Goal: Information Seeking & Learning: Find specific fact

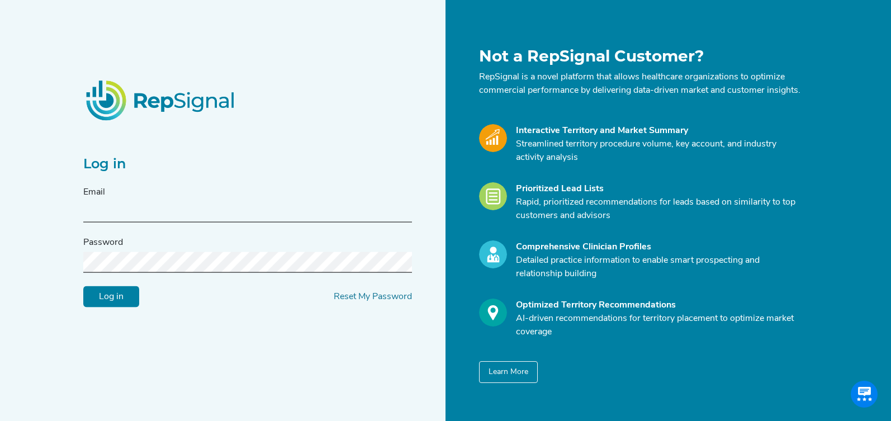
scroll to position [290, 0]
type input "[EMAIL_ADDRESS][PERSON_NAME][DOMAIN_NAME]"
click at [116, 307] on input "Log in" at bounding box center [111, 296] width 56 height 21
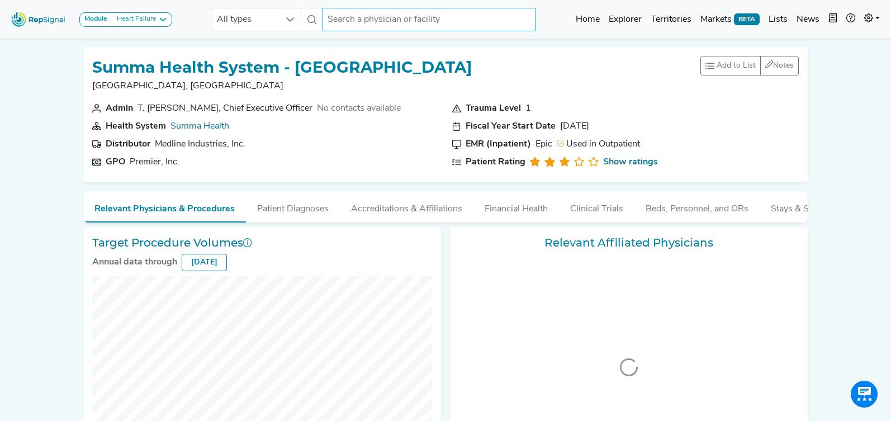
click at [337, 18] on input "text" at bounding box center [428, 19] width 213 height 23
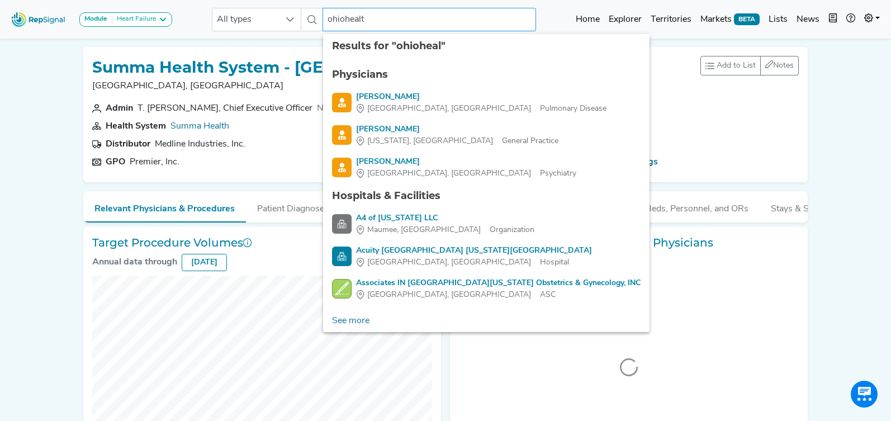
type input "ohiohealth"
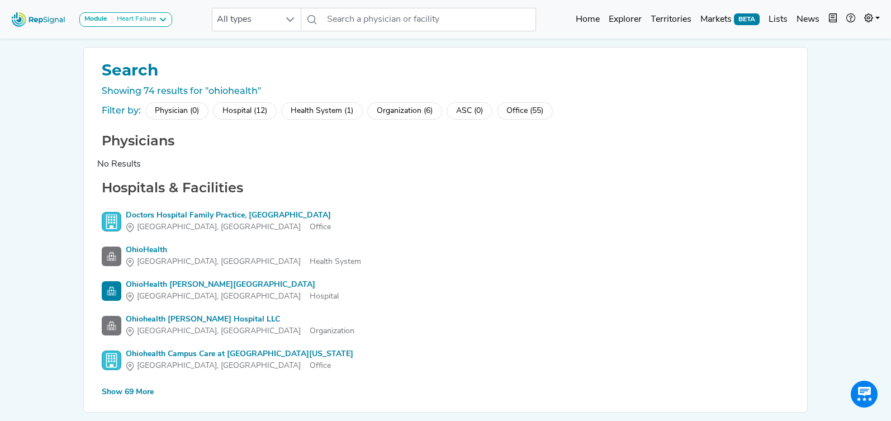
click at [242, 108] on div "Hospital (12)" at bounding box center [245, 110] width 64 height 17
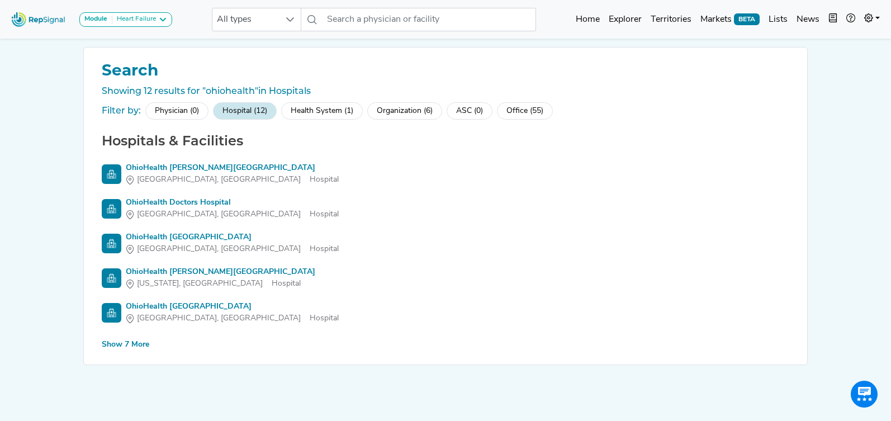
click at [136, 339] on div "Show 7 More" at bounding box center [125, 345] width 47 height 12
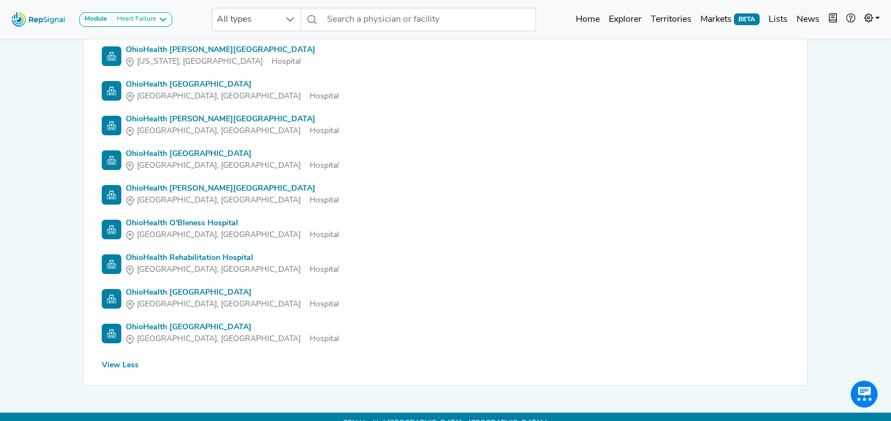
scroll to position [222, 0]
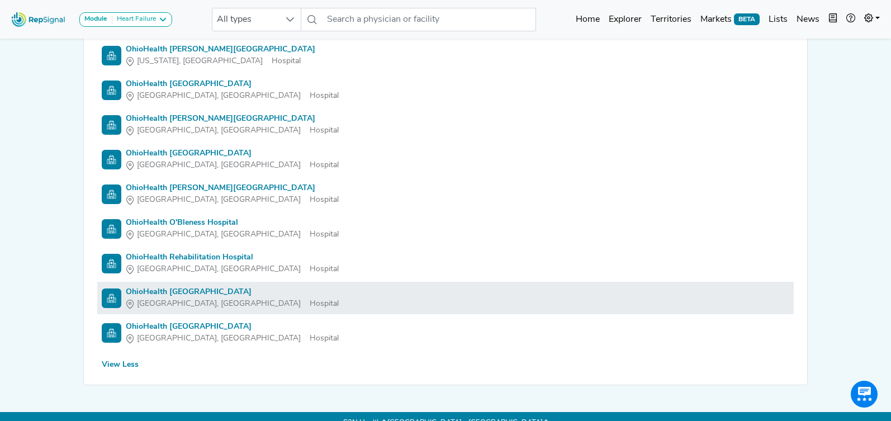
click at [155, 291] on div "OhioHealth [GEOGRAPHIC_DATA]" at bounding box center [232, 292] width 213 height 12
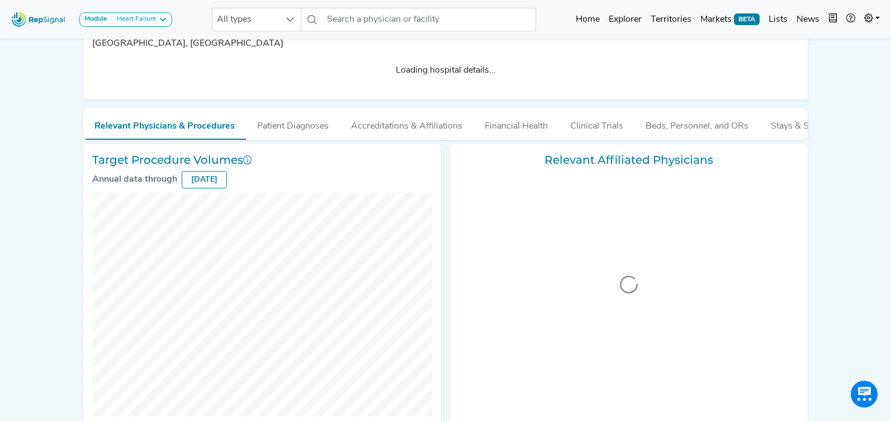
scroll to position [57, 0]
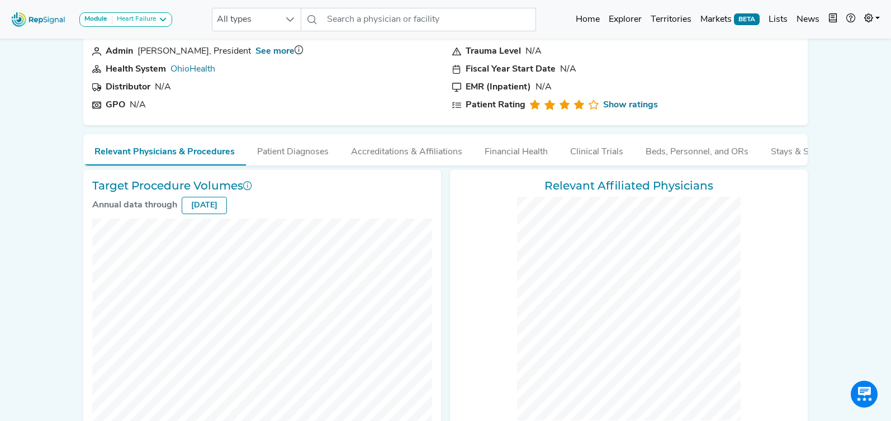
checkbox input "false"
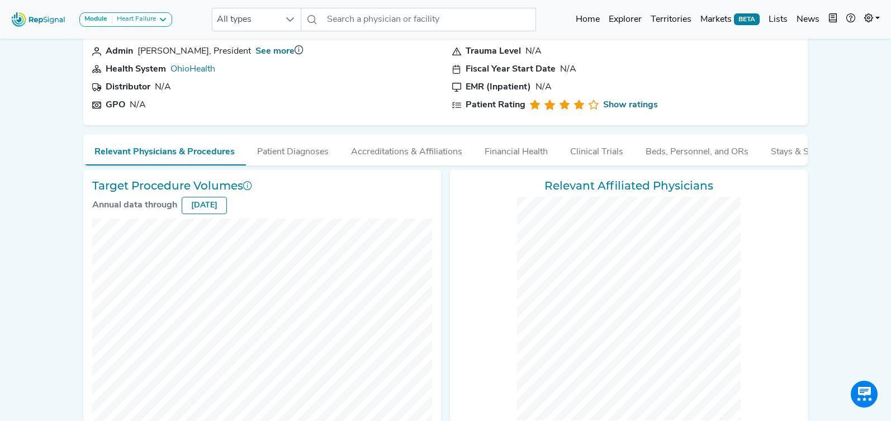
checkbox input "false"
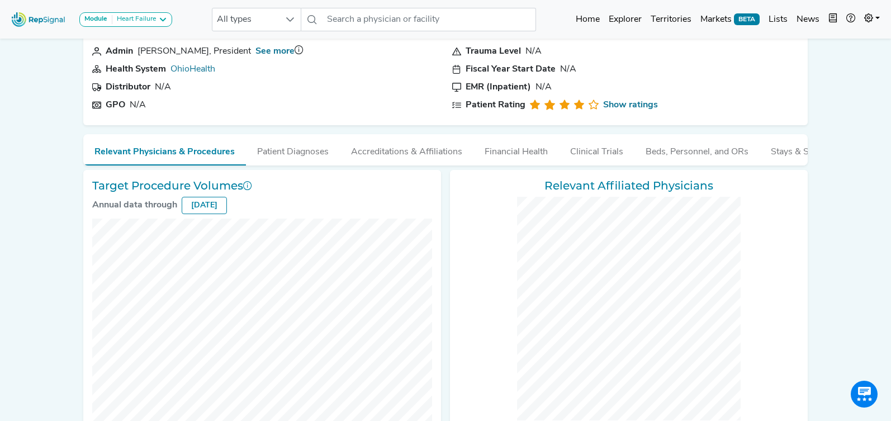
checkbox input "false"
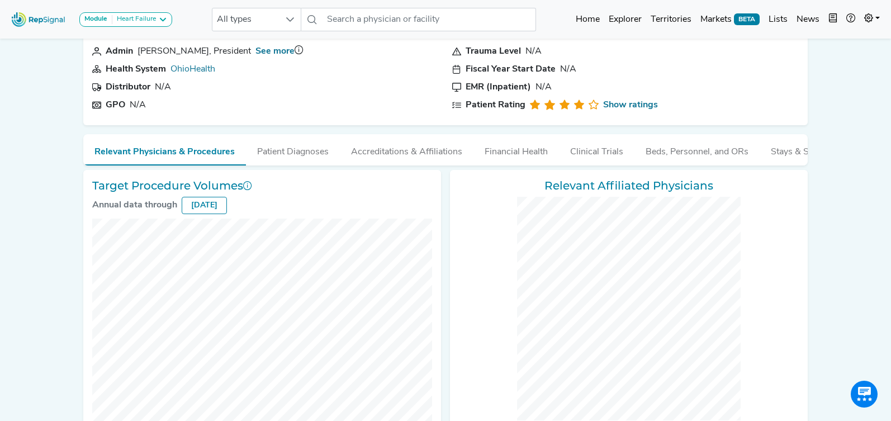
checkbox input "false"
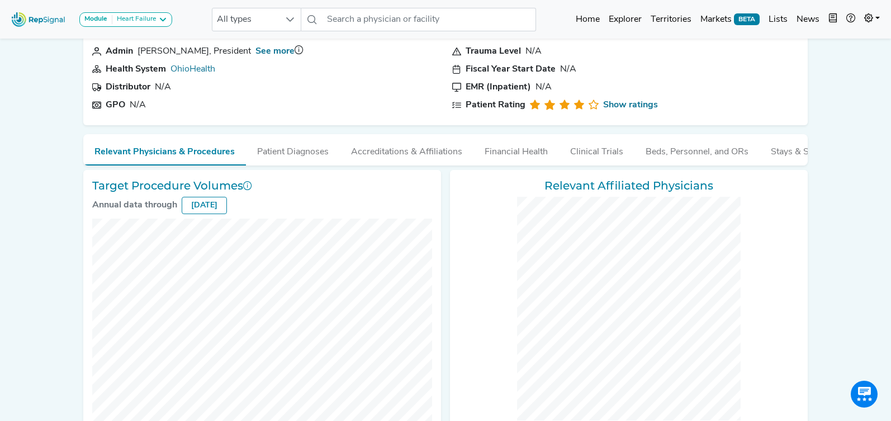
checkbox input "false"
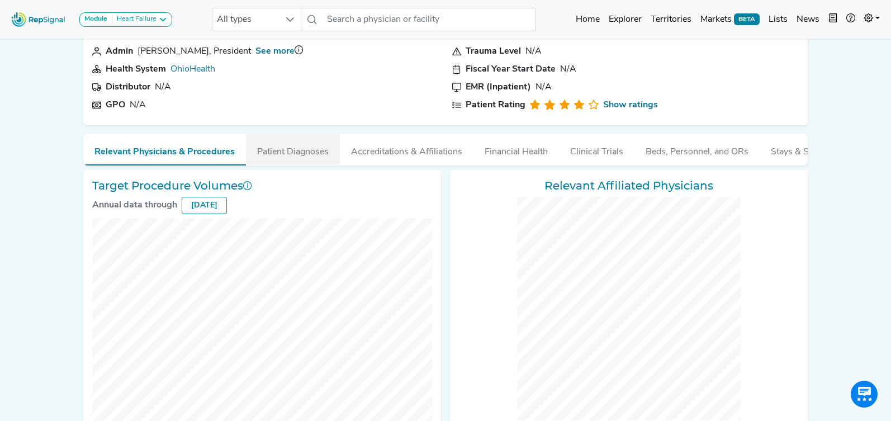
click at [296, 153] on button "Patient Diagnoses" at bounding box center [293, 149] width 94 height 30
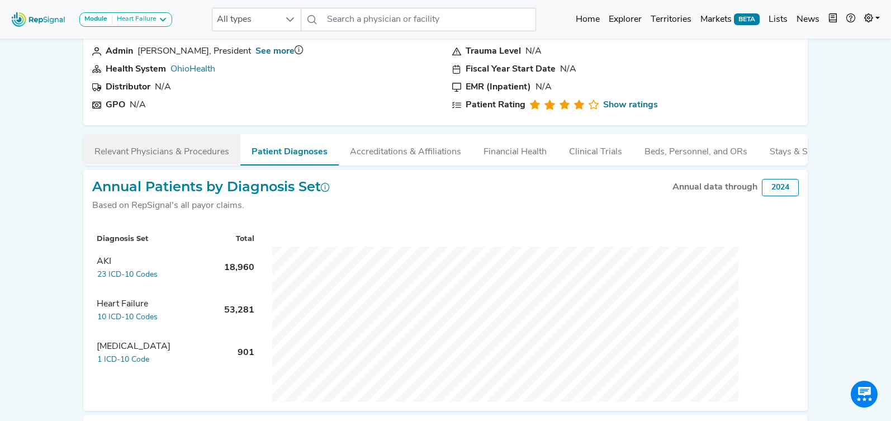
drag, startPoint x: 179, startPoint y: 151, endPoint x: 217, endPoint y: 157, distance: 38.4
click at [180, 151] on button "Relevant Physicians & Procedures" at bounding box center [161, 149] width 157 height 30
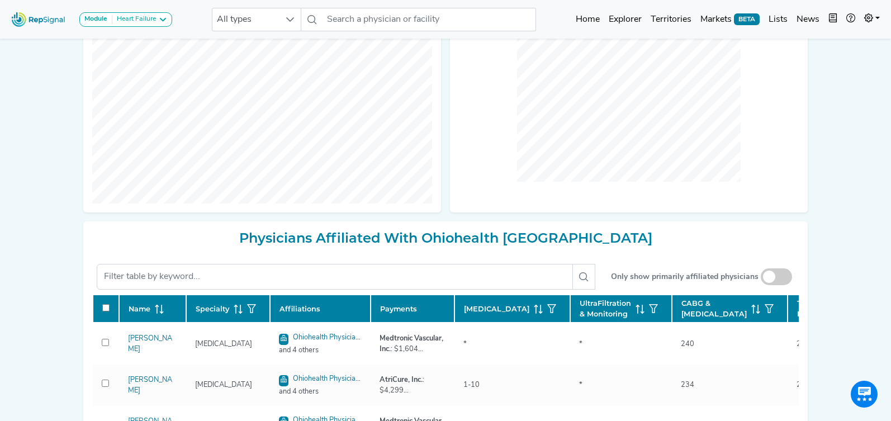
scroll to position [301, 0]
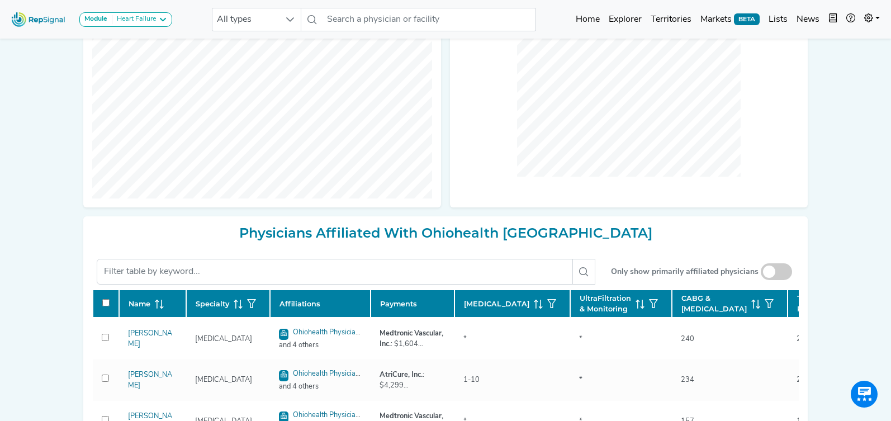
drag, startPoint x: 783, startPoint y: 276, endPoint x: 879, endPoint y: 276, distance: 96.1
click at [783, 276] on span at bounding box center [775, 271] width 31 height 17
click at [776, 272] on input "checkbox" at bounding box center [776, 272] width 0 height 0
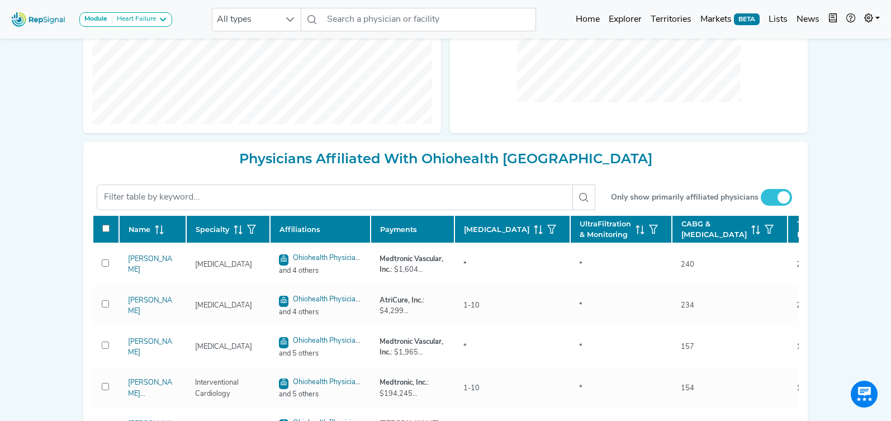
scroll to position [385, 0]
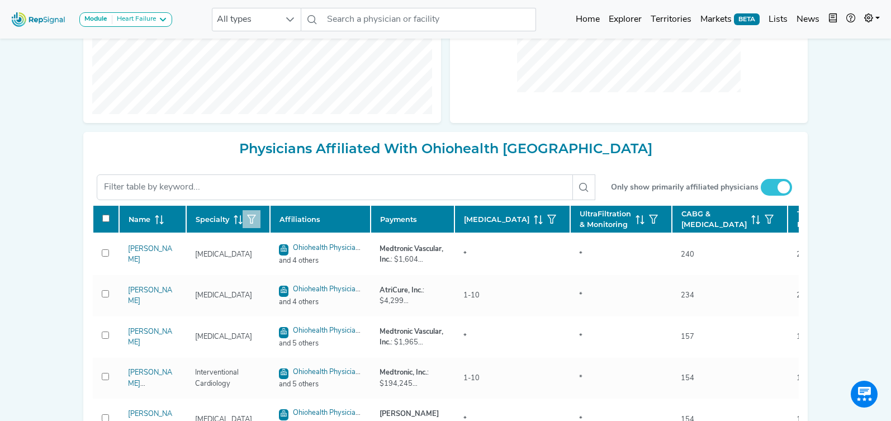
click at [254, 223] on icon "button" at bounding box center [251, 219] width 9 height 9
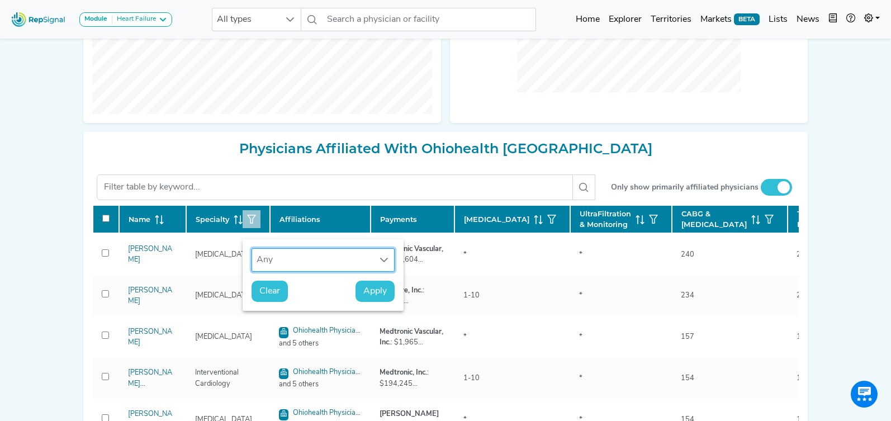
scroll to position [8, 51]
click at [302, 265] on div "Any" at bounding box center [312, 260] width 121 height 22
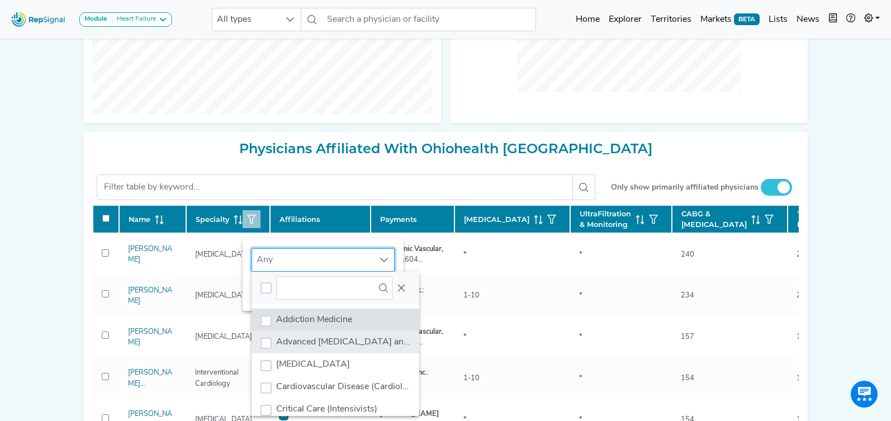
click at [326, 341] on span "Advanced [MEDICAL_DATA] and Transplant Cardiology" at bounding box center [387, 341] width 222 height 9
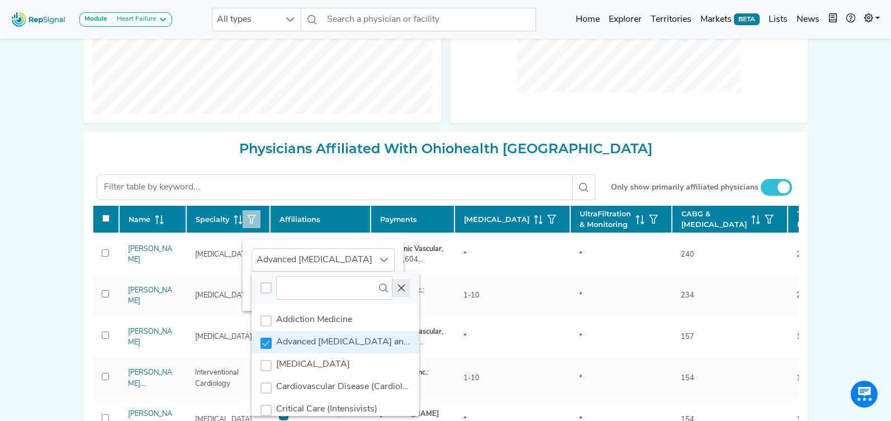
click at [399, 293] on button "Close" at bounding box center [401, 288] width 18 height 18
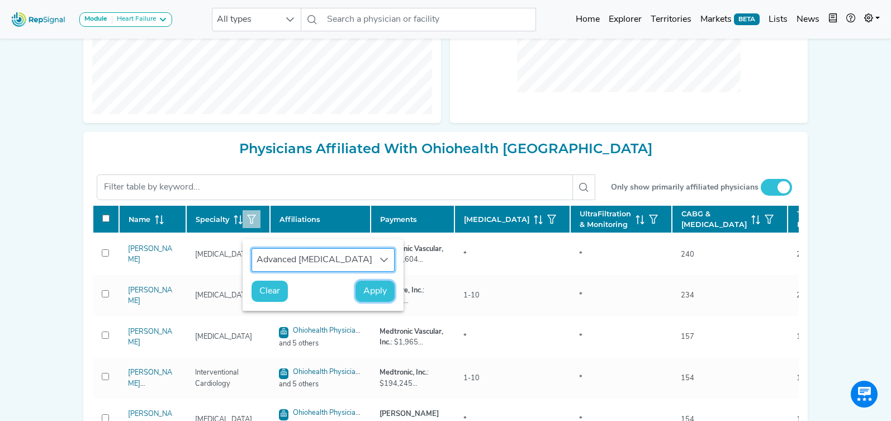
click at [375, 291] on span "Apply" at bounding box center [374, 290] width 23 height 13
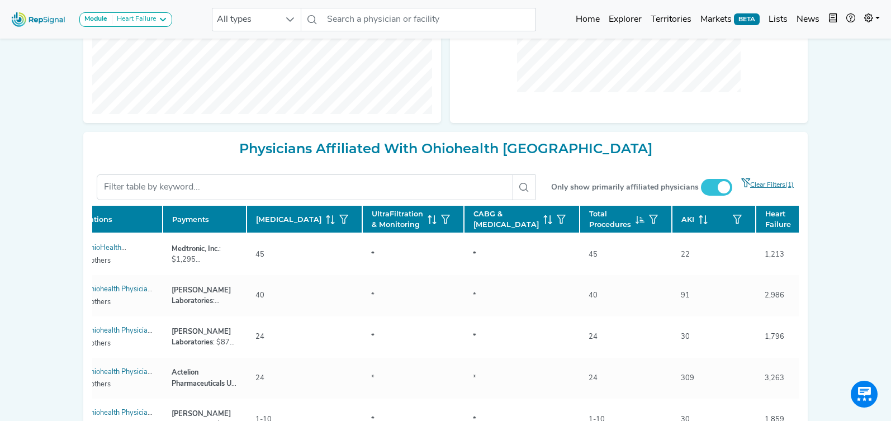
scroll to position [0, 215]
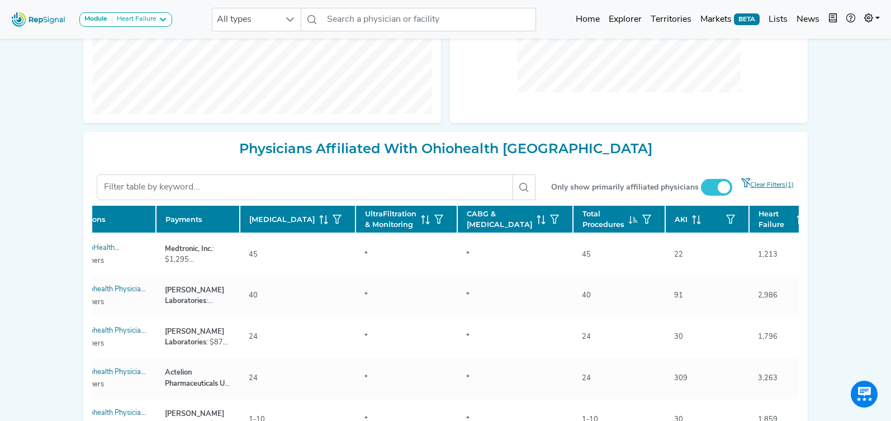
drag, startPoint x: 738, startPoint y: 234, endPoint x: 822, endPoint y: 242, distance: 85.3
click at [796, 224] on icon at bounding box center [800, 219] width 9 height 9
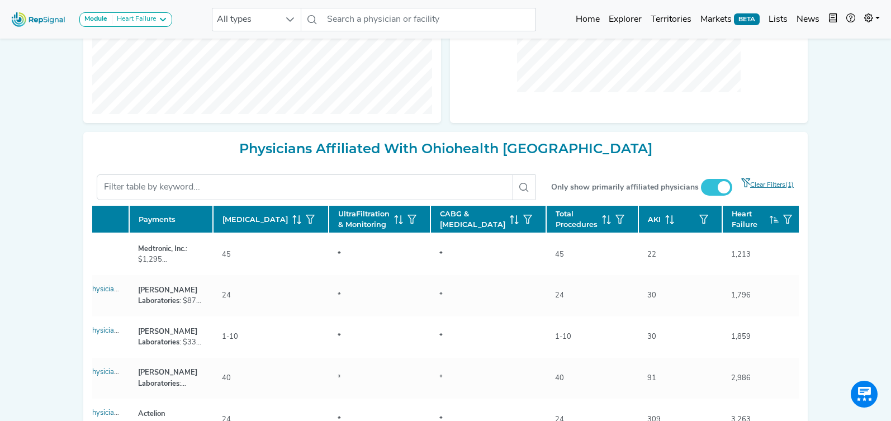
scroll to position [0, 242]
drag, startPoint x: 716, startPoint y: 235, endPoint x: 709, endPoint y: 251, distance: 17.0
click at [705, 262] on table "Name Specialty Affiliations Payments Diuretics UltraFiltration & Monitoring CAB…" at bounding box center [430, 321] width 1161 height 235
drag, startPoint x: 706, startPoint y: 231, endPoint x: 815, endPoint y: 254, distance: 110.9
click at [769, 224] on icon at bounding box center [773, 219] width 9 height 9
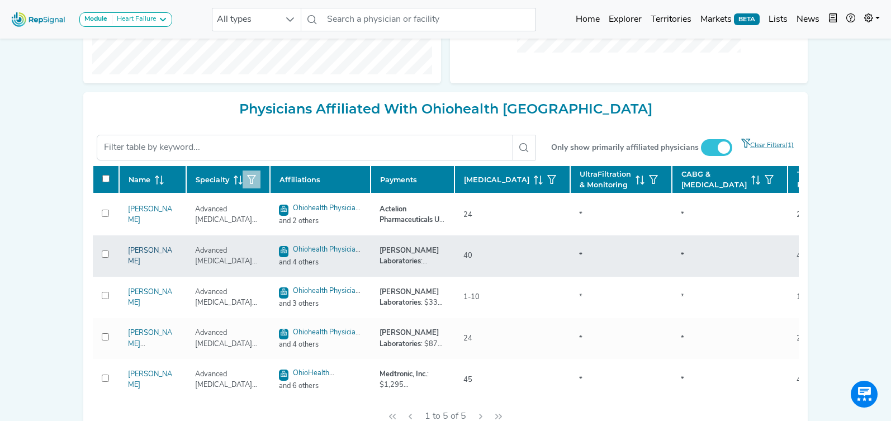
scroll to position [425, 0]
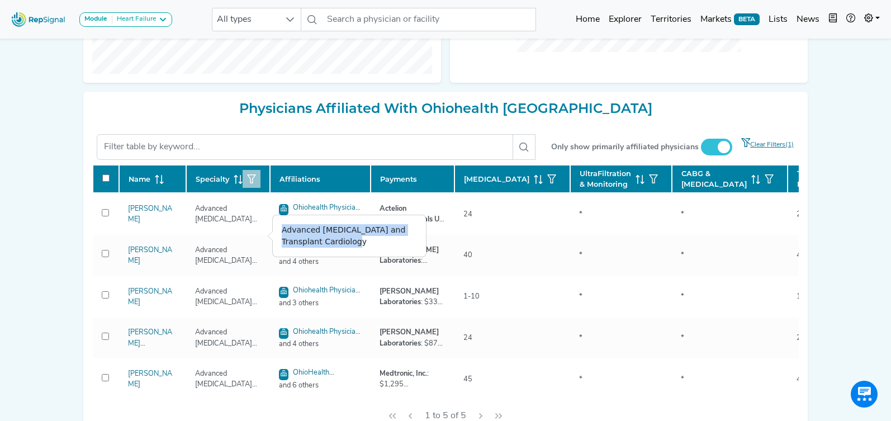
drag, startPoint x: 281, startPoint y: 231, endPoint x: 378, endPoint y: 247, distance: 98.5
type textarea "Advanced Heart Failure and Transplant Cardiology"
click at [378, 247] on div "Advanced Heart Failure and Transplant Cardiology" at bounding box center [349, 235] width 153 height 41
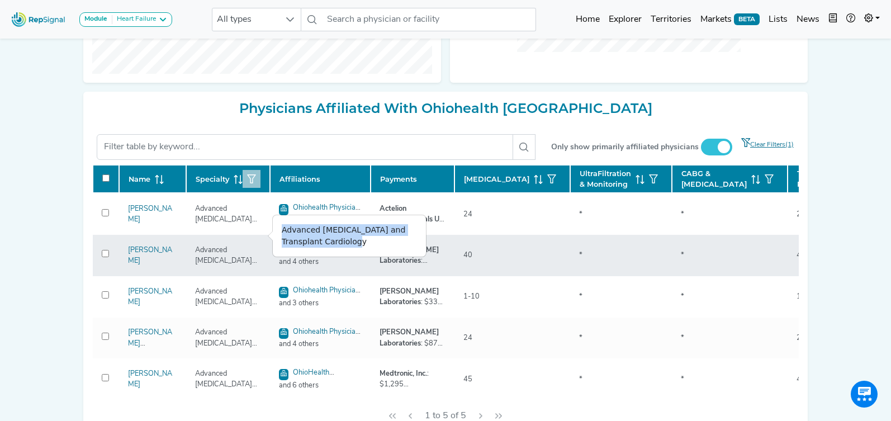
copy div "Advanced Heart Failure and Transplant Cardiology"
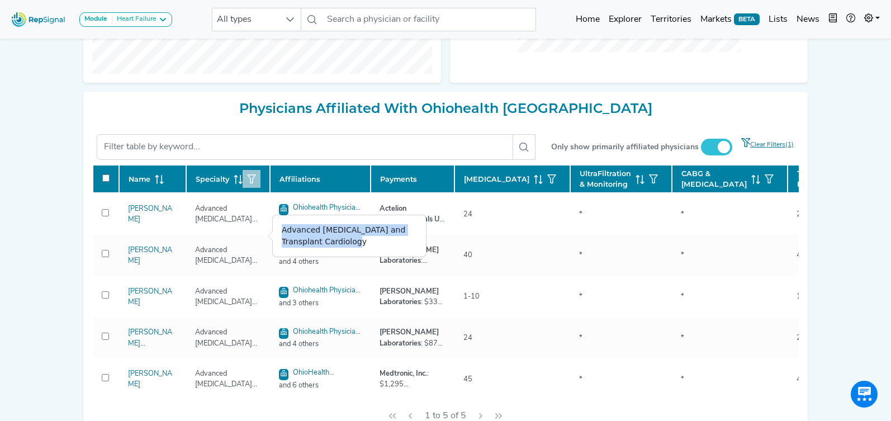
drag, startPoint x: 358, startPoint y: 242, endPoint x: 277, endPoint y: 232, distance: 81.7
click at [277, 232] on div "Advanced Heart Failure and Transplant Cardiology" at bounding box center [349, 235] width 153 height 41
copy div "Advanced Heart Failure and Transplant Cardiology"
drag, startPoint x: 282, startPoint y: 229, endPoint x: 360, endPoint y: 237, distance: 78.7
click at [360, 237] on div "Advanced Heart Failure and Transplant Cardiology" at bounding box center [349, 235] width 153 height 41
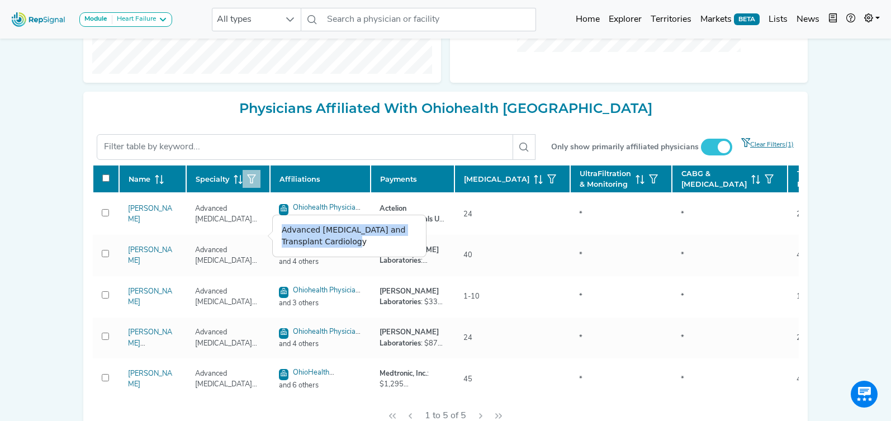
copy div "Advanced Heart Failure and Transplant Cardiology"
click at [256, 188] on button "button" at bounding box center [251, 179] width 18 height 18
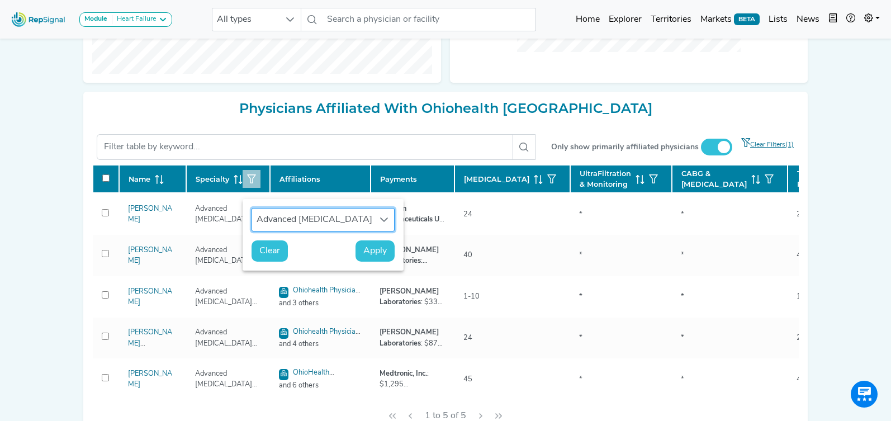
scroll to position [8, 51]
drag, startPoint x: 274, startPoint y: 244, endPoint x: 821, endPoint y: 276, distance: 548.5
click at [274, 244] on span "Clear" at bounding box center [269, 250] width 21 height 13
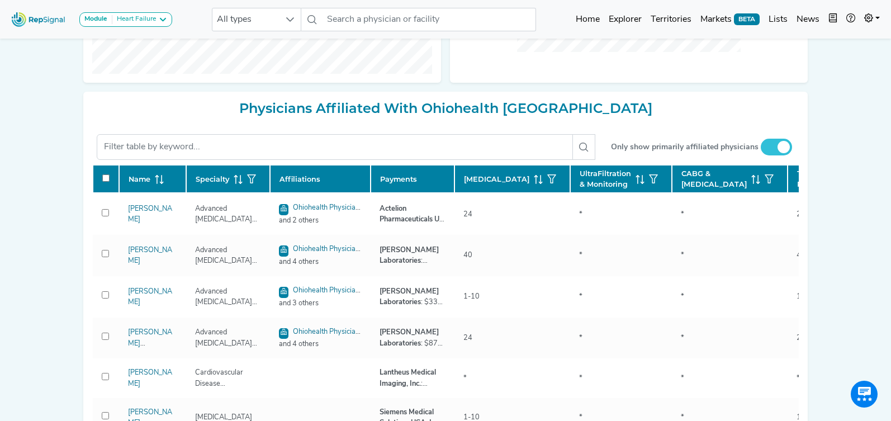
checkbox input "false"
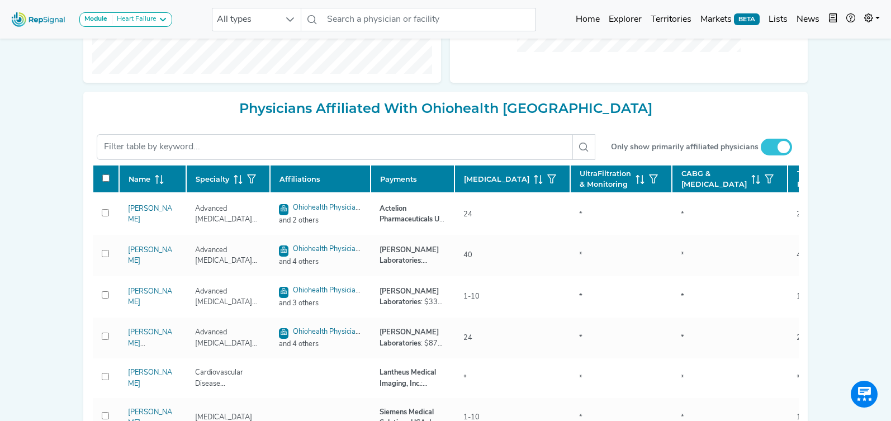
checkbox input "false"
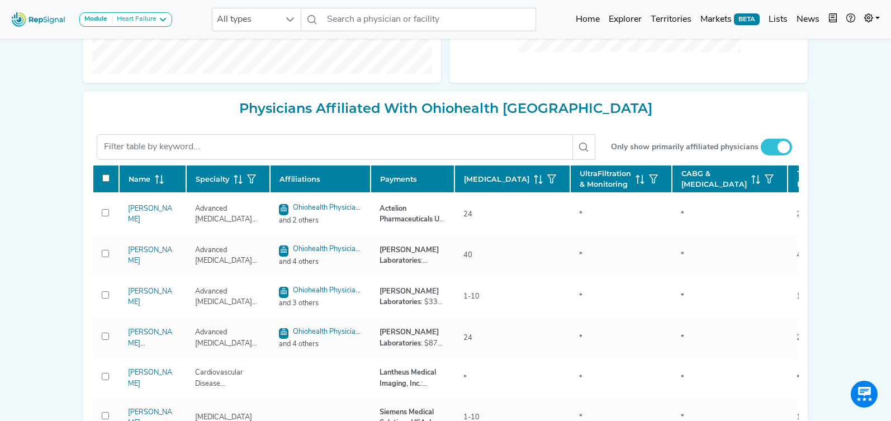
checkbox input "false"
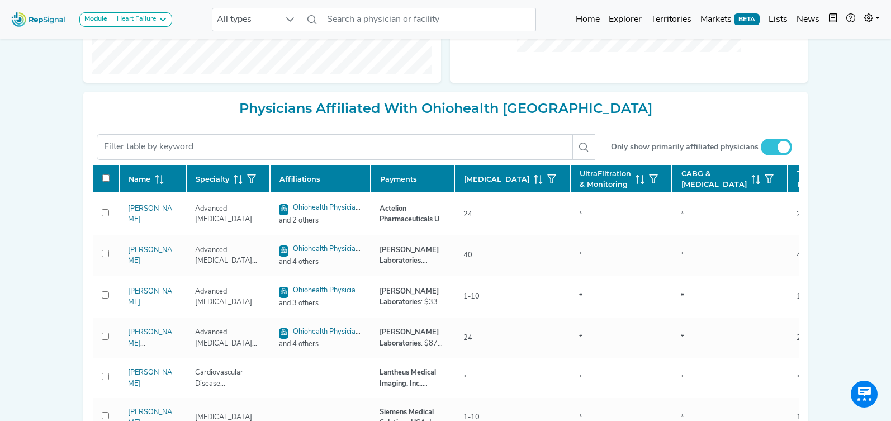
checkbox input "false"
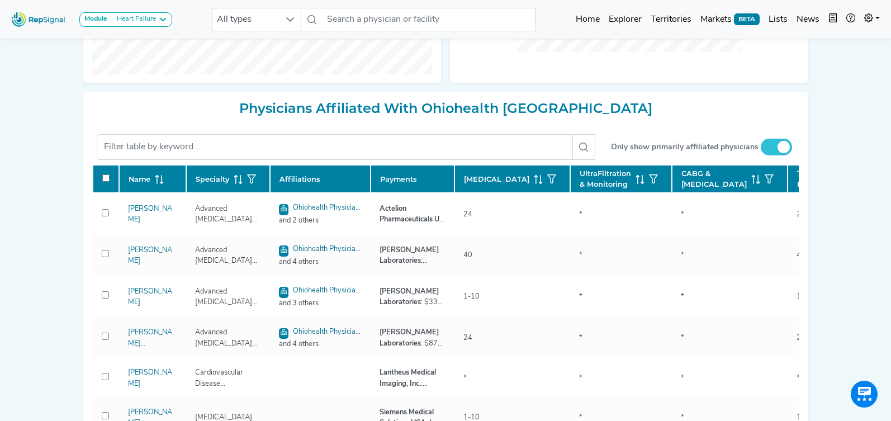
checkbox input "false"
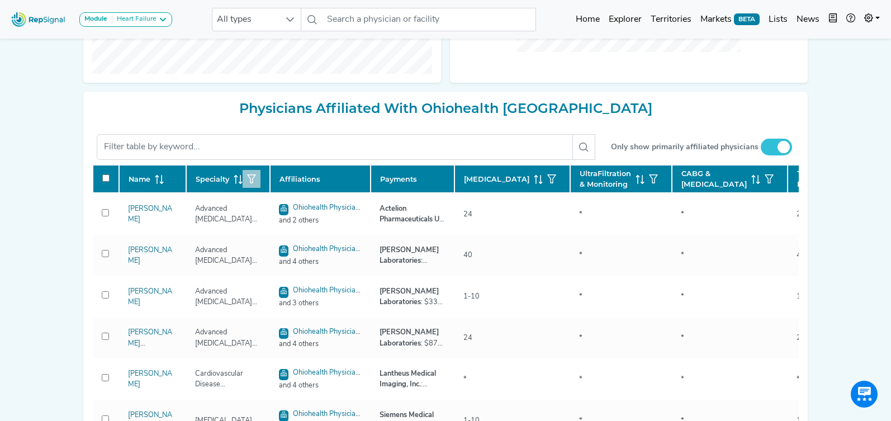
click at [254, 183] on icon "button" at bounding box center [251, 178] width 9 height 9
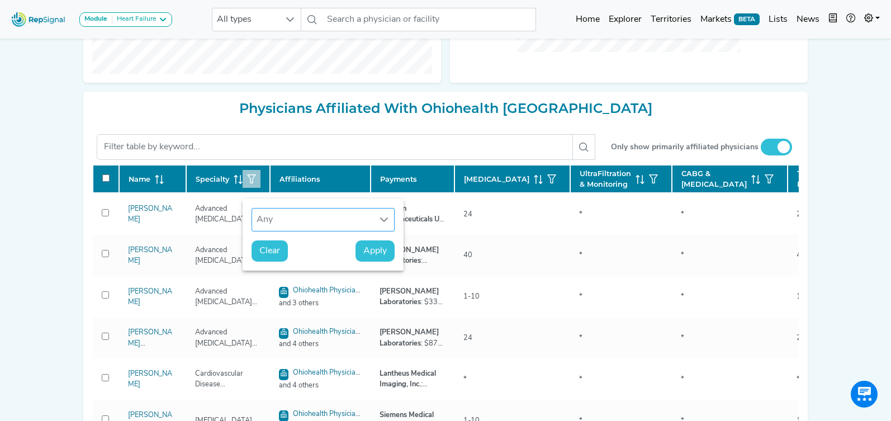
click at [270, 221] on div "Any" at bounding box center [312, 219] width 121 height 22
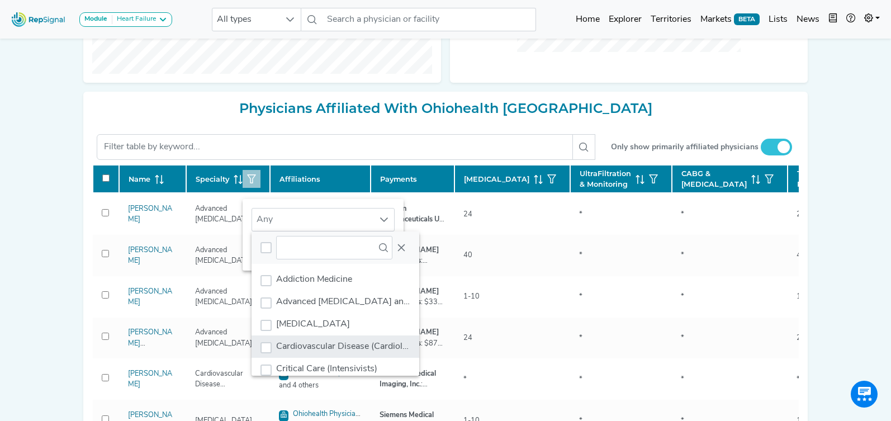
click at [335, 344] on span "Cardiovascular Disease (Cardiology)" at bounding box center [348, 346] width 144 height 9
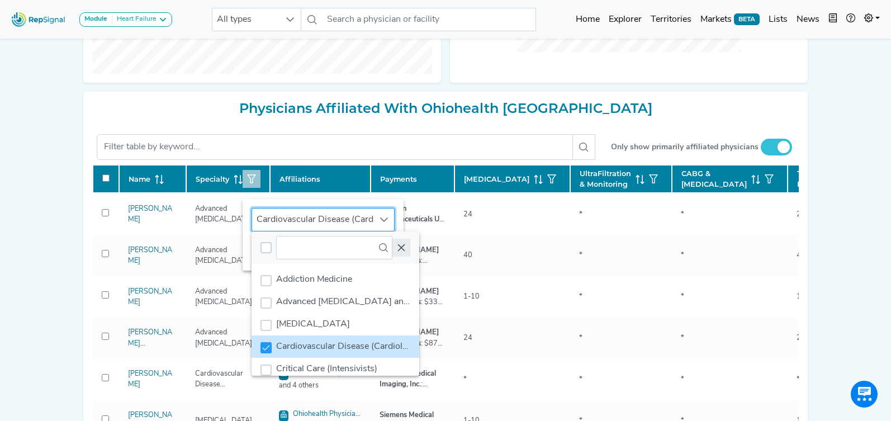
click at [401, 248] on icon "Close" at bounding box center [401, 247] width 7 height 7
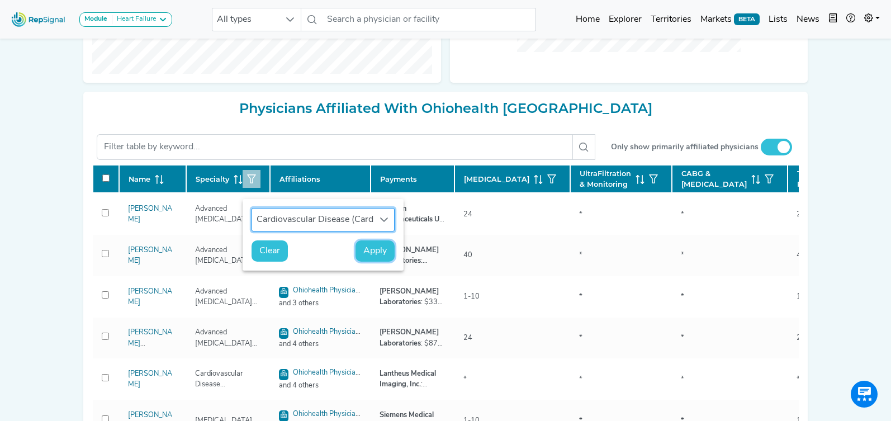
click at [382, 251] on span "Apply" at bounding box center [374, 250] width 23 height 13
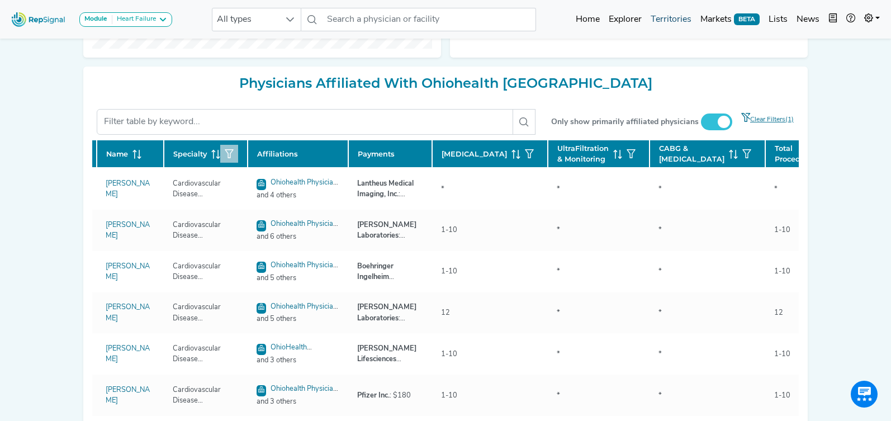
scroll to position [0, 0]
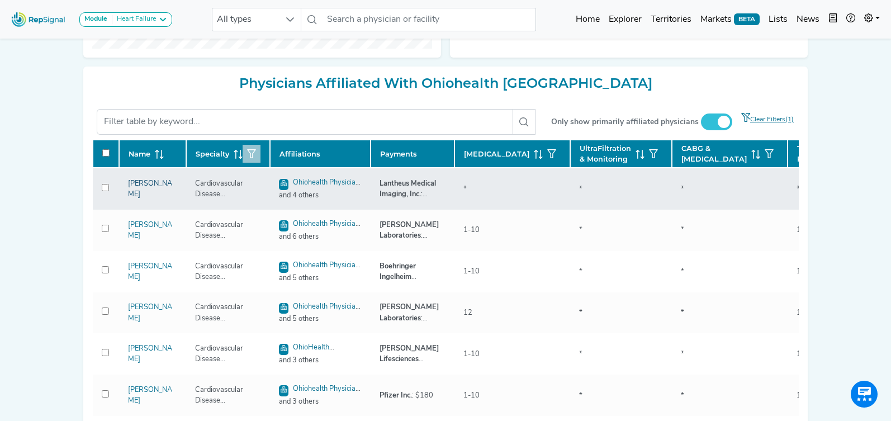
copy link "Jayanta Mukherjee"
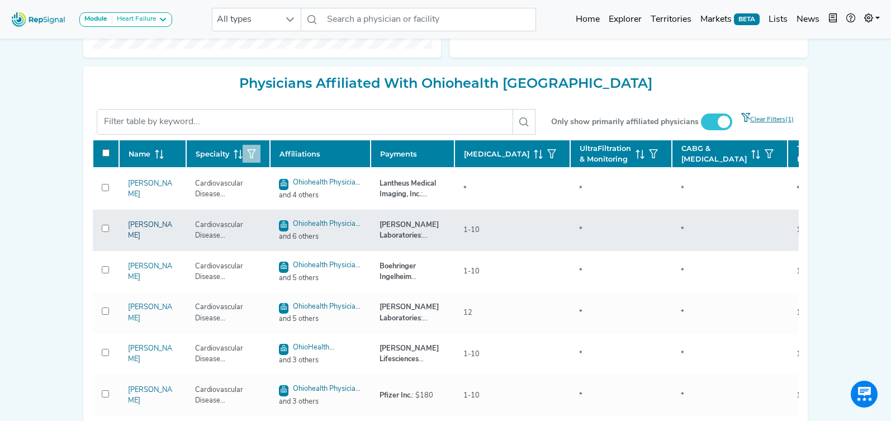
copy link "David Richards"
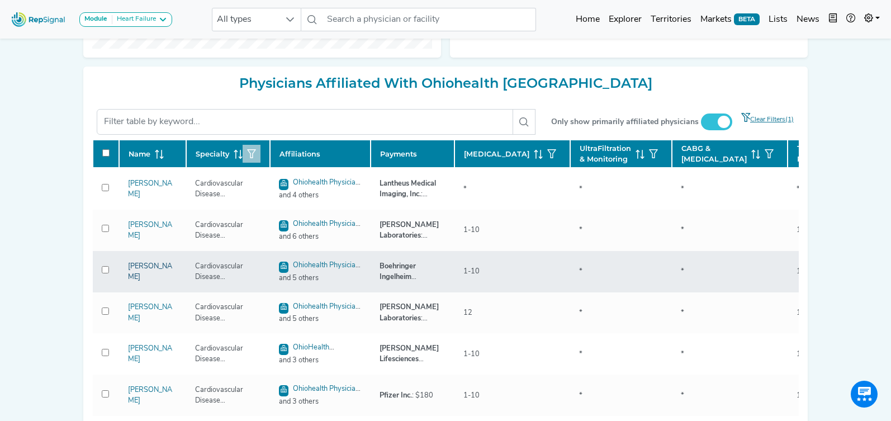
copy link "Thomas Goodlive"
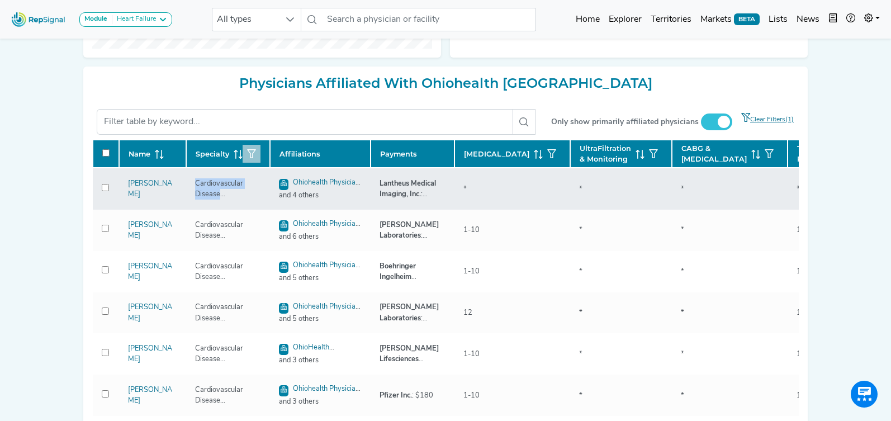
drag, startPoint x: 195, startPoint y: 205, endPoint x: 268, endPoint y: 220, distance: 74.2
click at [268, 210] on td "Cardiovascular Disease (Cardiology)" at bounding box center [228, 189] width 84 height 42
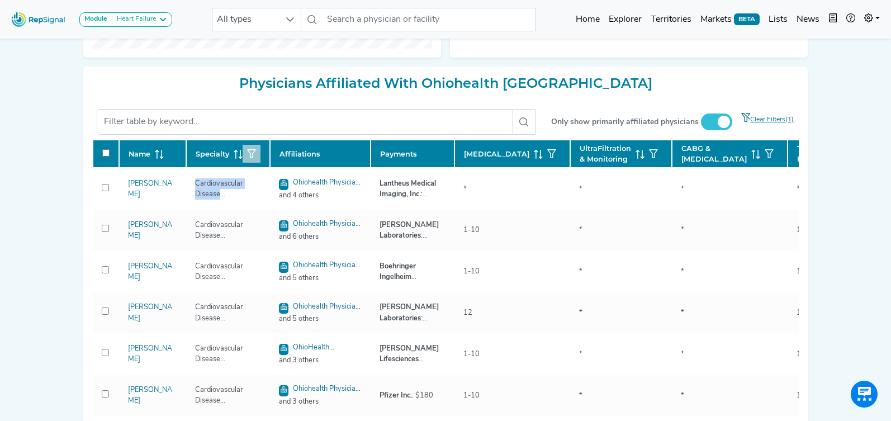
copy div "Cardiovascular Disease (Cardiology)"
click at [246, 163] on button "button" at bounding box center [251, 154] width 18 height 18
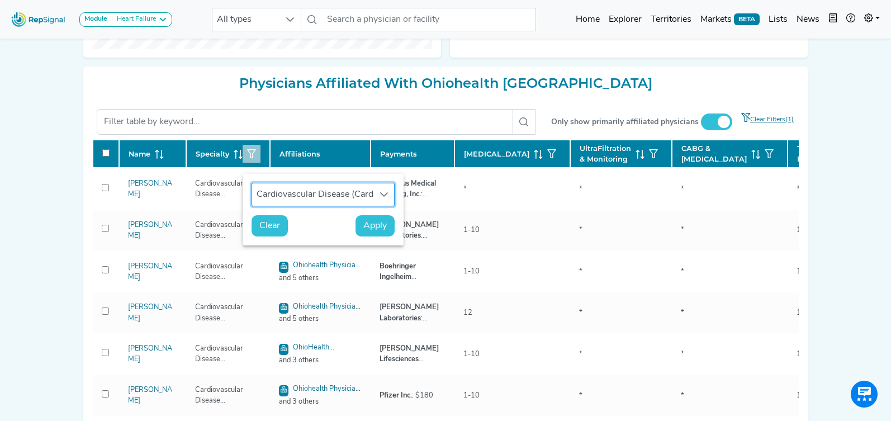
scroll to position [8, 51]
click at [259, 230] on button "Clear" at bounding box center [269, 225] width 36 height 21
click at [367, 224] on span "Apply" at bounding box center [374, 225] width 23 height 13
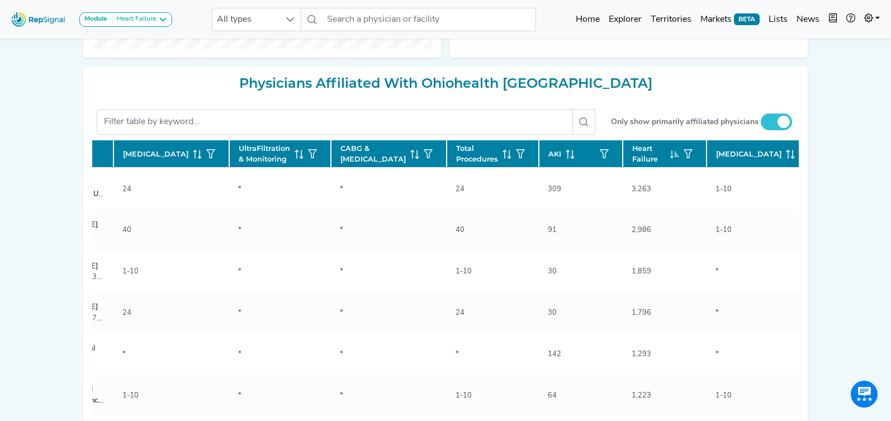
scroll to position [0, 344]
click at [783, 159] on icon at bounding box center [787, 154] width 9 height 9
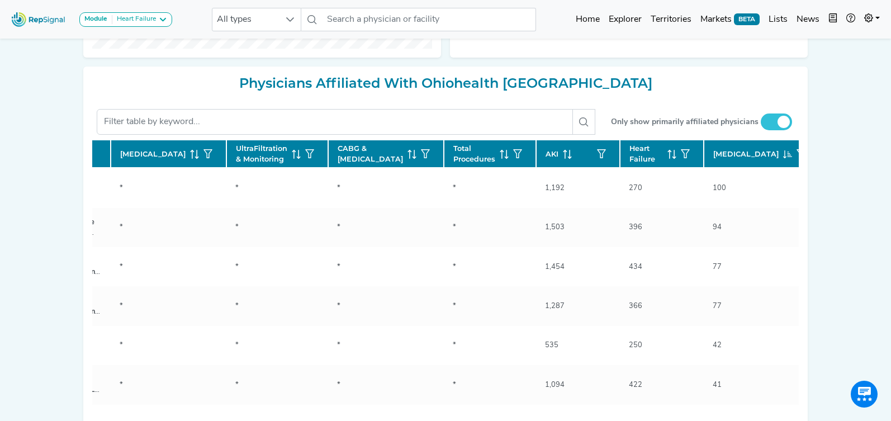
checkbox input "false"
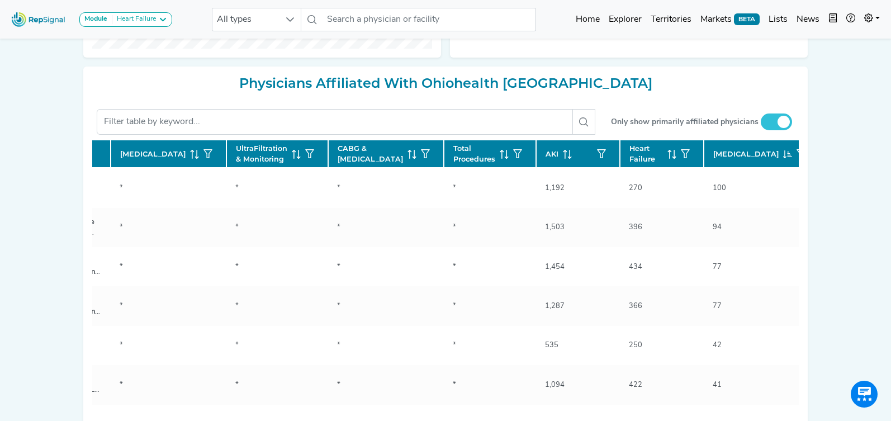
checkbox input "false"
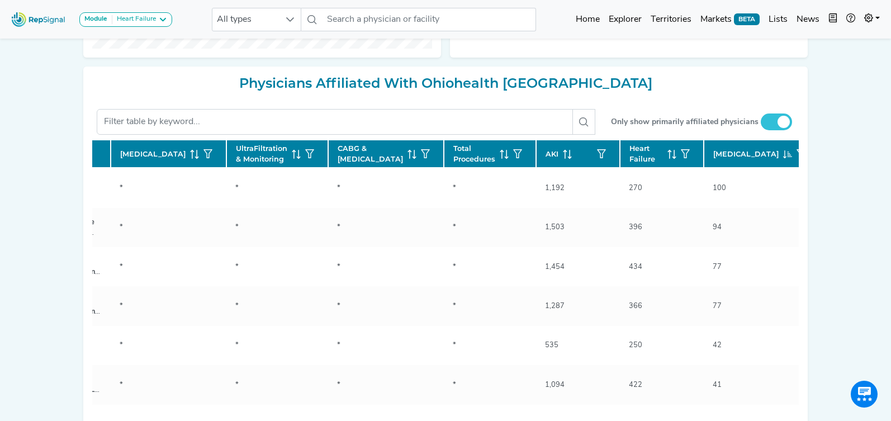
checkbox input "false"
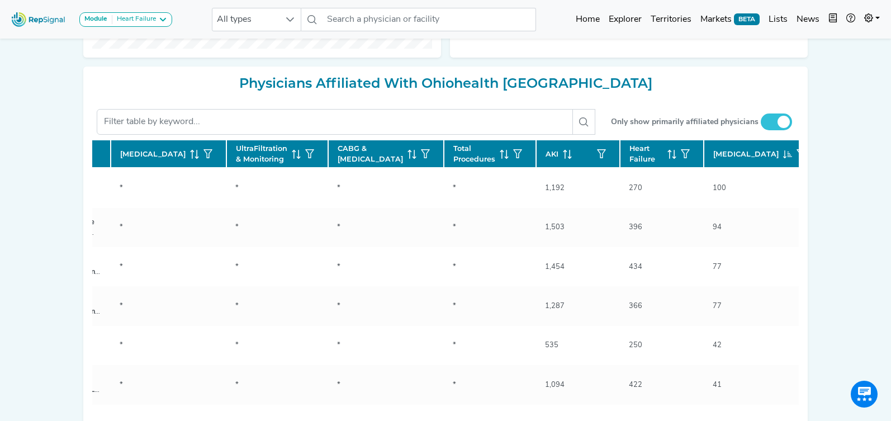
checkbox input "false"
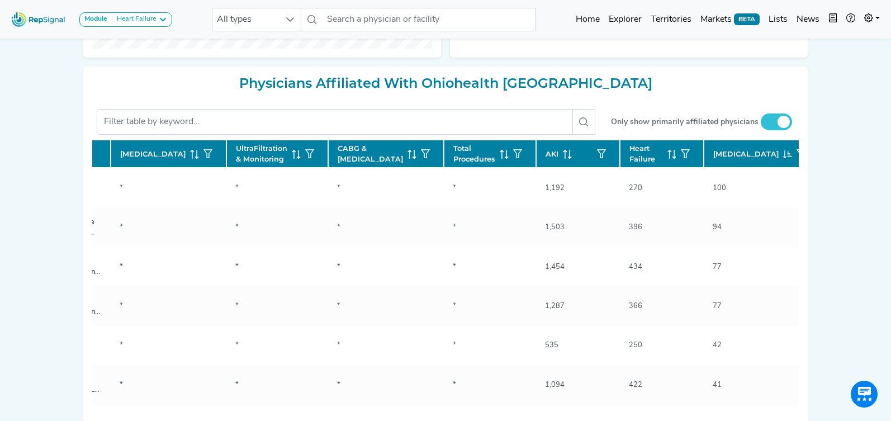
checkbox input "false"
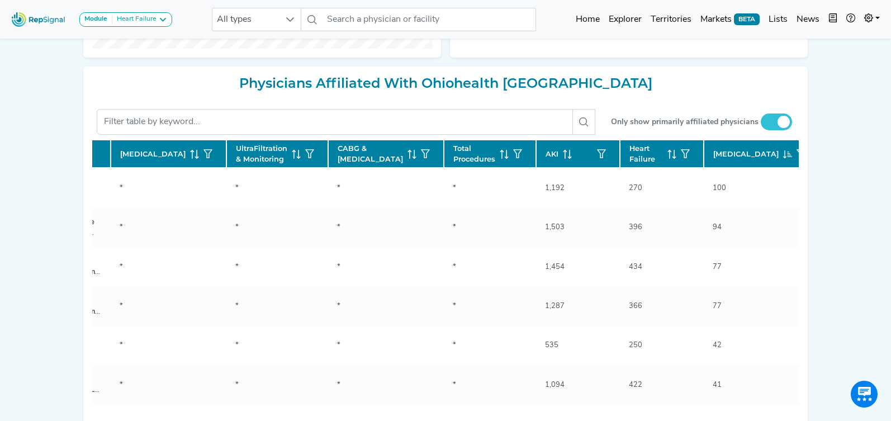
checkbox input "false"
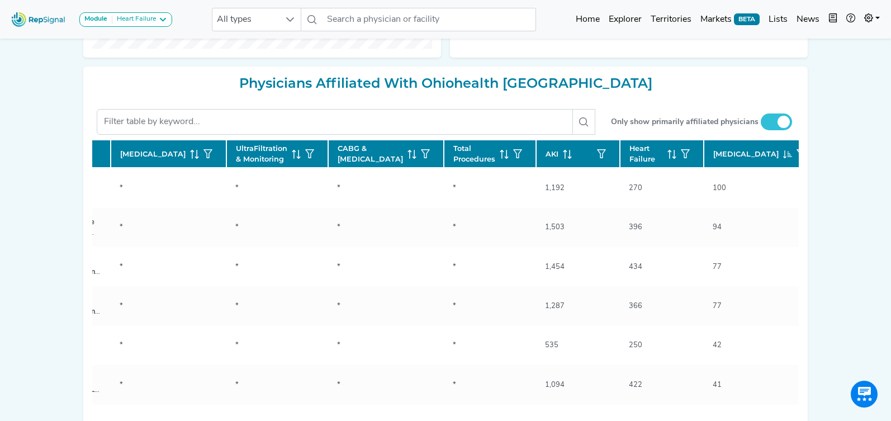
checkbox input "false"
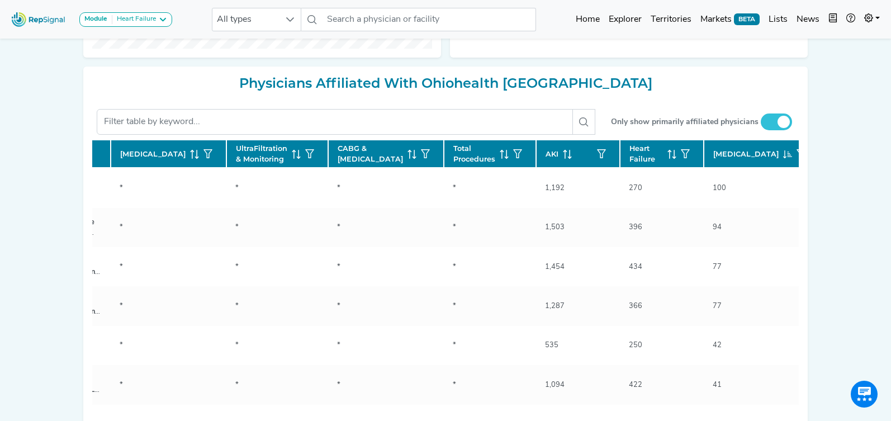
checkbox input "false"
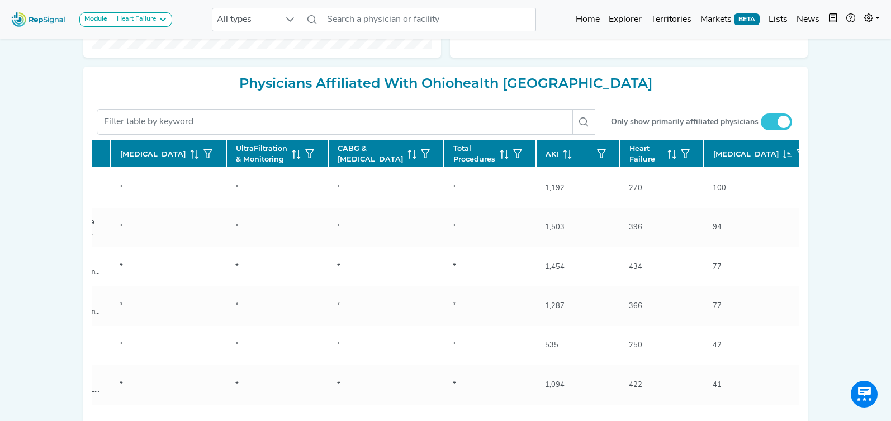
checkbox input "false"
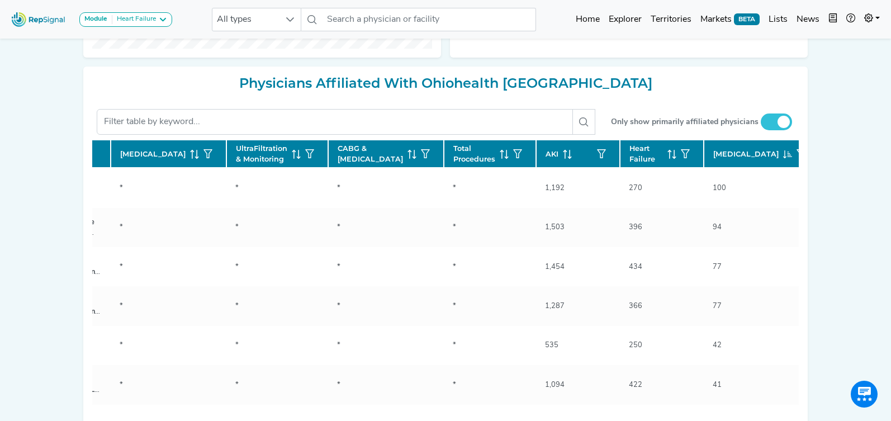
checkbox input "false"
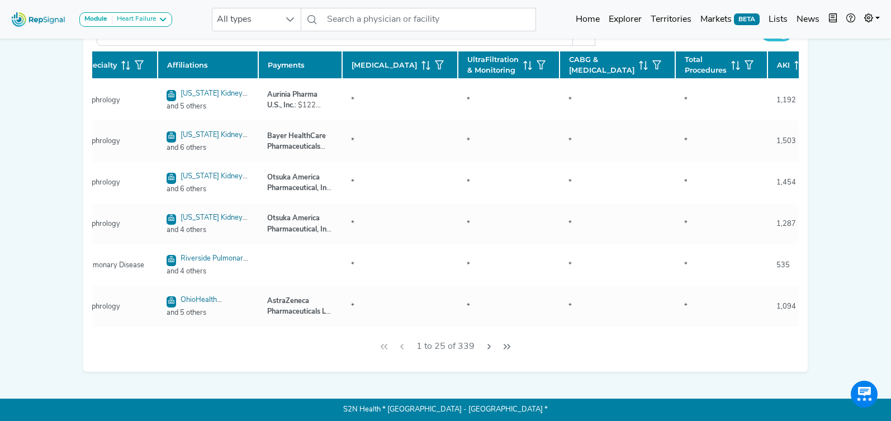
scroll to position [0, 0]
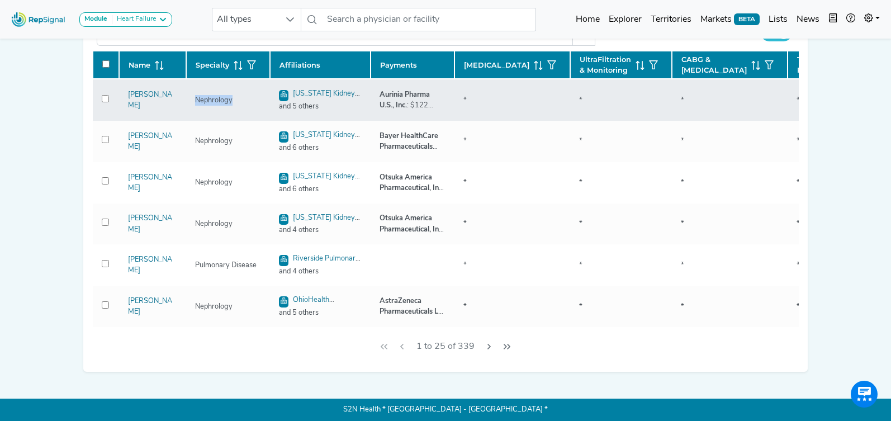
drag, startPoint x: 214, startPoint y: 124, endPoint x: 192, endPoint y: 125, distance: 22.4
click at [192, 106] on div "Nephrology" at bounding box center [213, 100] width 51 height 11
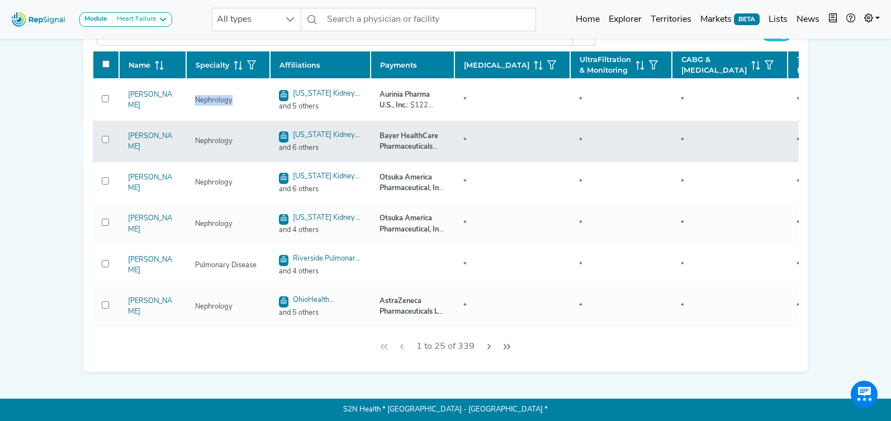
copy div "Nephrology"
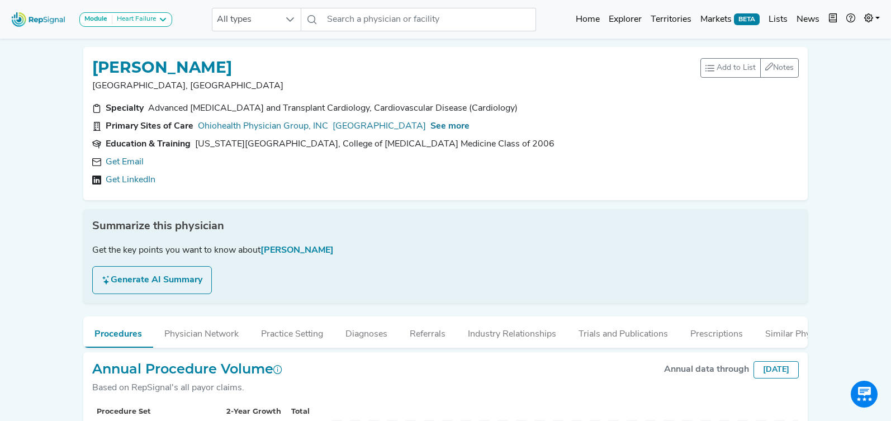
scroll to position [279, 0]
click at [130, 162] on link "Get Email" at bounding box center [125, 161] width 38 height 13
click at [469, 129] on span "See more" at bounding box center [449, 126] width 39 height 9
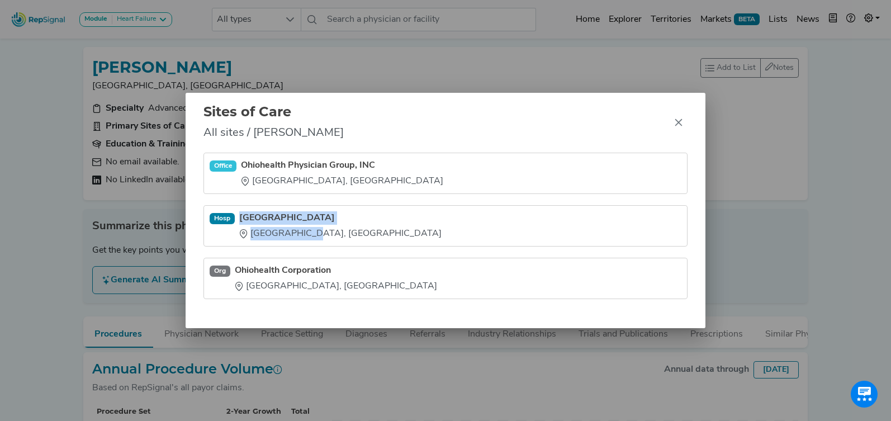
drag, startPoint x: 240, startPoint y: 210, endPoint x: 307, endPoint y: 234, distance: 70.7
type textarea "Ohiohealth Riverside Methodist Hospital Columbus, OH"
click at [307, 258] on li "Hosp Ohiohealth Riverside Methodist Hospital Columbus, OH" at bounding box center [445, 278] width 484 height 41
copy div "Ohiohealth Riverside Methodist Hospital Columbus, OH"
drag, startPoint x: 677, startPoint y: 122, endPoint x: 510, endPoint y: 53, distance: 180.9
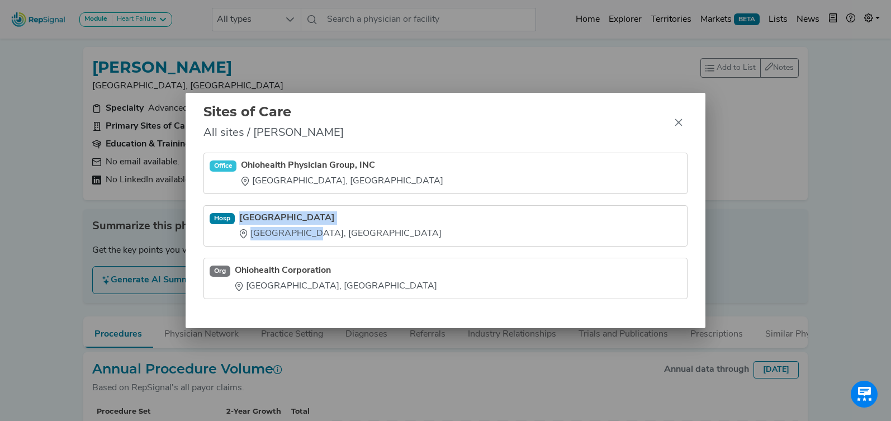
click at [677, 122] on icon "Close" at bounding box center [678, 122] width 9 height 9
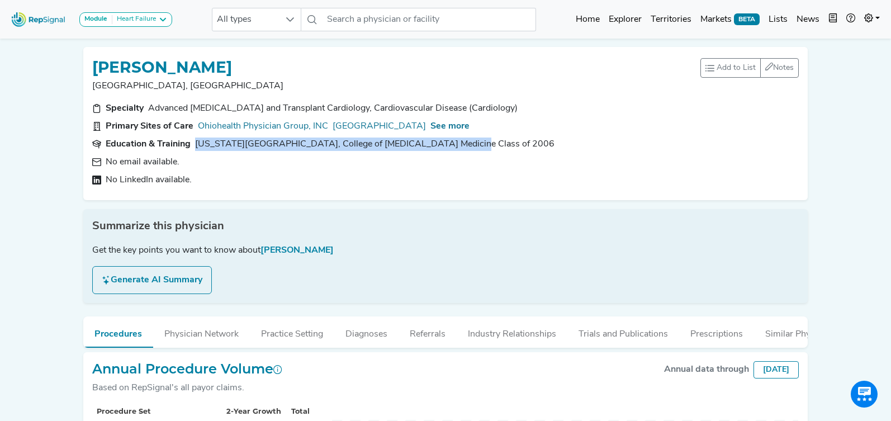
drag, startPoint x: 460, startPoint y: 147, endPoint x: 198, endPoint y: 142, distance: 262.1
click at [196, 143] on section "Education & Training Ohio University, College of Osteopathic Medicine Class of …" at bounding box center [445, 143] width 706 height 13
copy div "Ohio University, College of Osteopathic Medicine Class of 2006"
drag, startPoint x: 543, startPoint y: 338, endPoint x: 548, endPoint y: 328, distance: 11.2
click at [543, 338] on button "Industry Relationships" at bounding box center [511, 331] width 111 height 30
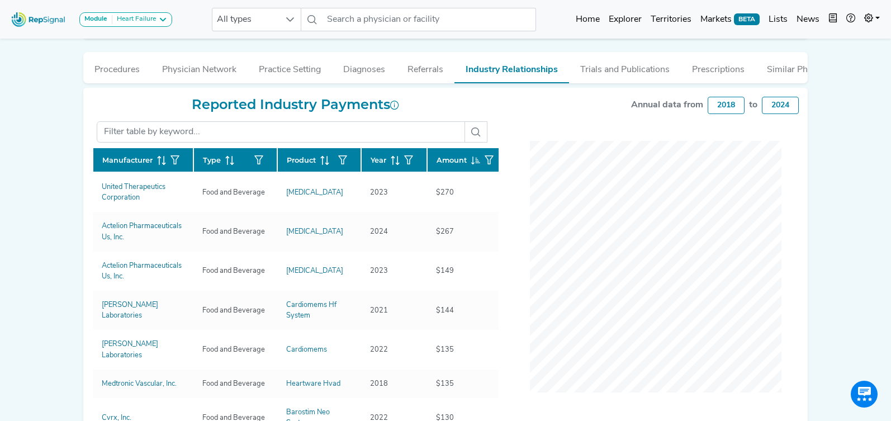
scroll to position [265, 0]
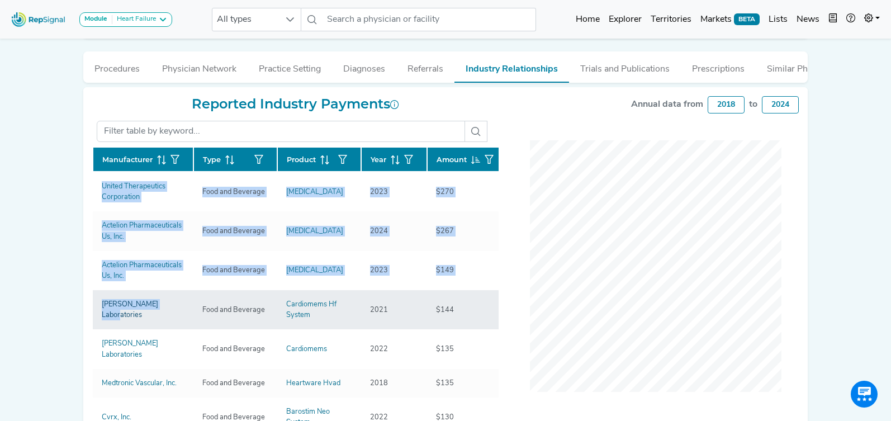
drag, startPoint x: 74, startPoint y: 186, endPoint x: 181, endPoint y: 313, distance: 166.2
click at [181, 314] on div "Module Heart Failure Heart Failure Nephrology All types No results found Home E…" at bounding box center [445, 126] width 891 height 782
copy div "Manufacturer Type Product Year Amount United Therapeutics Corporation Food and …"
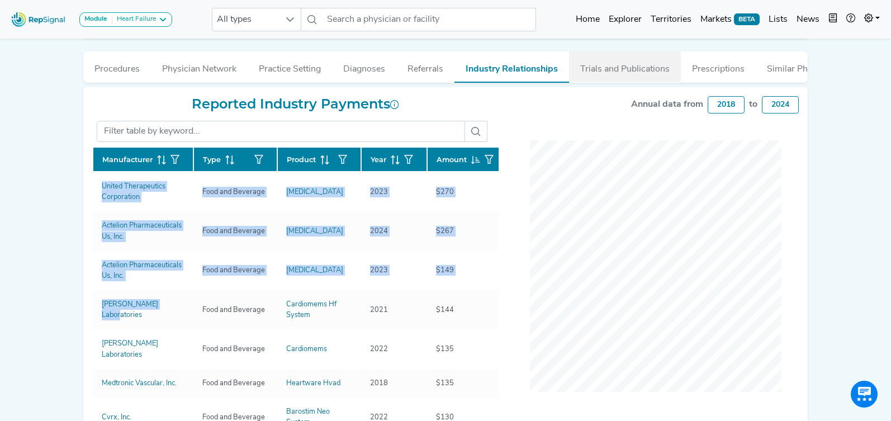
click at [609, 73] on button "Trials and Publications" at bounding box center [625, 66] width 112 height 30
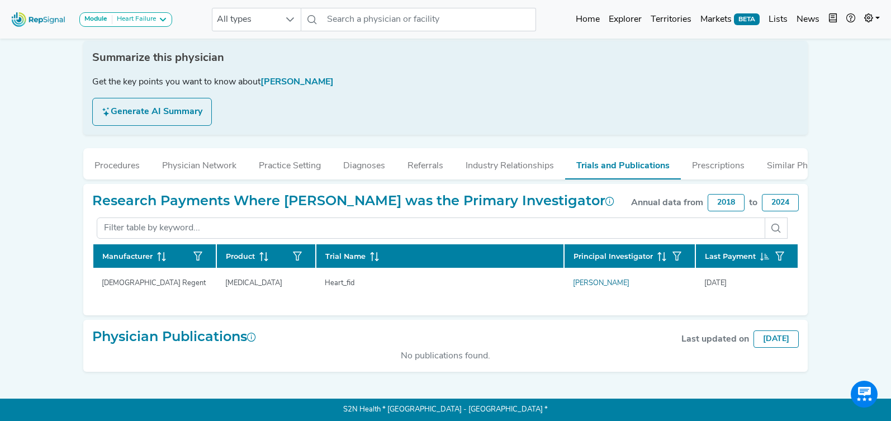
drag, startPoint x: 98, startPoint y: 284, endPoint x: 849, endPoint y: 273, distance: 750.4
click at [849, 273] on div "Module Heart Failure Heart Failure Nephrology All types No results found Home E…" at bounding box center [445, 126] width 891 height 589
copy table "Manufacturer Product Trial Name Principal Investigator Last Payment"
click at [301, 168] on button "Practice Setting" at bounding box center [290, 163] width 84 height 30
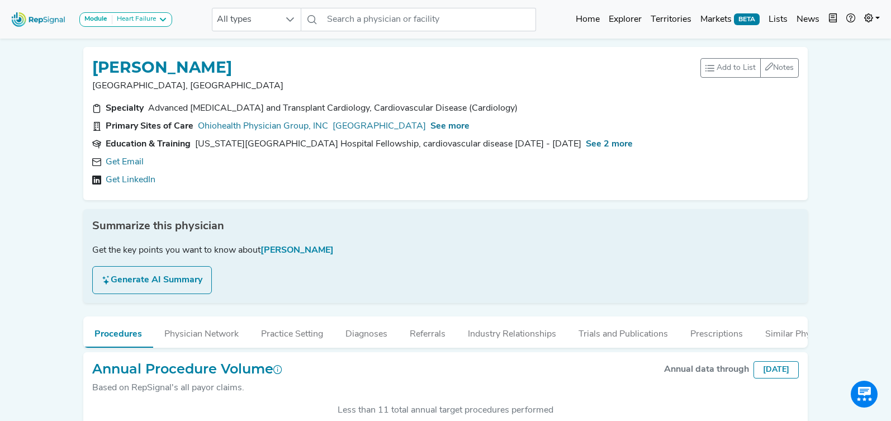
scroll to position [290, 0]
click at [127, 163] on link "Get Email" at bounding box center [125, 161] width 38 height 13
click at [469, 129] on span "See more" at bounding box center [449, 126] width 39 height 9
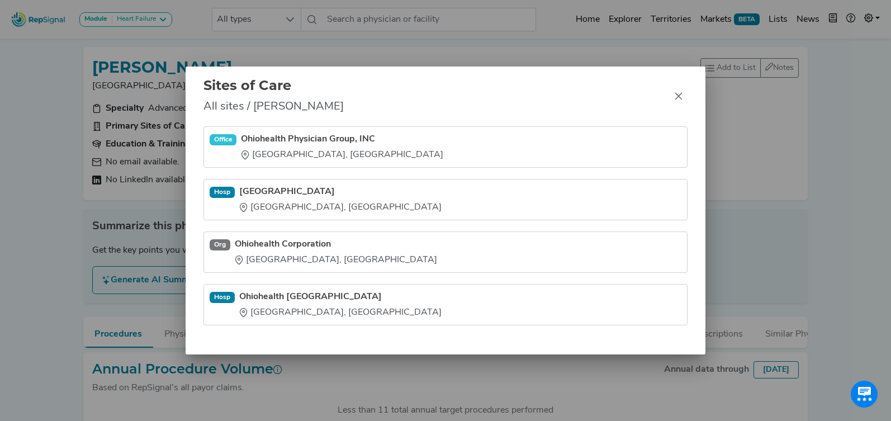
click at [240, 231] on li "Hosp Ohiohealth Riverside Methodist Hospital Columbus, OH" at bounding box center [445, 251] width 484 height 41
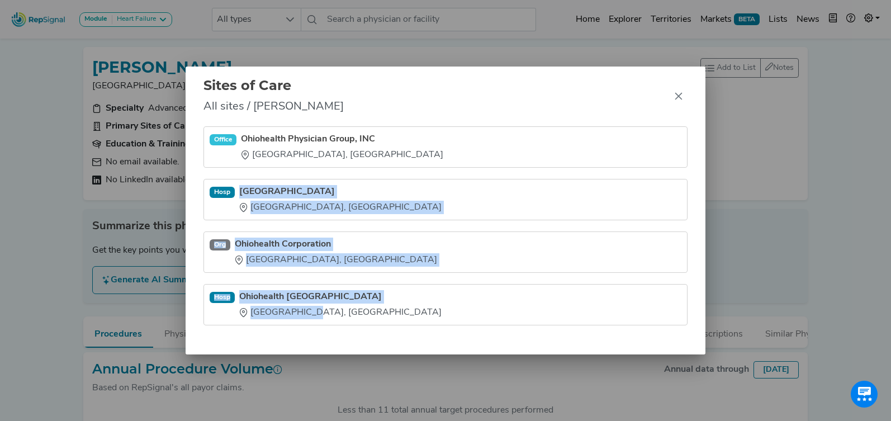
drag, startPoint x: 240, startPoint y: 181, endPoint x: 330, endPoint y: 323, distance: 168.3
type textarea "Ohiohealth Riverside Methodist Hospital Columbus, OH Org Ohiohealth Corporation…"
click at [332, 324] on ul "Office Ohiohealth Physician Group, INC Dublin, OH Hosp Ohiohealth Riverside Met…" at bounding box center [445, 225] width 484 height 199
copy ul "Ohiohealth Riverside Methodist Hospital Columbus, OH Org Ohiohealth Corporation…"
drag, startPoint x: 679, startPoint y: 97, endPoint x: 564, endPoint y: 84, distance: 115.9
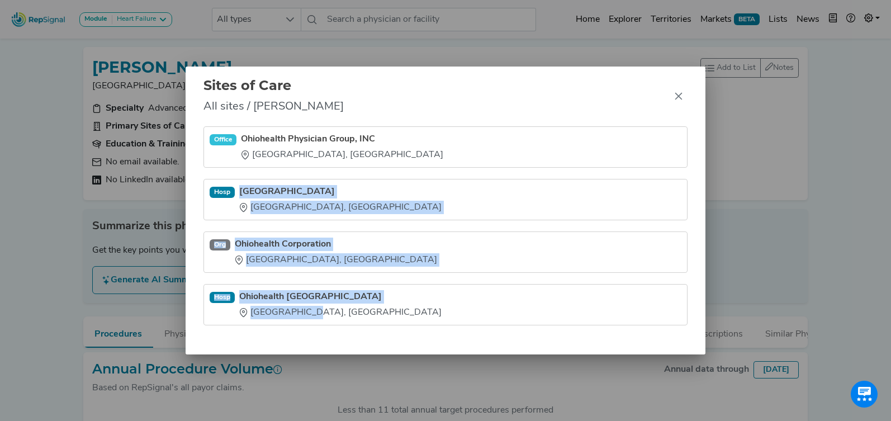
click at [678, 97] on icon "Close" at bounding box center [678, 96] width 7 height 7
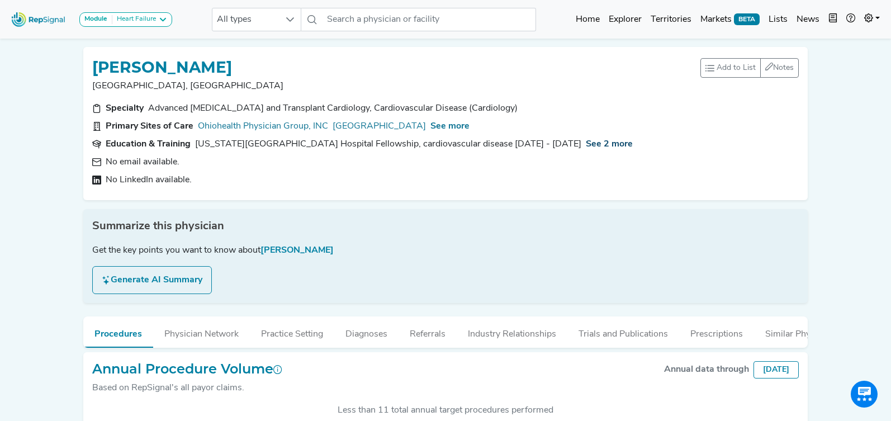
click at [586, 147] on span "See 2 more" at bounding box center [609, 144] width 47 height 9
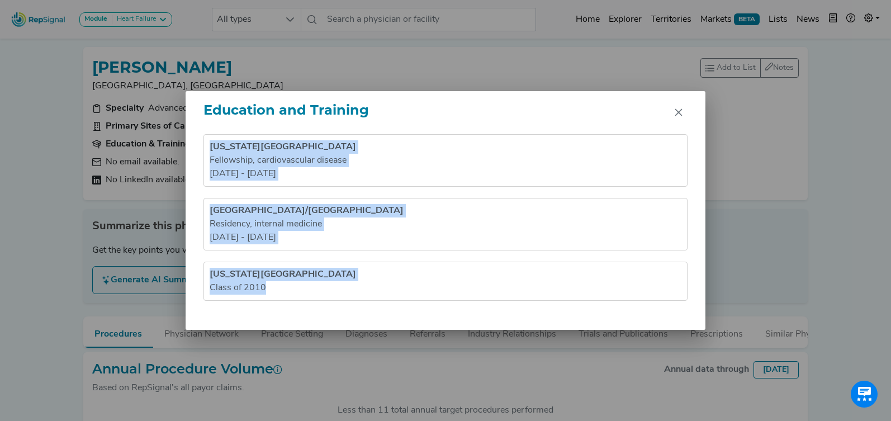
drag, startPoint x: 241, startPoint y: 180, endPoint x: 316, endPoint y: 302, distance: 142.7
click at [316, 302] on div "Ohio State University Hospital Fellowship , cardiovascular disease 2013 - 2016 …" at bounding box center [445, 232] width 520 height 196
copy ul "Ohio State University Hospital Fellowship , cardiovascular disease 2013 - 2016 …"
click at [677, 112] on icon "Close" at bounding box center [678, 112] width 7 height 7
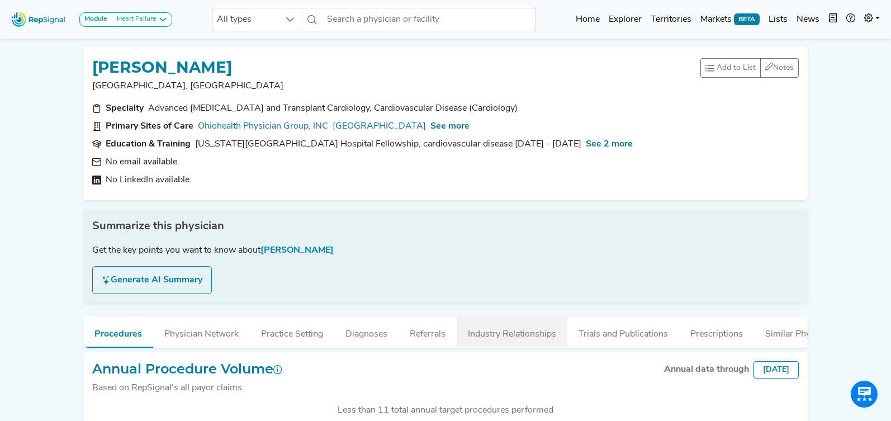
click at [530, 339] on button "Industry Relationships" at bounding box center [511, 331] width 111 height 30
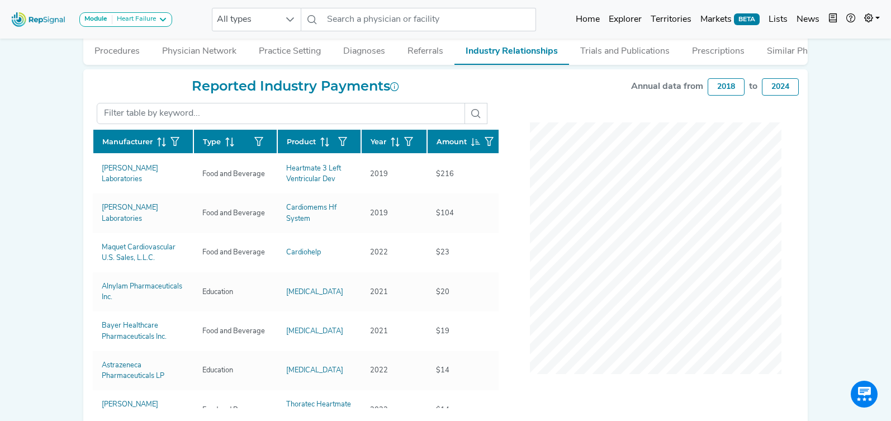
scroll to position [298, 0]
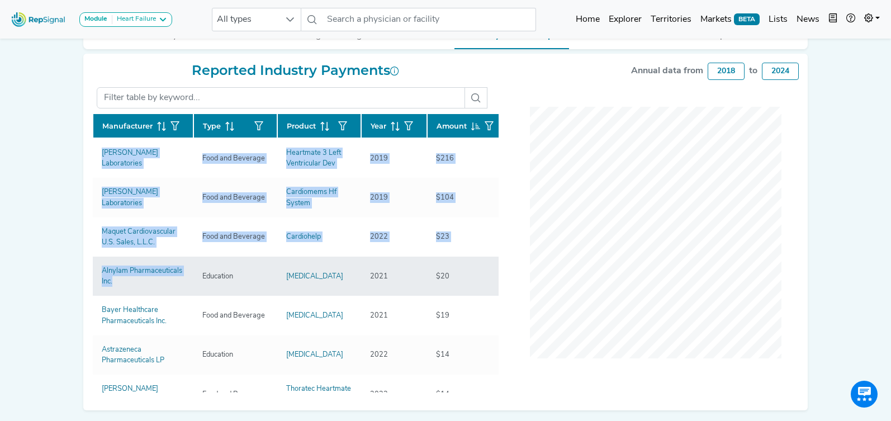
drag, startPoint x: 86, startPoint y: 160, endPoint x: 168, endPoint y: 289, distance: 152.7
click at [168, 289] on div "Reported Industry Payments Manufacturer Type Product Year Amount Abbott Laborat…" at bounding box center [295, 232] width 420 height 339
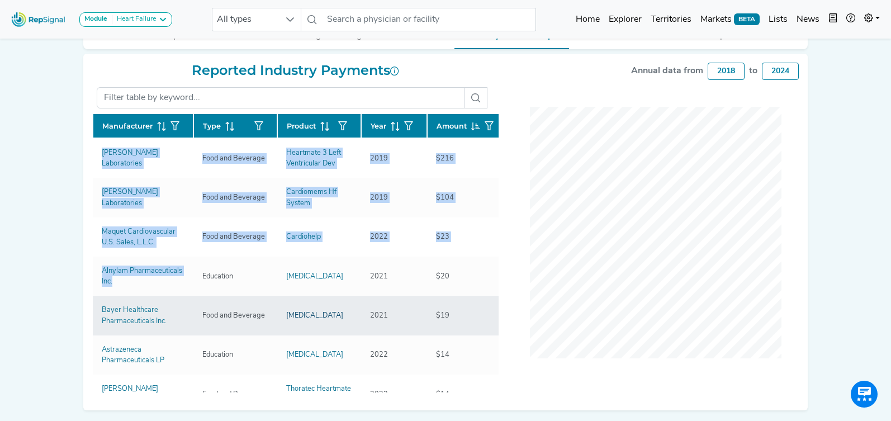
copy div "Manufacturer Type Product Year Amount Abbott Laboratories Food and Beverage Hea…"
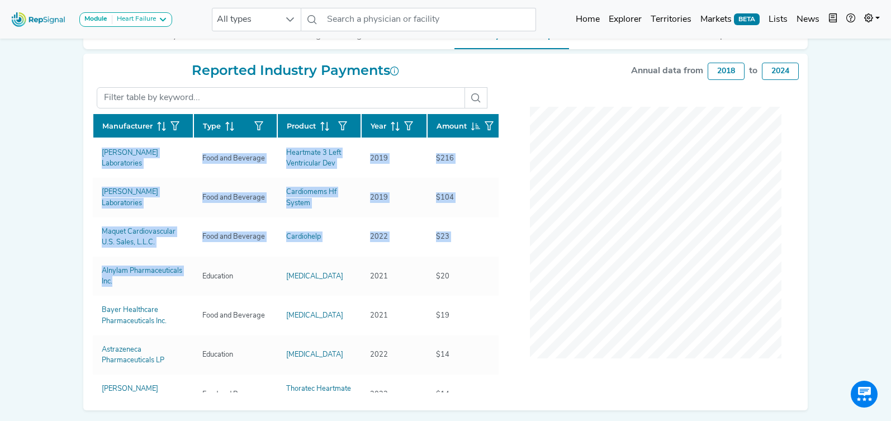
drag, startPoint x: 71, startPoint y: 236, endPoint x: 78, endPoint y: 236, distance: 7.3
click at [71, 236] on div "Module Heart Failure Heart Failure Nephrology All types No results found Home E…" at bounding box center [445, 81] width 891 height 758
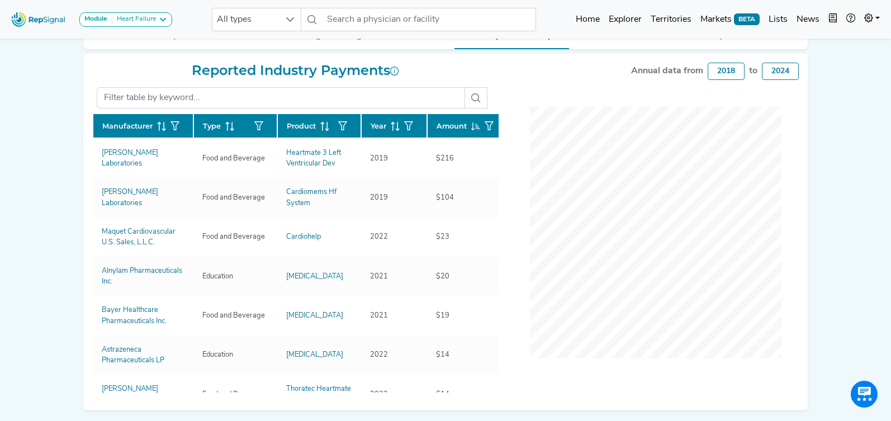
drag, startPoint x: 92, startPoint y: 233, endPoint x: 68, endPoint y: 236, distance: 24.3
click at [68, 236] on div "Module Heart Failure Heart Failure Nephrology All types No results found Home E…" at bounding box center [445, 81] width 891 height 758
drag, startPoint x: 68, startPoint y: 236, endPoint x: 89, endPoint y: 235, distance: 21.3
click at [69, 236] on div "Module Heart Failure Heart Failure Nephrology All types No results found Home E…" at bounding box center [445, 81] width 891 height 758
click at [78, 234] on div "NAVEEN SAHA Columbus, OH Add to List Recent Lists: Mayo Jacksonville Top 100 Ne…" at bounding box center [446, 75] width 738 height 670
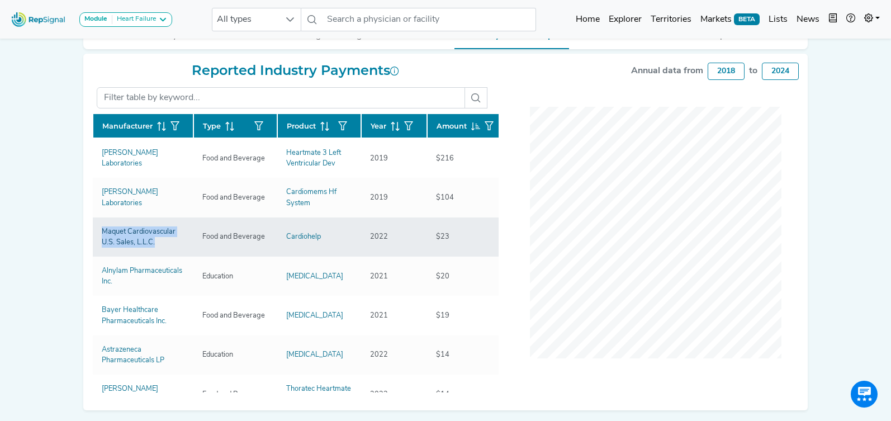
copy div "Maquet Cardiovascular U.S. Sales, L.L.C."
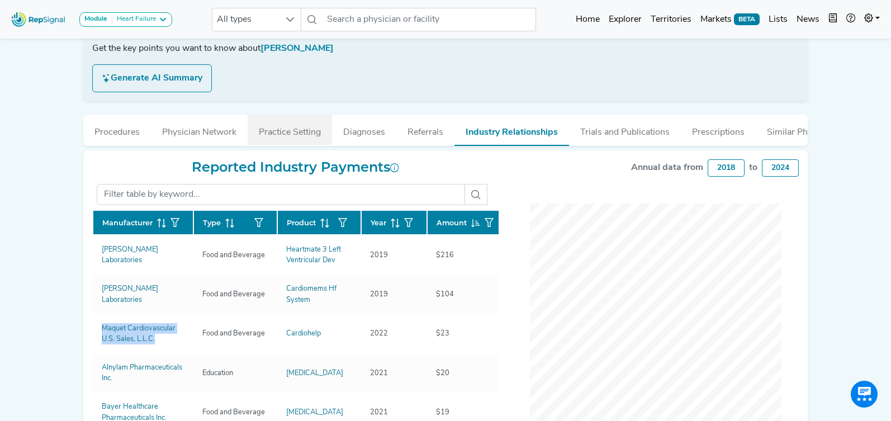
scroll to position [200, 0]
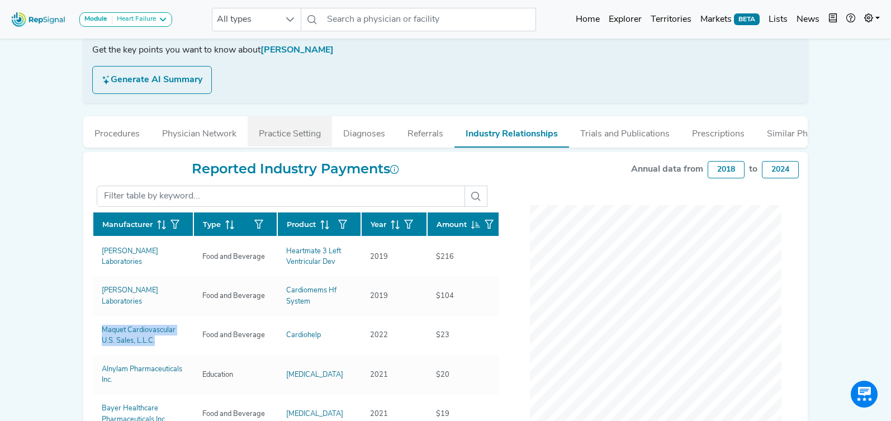
click at [312, 131] on button "Practice Setting" at bounding box center [290, 131] width 84 height 30
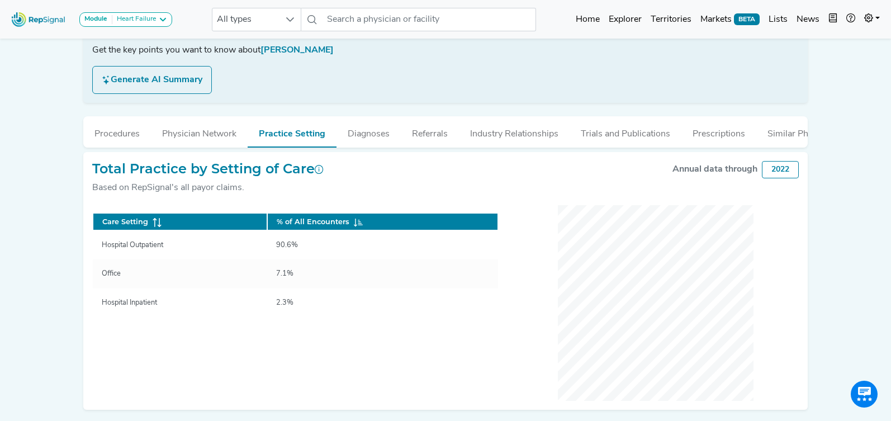
click at [606, 135] on button "Trials and Publications" at bounding box center [625, 131] width 112 height 30
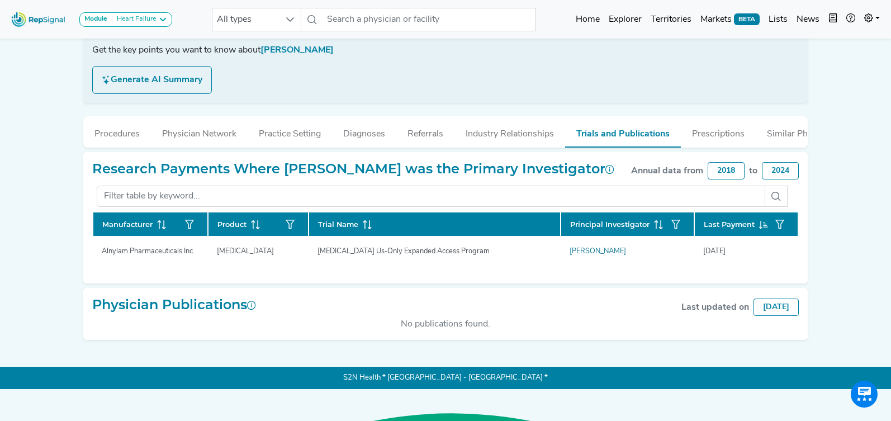
scroll to position [168, 0]
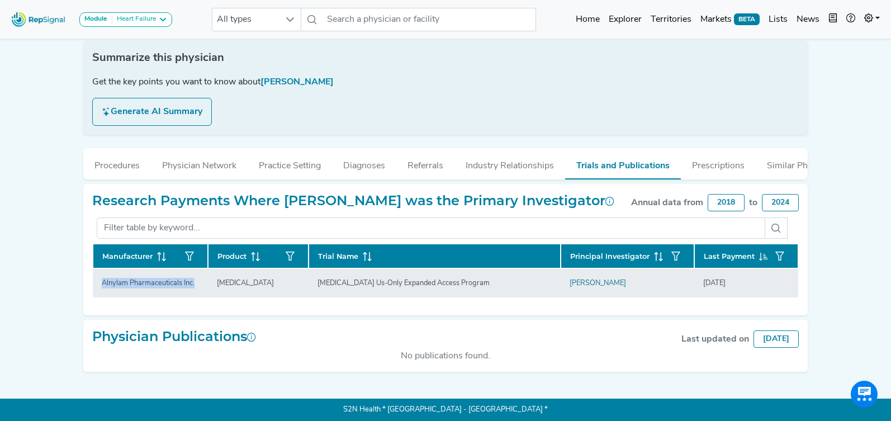
drag, startPoint x: 89, startPoint y: 291, endPoint x: 182, endPoint y: 291, distance: 92.7
click at [182, 291] on div "Research Payments Where NAVEEN SAHA was the Primary Investigator Annual data fr…" at bounding box center [446, 250] width 738 height 132
copy div "Manufacturer Product Trial Name Principal Investigator Last Payment Alnylam Pha…"
drag, startPoint x: 215, startPoint y: 286, endPoint x: 260, endPoint y: 283, distance: 45.4
click at [260, 283] on div "Onpattro" at bounding box center [258, 283] width 83 height 11
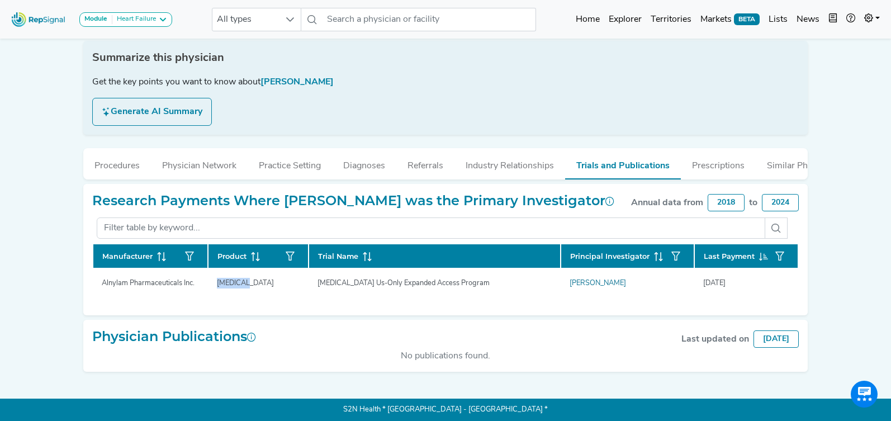
copy div "Onpattro"
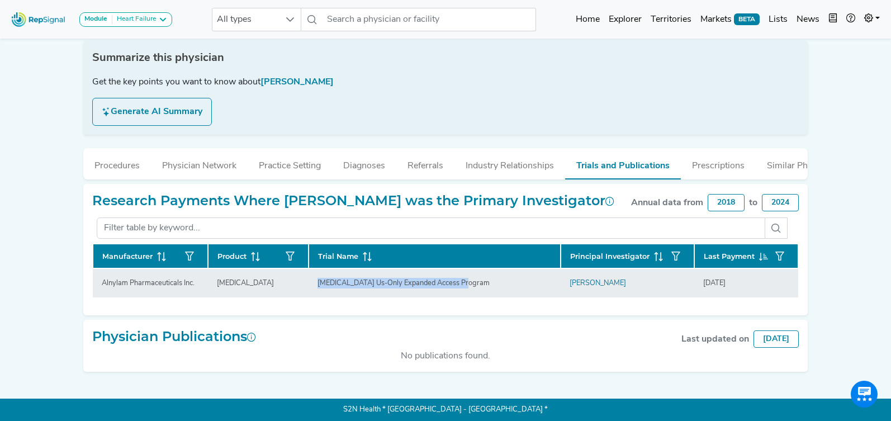
drag, startPoint x: 336, startPoint y: 284, endPoint x: 470, endPoint y: 289, distance: 134.2
click at [470, 289] on td "Patisiran Us-Only Expanded Access Program" at bounding box center [433, 282] width 251 height 29
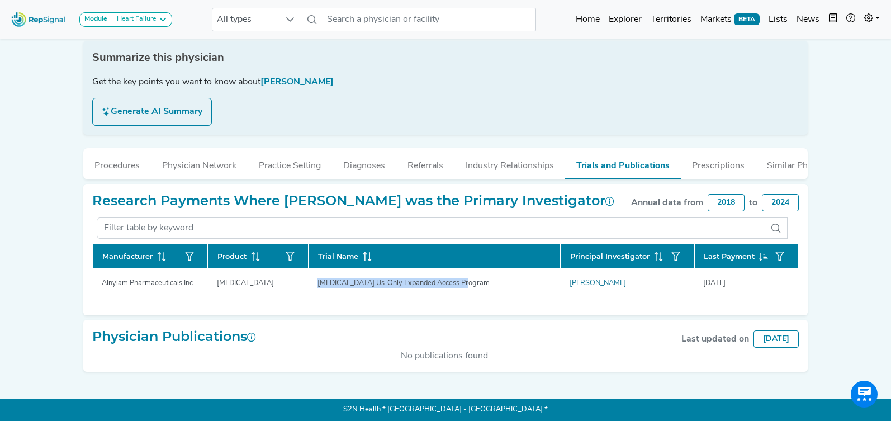
copy div "Patisiran Us-Only Expanded Access Program"
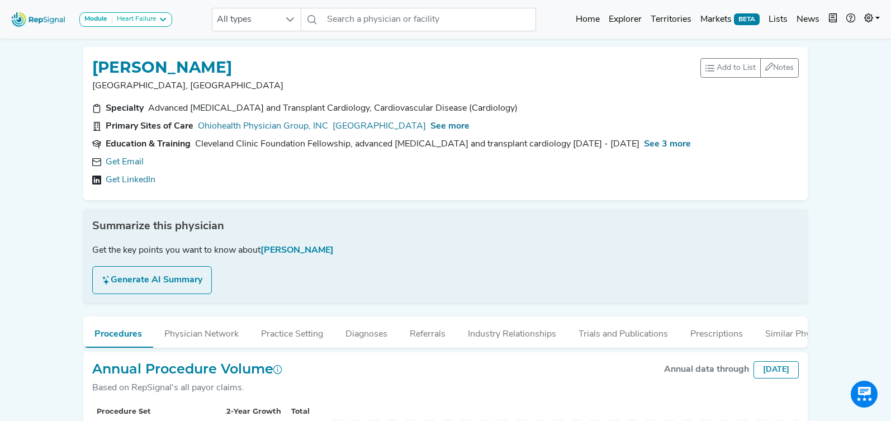
scroll to position [290, 0]
click at [112, 166] on link "Get Email" at bounding box center [125, 161] width 38 height 13
click at [469, 123] on span "See more" at bounding box center [449, 126] width 39 height 9
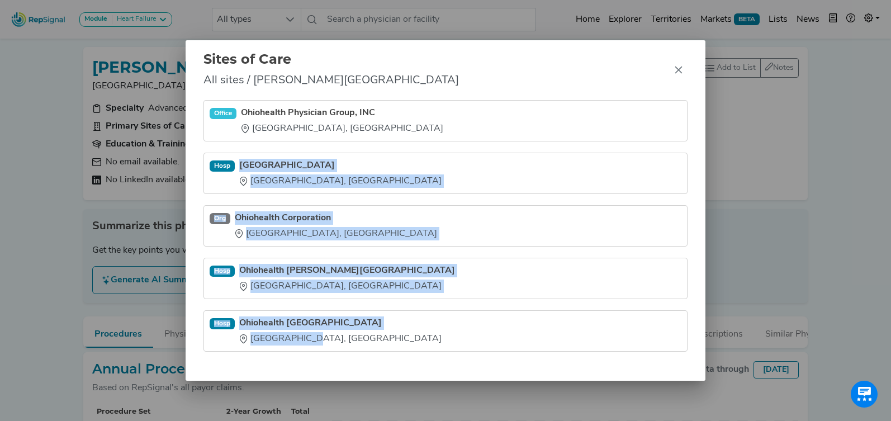
drag, startPoint x: 241, startPoint y: 156, endPoint x: 351, endPoint y: 348, distance: 220.2
type textarea "Ohiohealth Riverside Methodist Hospital Columbus, OH Org Ohiohealth Corporation…"
click at [351, 348] on ul "Office Ohiohealth Physician Group, INC Dublin, OH Hosp Ohiohealth Riverside Met…" at bounding box center [445, 225] width 484 height 251
copy ul "Ohiohealth Riverside Methodist Hospital Columbus, OH Org Ohiohealth Corporation…"
drag, startPoint x: 683, startPoint y: 73, endPoint x: 675, endPoint y: 71, distance: 8.0
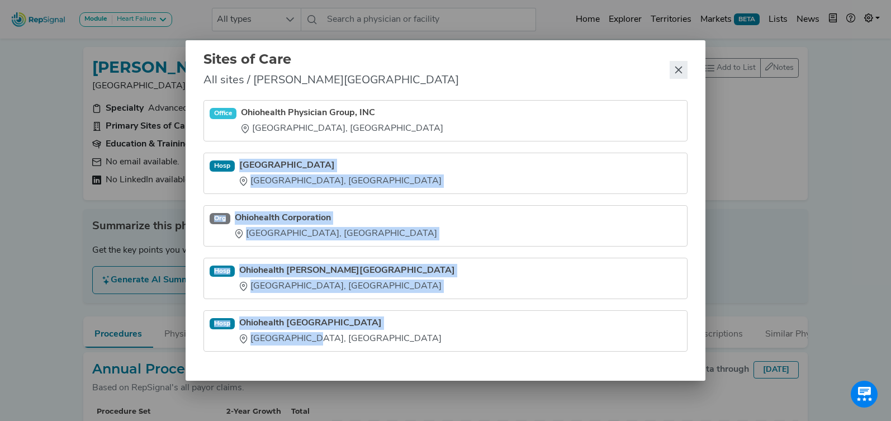
click at [682, 73] on button "Close" at bounding box center [678, 70] width 18 height 18
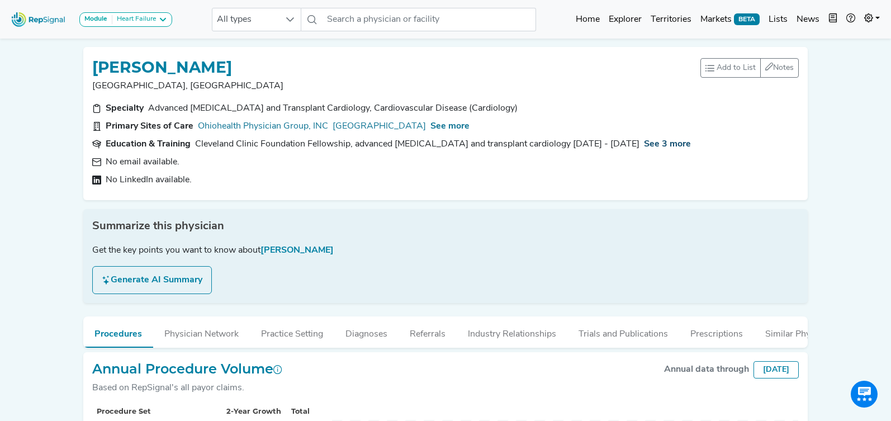
click at [644, 141] on span "See 3 more" at bounding box center [667, 144] width 47 height 9
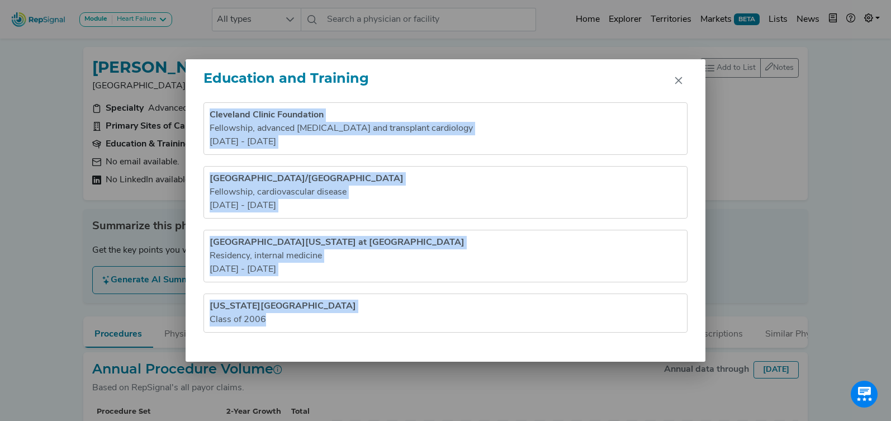
drag, startPoint x: 296, startPoint y: 279, endPoint x: 329, endPoint y: 364, distance: 90.6
click at [329, 364] on div "Education and Training Cleveland Clinic Foundation Fellowship , advanced heart …" at bounding box center [445, 210] width 891 height 421
copy ul "Cleveland Clinic Foundation Fellowship , advanced heart failure and transplant …"
click at [678, 81] on icon "Close" at bounding box center [678, 80] width 7 height 7
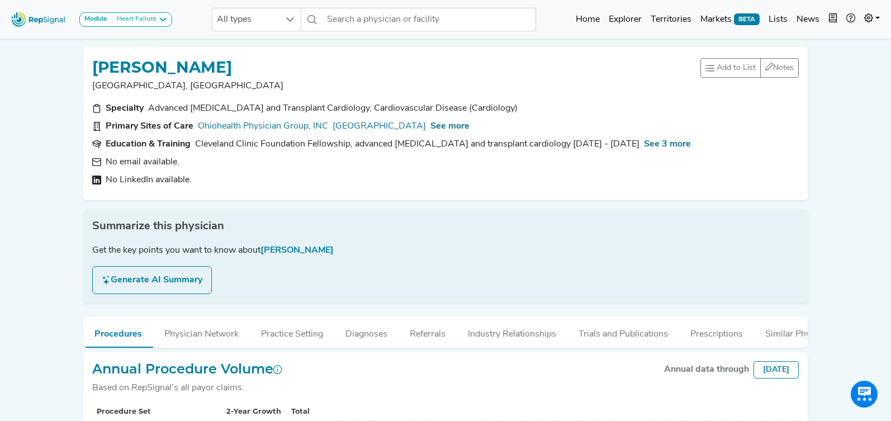
drag, startPoint x: 517, startPoint y: 335, endPoint x: 486, endPoint y: 289, distance: 55.9
click at [517, 335] on button "Industry Relationships" at bounding box center [511, 331] width 111 height 30
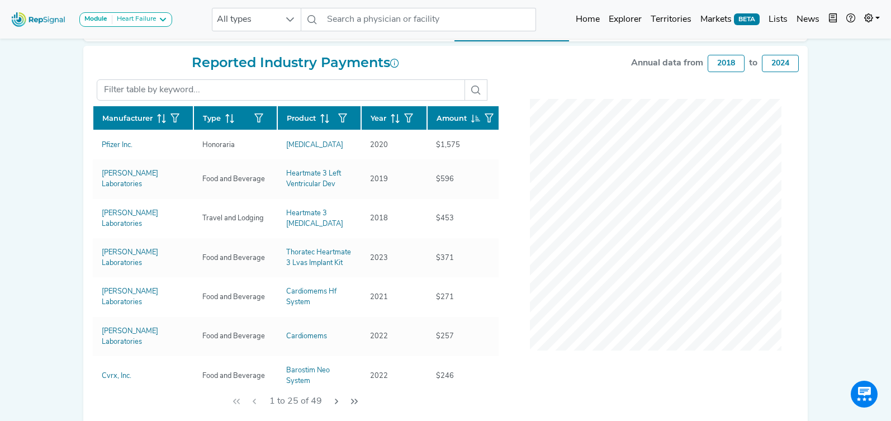
scroll to position [307, 0]
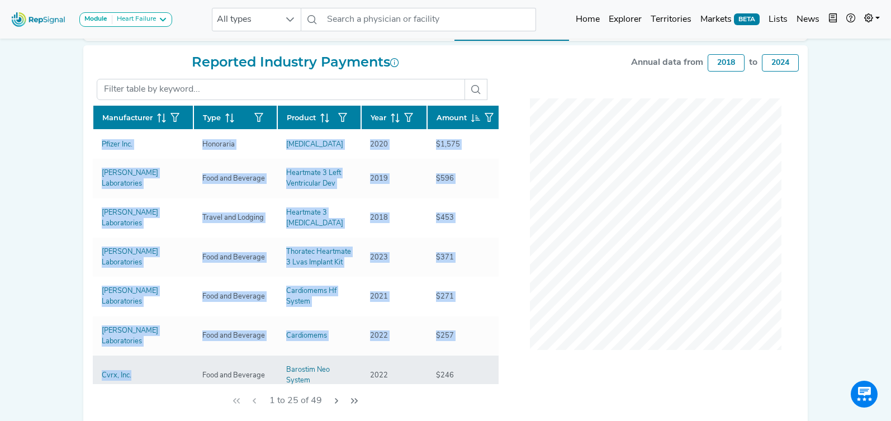
drag, startPoint x: 85, startPoint y: 145, endPoint x: 152, endPoint y: 370, distance: 235.3
click at [153, 370] on div "Reported Industry Payments Manufacturer Type Product Year Amount Pfizer Inc. Ho…" at bounding box center [295, 235] width 420 height 363
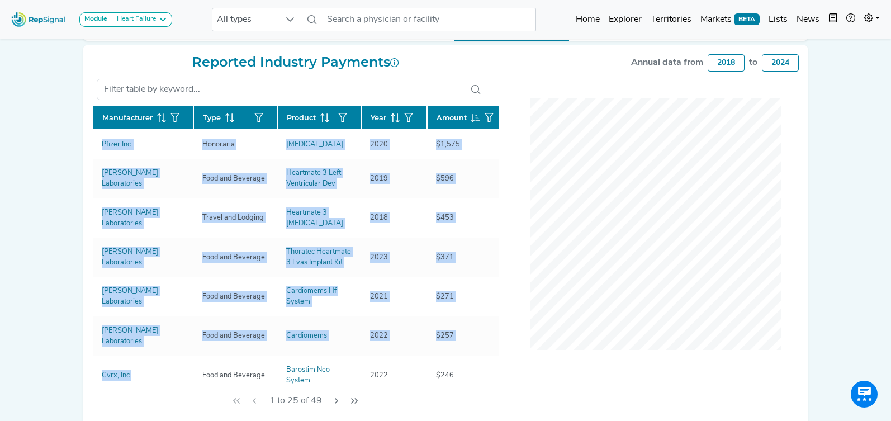
copy div "Manufacturer Type Product Year Amount Pfizer Inc. Honoraria Vyndaqel 2020 $1,57…"
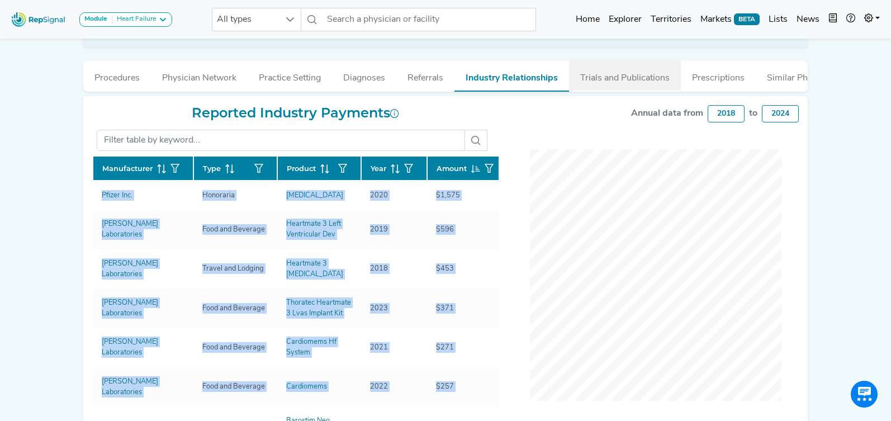
scroll to position [187, 0]
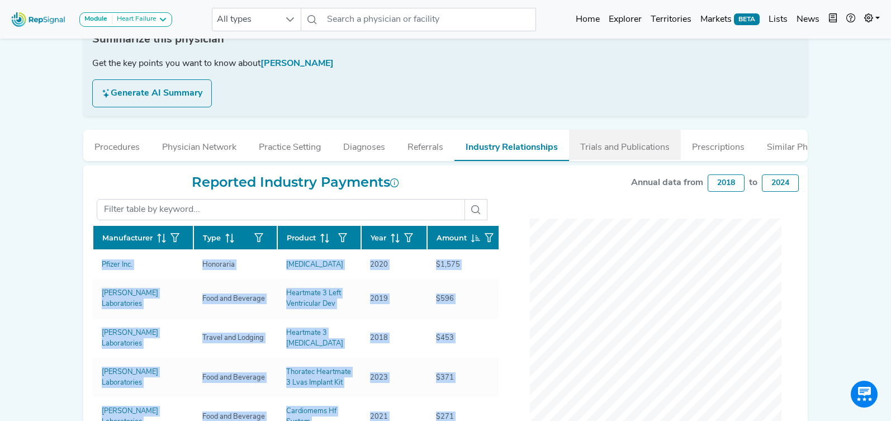
drag, startPoint x: 657, startPoint y: 140, endPoint x: 594, endPoint y: 136, distance: 62.7
click at [656, 140] on button "Trials and Publications" at bounding box center [625, 145] width 112 height 30
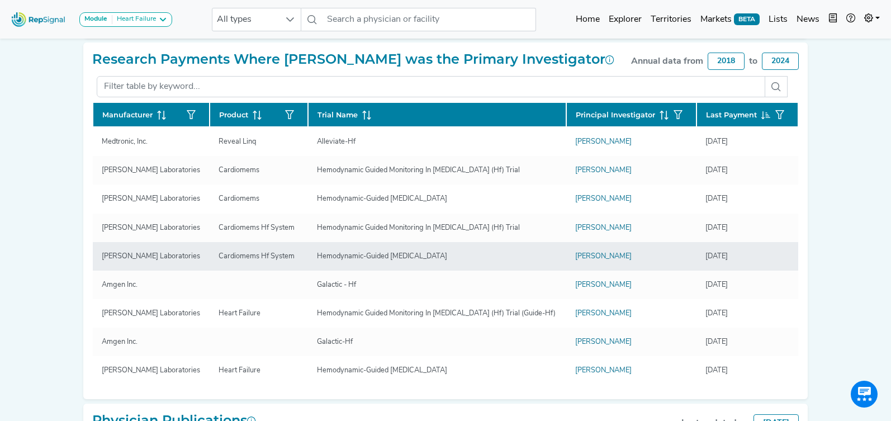
scroll to position [309, 0]
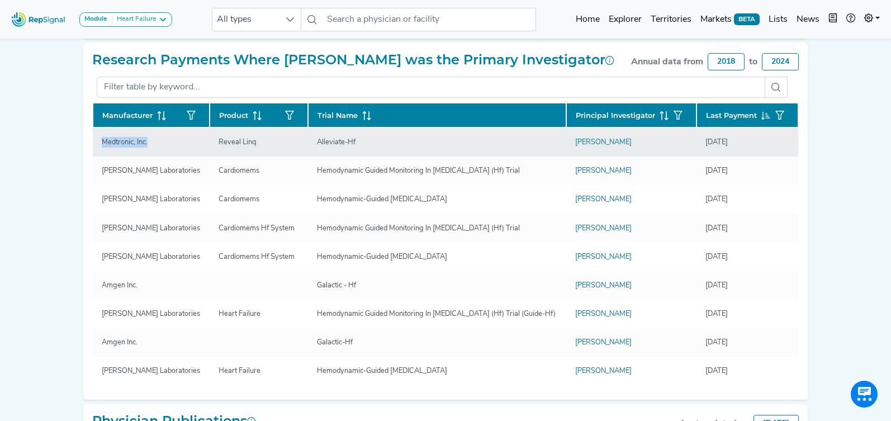
drag, startPoint x: 107, startPoint y: 161, endPoint x: 153, endPoint y: 163, distance: 45.3
click at [153, 148] on div "Medtronic, Inc." at bounding box center [124, 142] width 59 height 11
copy div "Medtronic, Inc."
drag, startPoint x: 225, startPoint y: 161, endPoint x: 211, endPoint y: 162, distance: 14.5
click at [218, 148] on div "Reveal Linq" at bounding box center [258, 142] width 80 height 11
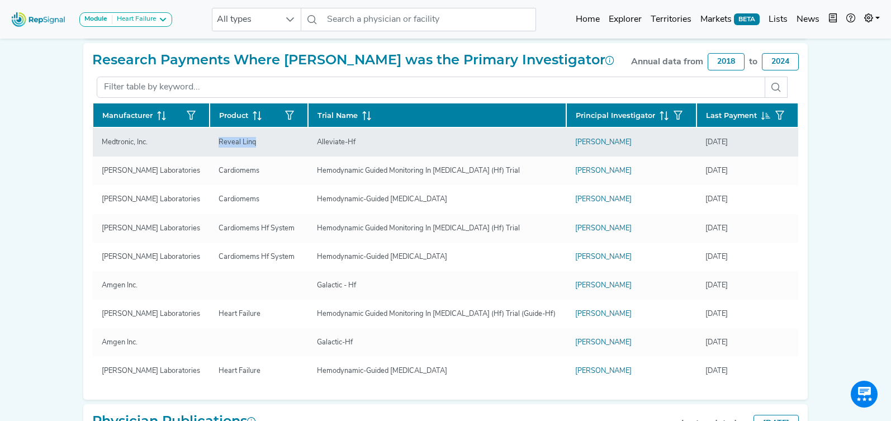
copy div "Reveal Linq"
drag, startPoint x: 342, startPoint y: 160, endPoint x: 369, endPoint y: 161, distance: 26.8
click at [369, 148] on div "Alleviate-Hf" at bounding box center [437, 142] width 240 height 11
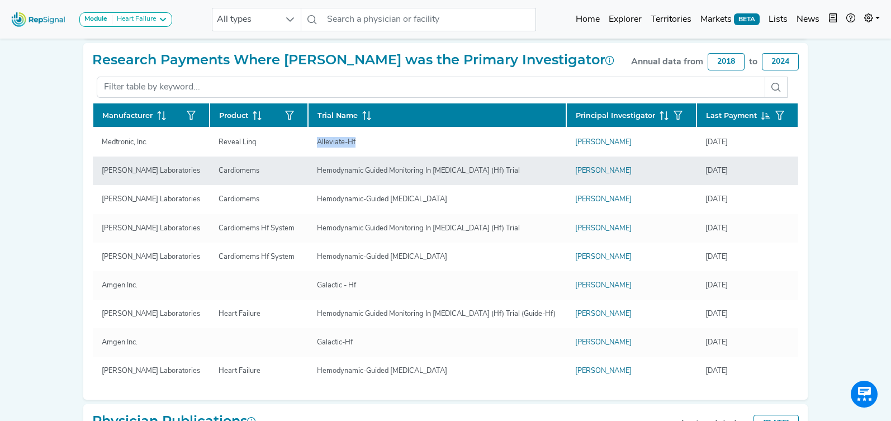
copy div "Alleviate-Hf"
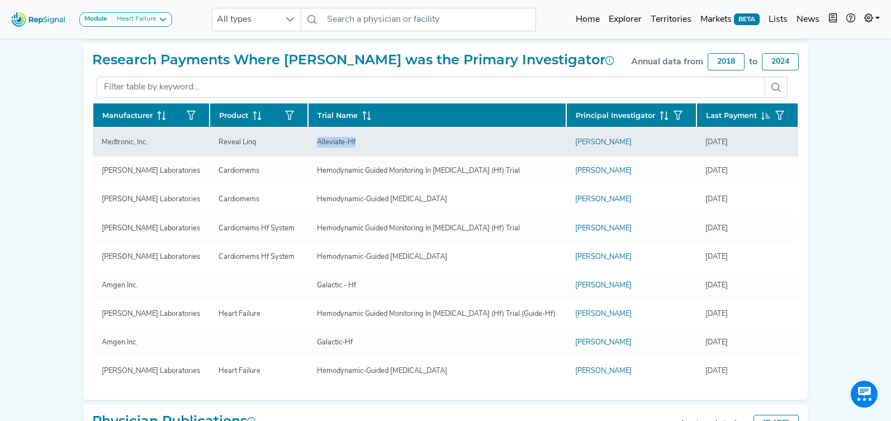
drag, startPoint x: 702, startPoint y: 165, endPoint x: 678, endPoint y: 165, distance: 24.0
click at [678, 185] on tr "Medtronic, Inc. Reveal Linq Alleviate-Hf Anupam Basuray 12/31/2024" at bounding box center [445, 199] width 705 height 28
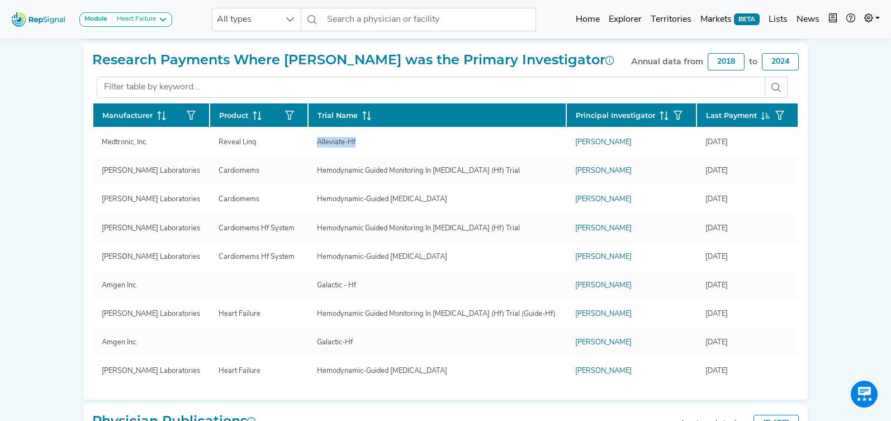
copy tr "12/31/2024"
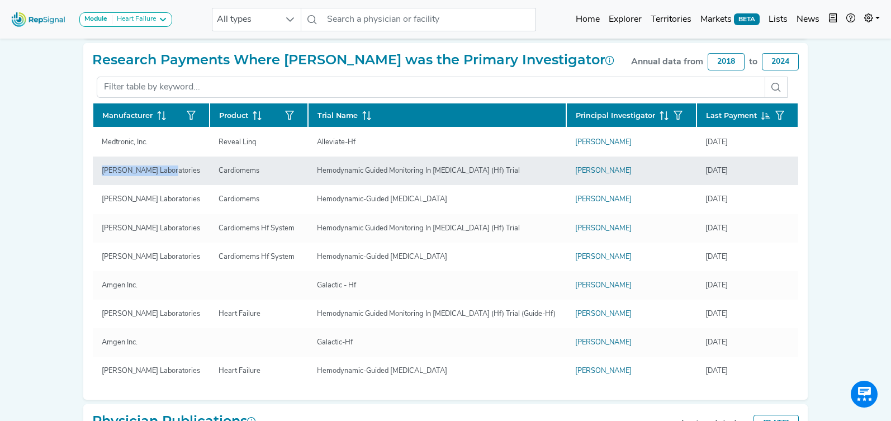
drag, startPoint x: 93, startPoint y: 193, endPoint x: 174, endPoint y: 191, distance: 81.0
click at [174, 185] on td "Abbott Laboratories" at bounding box center [151, 170] width 117 height 28
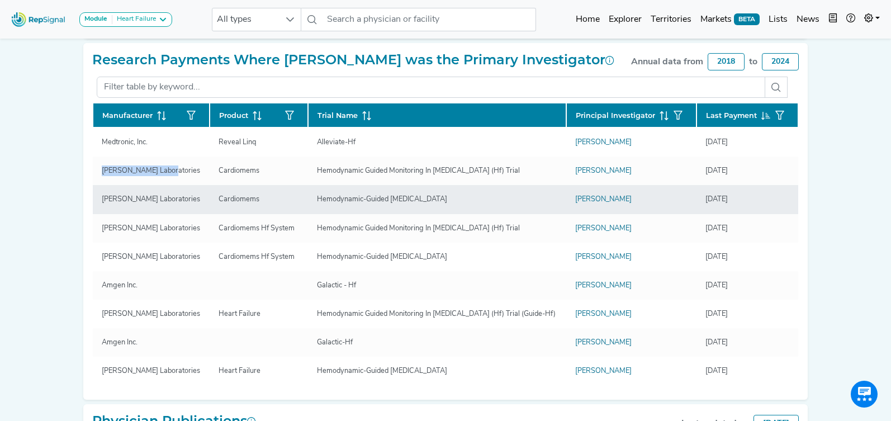
copy div "Abbott Laboratories"
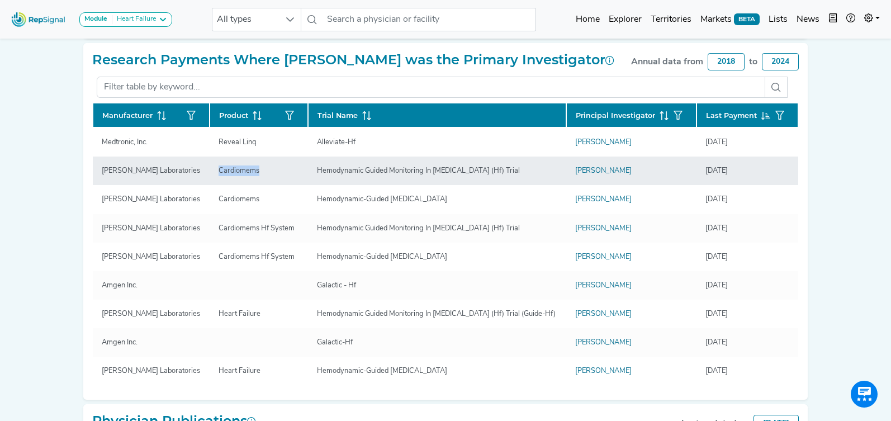
drag, startPoint x: 262, startPoint y: 188, endPoint x: 215, endPoint y: 189, distance: 46.9
click at [215, 176] on div "Cardiomems" at bounding box center [239, 170] width 54 height 11
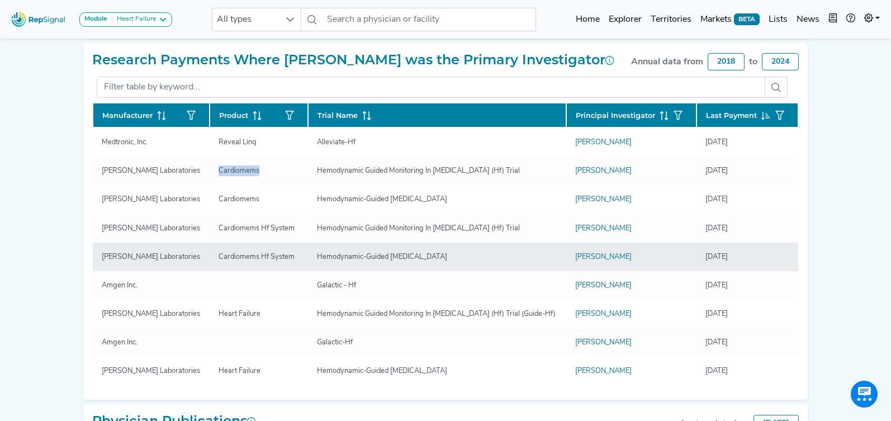
copy div "Cardiomems"
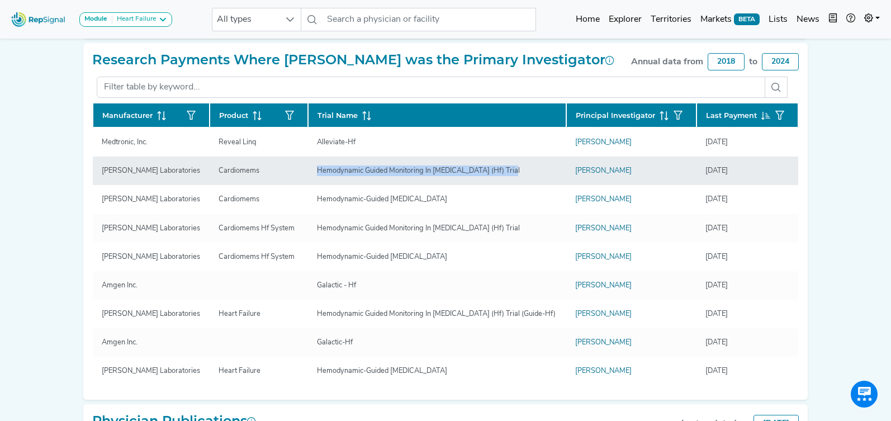
drag, startPoint x: 366, startPoint y: 188, endPoint x: 510, endPoint y: 189, distance: 143.6
click at [510, 176] on div "Hemodynamic Guided Monitoring In Heart Failure (Hf) Trial" at bounding box center [418, 170] width 216 height 11
copy div "Hemodynamic Guided Monitoring In Heart Failure (Hf) Trial"
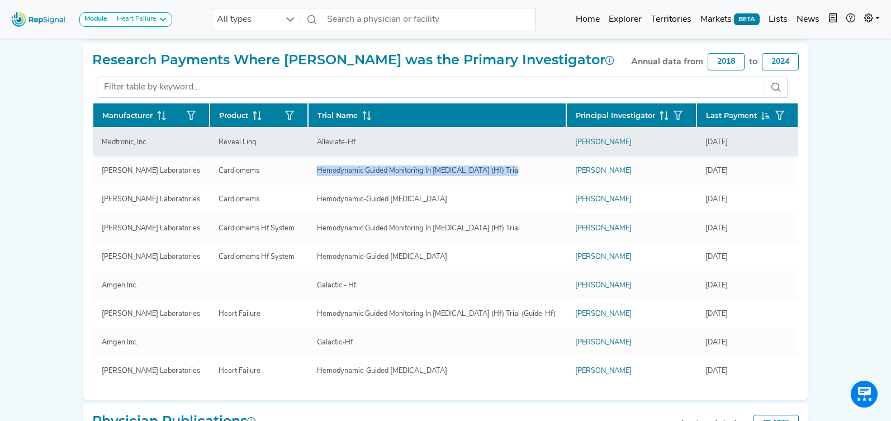
click at [675, 185] on tr "Medtronic, Inc. Reveal Linq Alleviate-Hf Anupam Basuray 12/31/2024" at bounding box center [445, 199] width 705 height 28
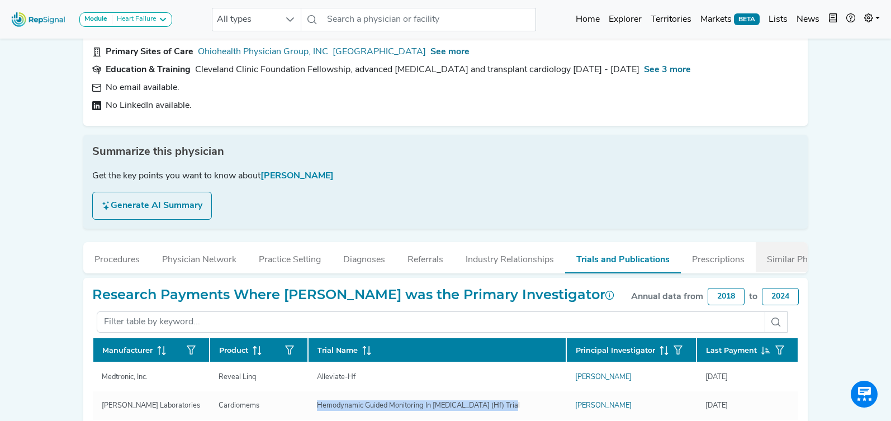
scroll to position [69, 0]
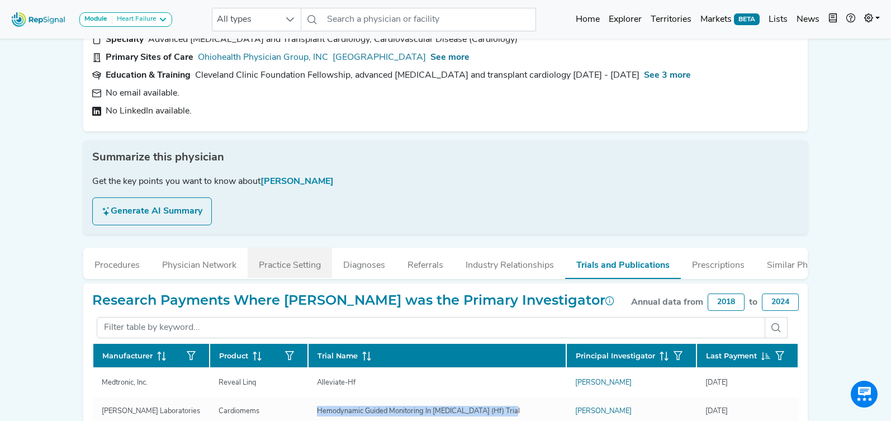
click at [270, 269] on button "Practice Setting" at bounding box center [290, 263] width 84 height 30
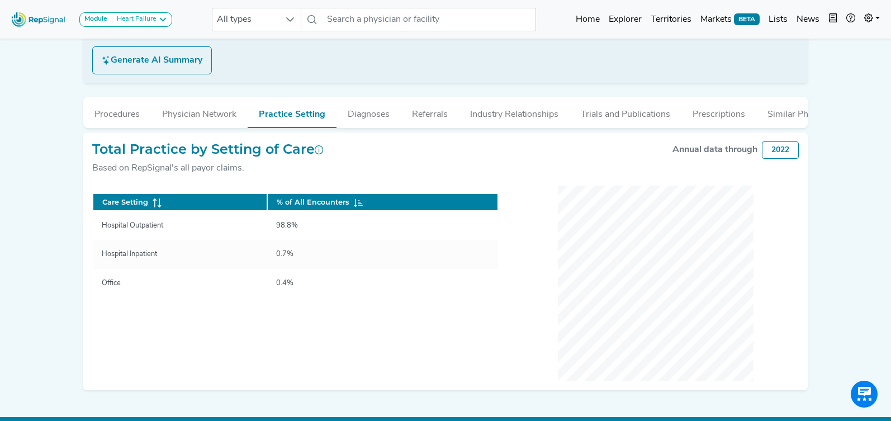
scroll to position [220, 0]
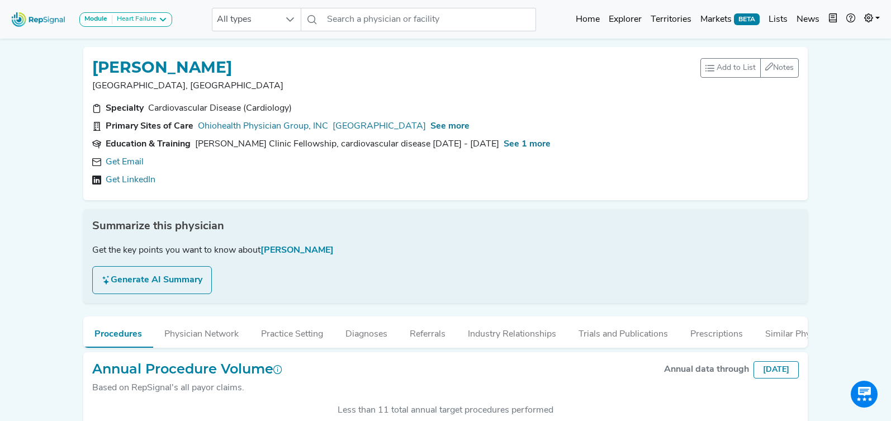
scroll to position [279, 0]
drag, startPoint x: 142, startPoint y: 180, endPoint x: 335, endPoint y: 97, distance: 209.5
click at [144, 179] on link "Get LinkedIn" at bounding box center [131, 179] width 50 height 13
click at [469, 127] on span "See more" at bounding box center [449, 126] width 39 height 9
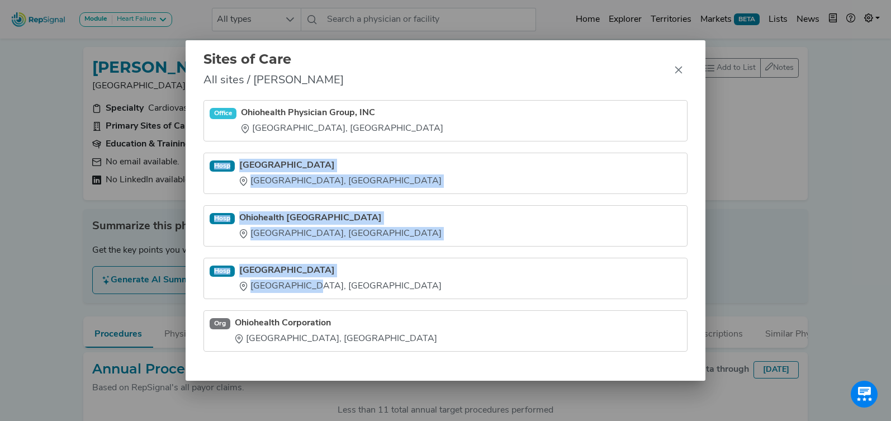
drag, startPoint x: 238, startPoint y: 154, endPoint x: 308, endPoint y: 285, distance: 148.5
type textarea "[GEOGRAPHIC_DATA] [GEOGRAPHIC_DATA], [GEOGRAPHIC_DATA] [GEOGRAPHIC_DATA] [GEOGR…"
click at [307, 286] on ul "Office Ohiohealth Physician Group, INC [GEOGRAPHIC_DATA], [GEOGRAPHIC_DATA] [GE…" at bounding box center [445, 225] width 484 height 251
copy ul "[GEOGRAPHIC_DATA] [GEOGRAPHIC_DATA], [GEOGRAPHIC_DATA] [GEOGRAPHIC_DATA] [GEOGR…"
drag, startPoint x: 679, startPoint y: 69, endPoint x: 671, endPoint y: 68, distance: 8.5
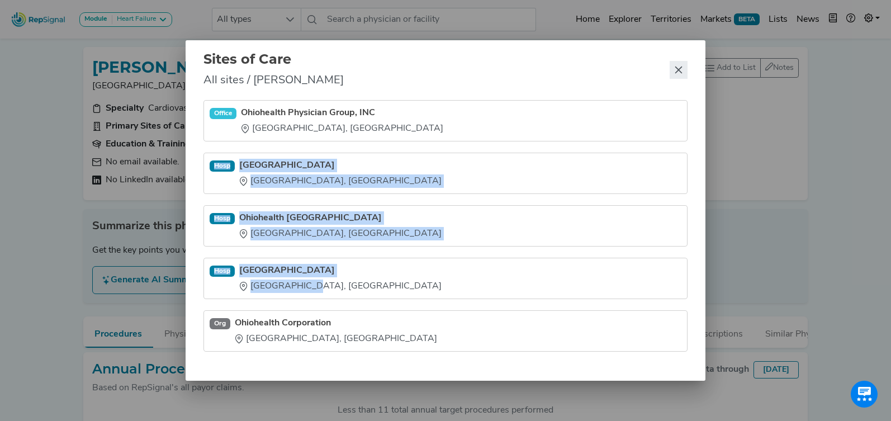
click at [677, 69] on icon "Close" at bounding box center [678, 69] width 9 height 9
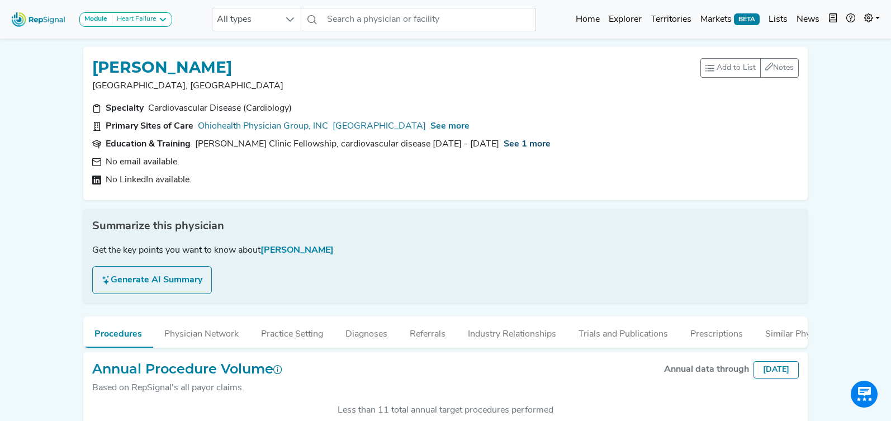
click at [503, 143] on span "See 1 more" at bounding box center [526, 144] width 47 height 9
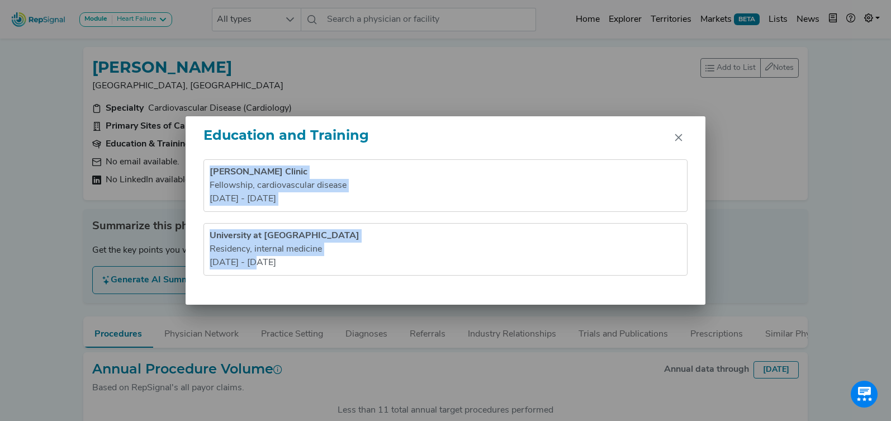
drag, startPoint x: 208, startPoint y: 168, endPoint x: 293, endPoint y: 286, distance: 145.6
click at [292, 287] on div "Lahey Clinic Fellowship , cardiovascular disease 2009 - 2012 University at Buff…" at bounding box center [445, 231] width 520 height 145
copy ul "Lahey Clinic Fellowship , cardiovascular disease 2009 - 2012 University at Buff…"
click at [673, 137] on button "Close" at bounding box center [678, 138] width 18 height 18
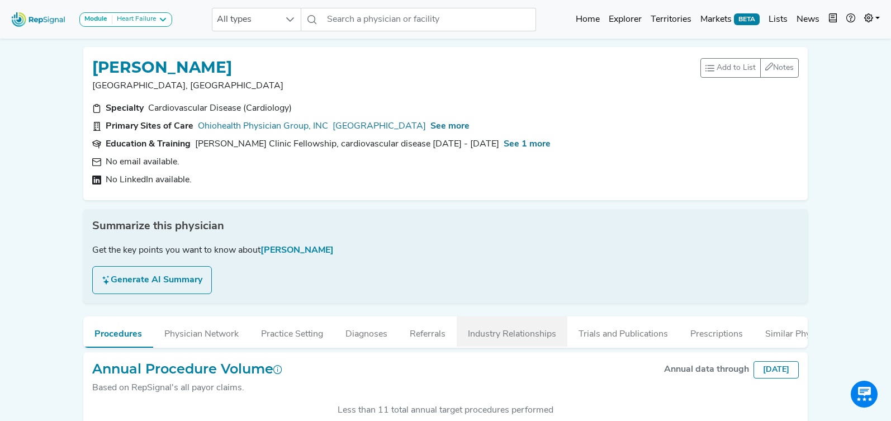
drag, startPoint x: 499, startPoint y: 328, endPoint x: 492, endPoint y: 327, distance: 7.3
click at [498, 328] on button "Industry Relationships" at bounding box center [511, 331] width 111 height 30
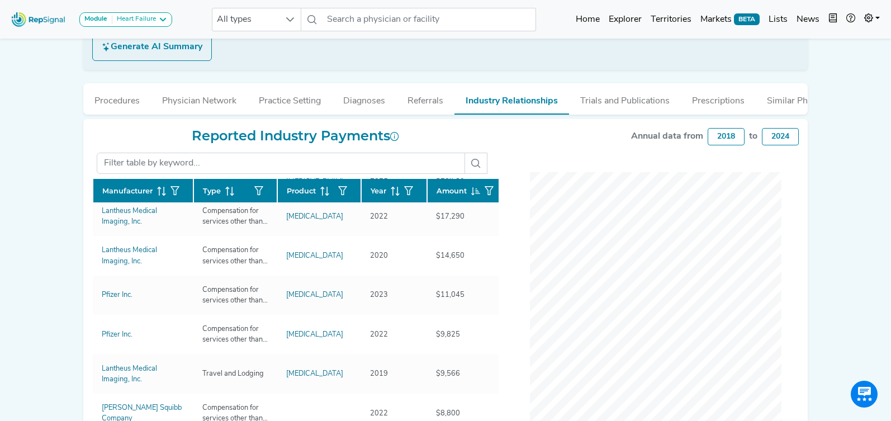
scroll to position [297, 0]
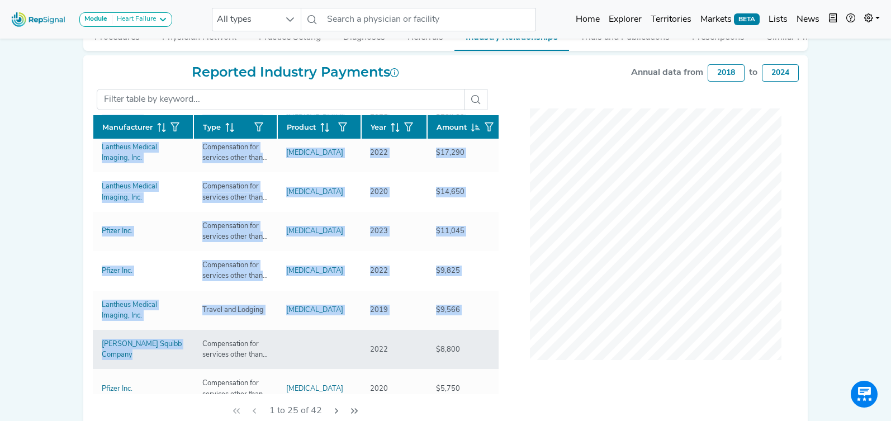
drag, startPoint x: 104, startPoint y: 215, endPoint x: 140, endPoint y: 366, distance: 155.2
click at [141, 367] on div "Reported Industry Payments Manufacturer Type Product Year Amount Lantheus Medic…" at bounding box center [295, 245] width 420 height 363
copy div "Manufacturer Type Product Year Amount Lantheus Medical Imaging, Inc. Compensati…"
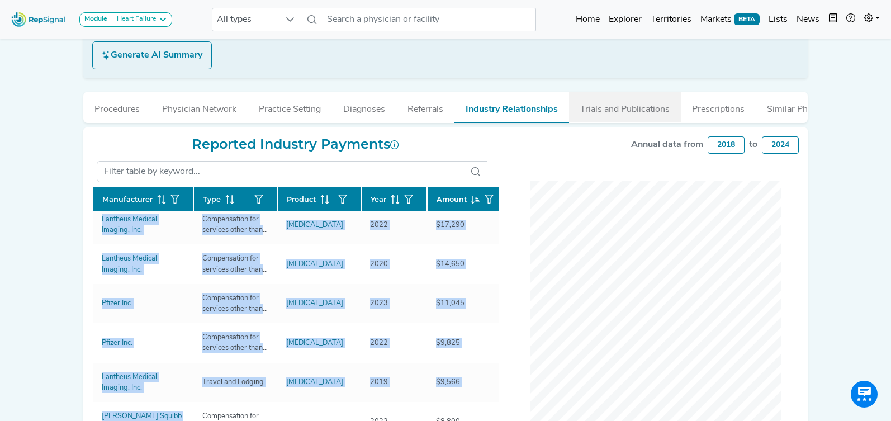
click at [605, 110] on button "Trials and Publications" at bounding box center [625, 107] width 112 height 30
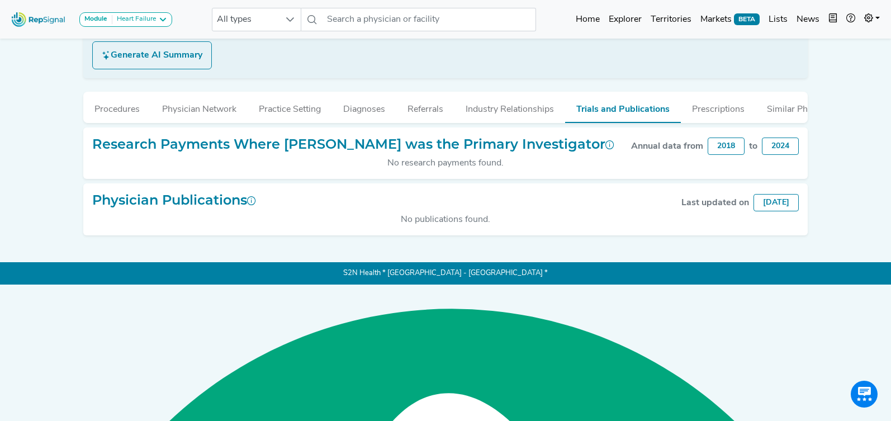
scroll to position [106, 0]
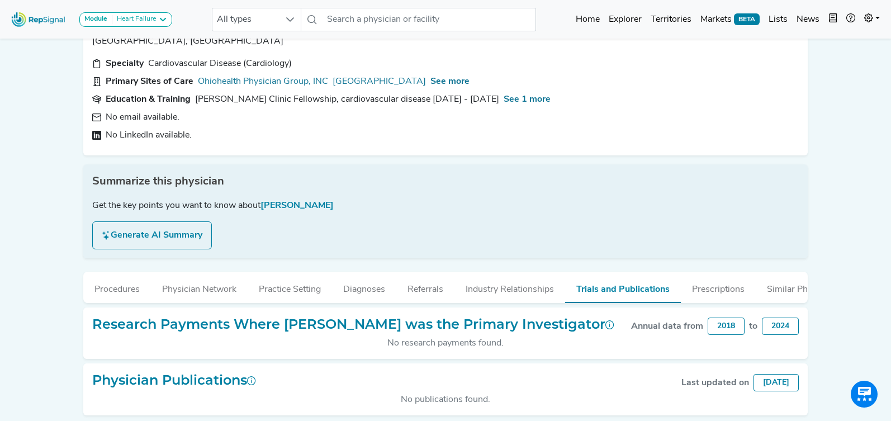
drag, startPoint x: 307, startPoint y: 291, endPoint x: 323, endPoint y: 241, distance: 52.8
click at [311, 287] on button "Practice Setting" at bounding box center [290, 287] width 84 height 30
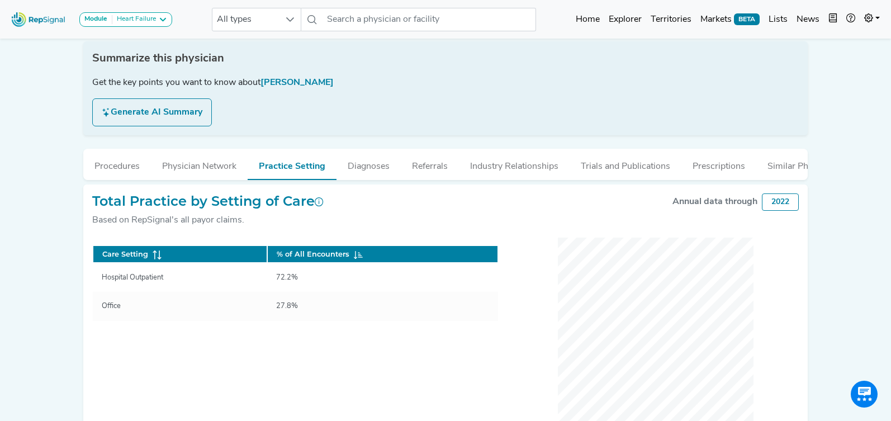
scroll to position [238, 0]
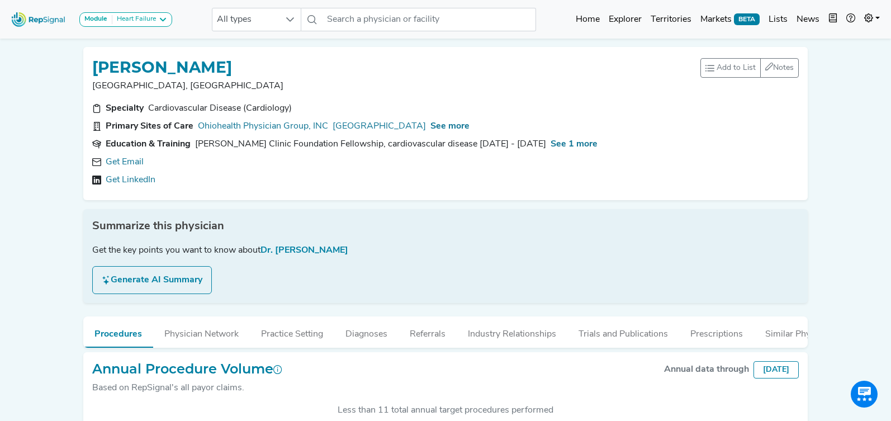
scroll to position [290, 0]
type textarea "m"
click at [131, 167] on link "Get Email" at bounding box center [125, 161] width 38 height 13
click at [469, 126] on span "See more" at bounding box center [449, 126] width 39 height 9
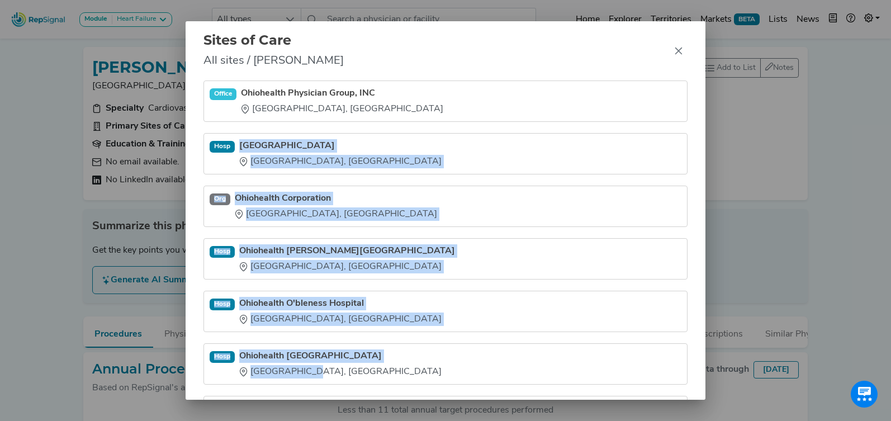
drag, startPoint x: 268, startPoint y: 178, endPoint x: 326, endPoint y: 375, distance: 205.6
click at [323, 377] on ul "Office Ohiohealth Physician Group, INC Dublin, OH Hosp Ohiohealth Riverside Met…" at bounding box center [445, 258] width 484 height 356
copy ul "Ohiohealth Riverside Methodist Hospital Columbus, OH Org Ohiohealth Corporation…"
drag, startPoint x: 676, startPoint y: 56, endPoint x: 646, endPoint y: 49, distance: 31.0
click at [676, 56] on button "Close" at bounding box center [678, 51] width 18 height 18
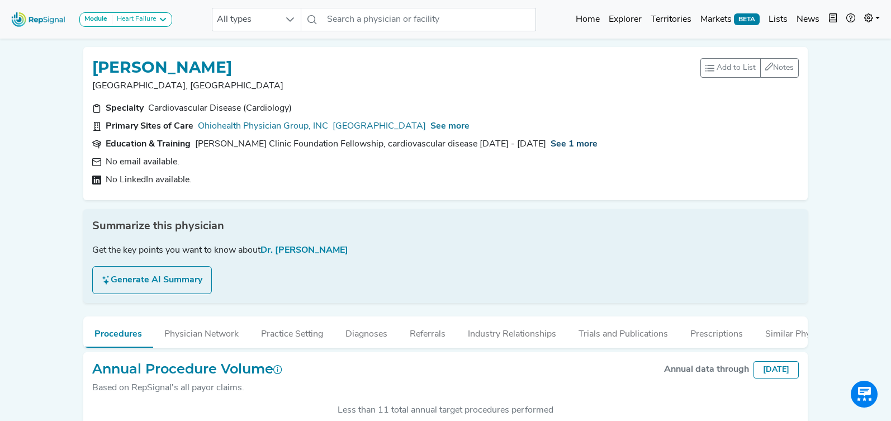
click at [550, 145] on span "See 1 more" at bounding box center [573, 144] width 47 height 9
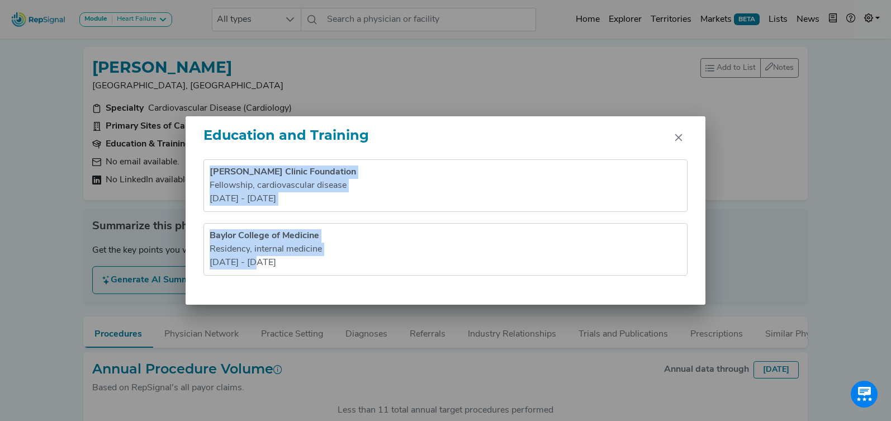
drag, startPoint x: 238, startPoint y: 197, endPoint x: 299, endPoint y: 294, distance: 115.5
click at [299, 294] on div "Ochsner Clinic Foundation Fellowship , cardiovascular disease 1992 - 1996 Baylo…" at bounding box center [445, 231] width 520 height 145
copy ul "Ochsner Clinic Foundation Fellowship , cardiovascular disease 1992 - 1996 Baylo…"
drag, startPoint x: 676, startPoint y: 137, endPoint x: 598, endPoint y: 66, distance: 106.0
click at [675, 137] on icon "Close" at bounding box center [678, 137] width 9 height 9
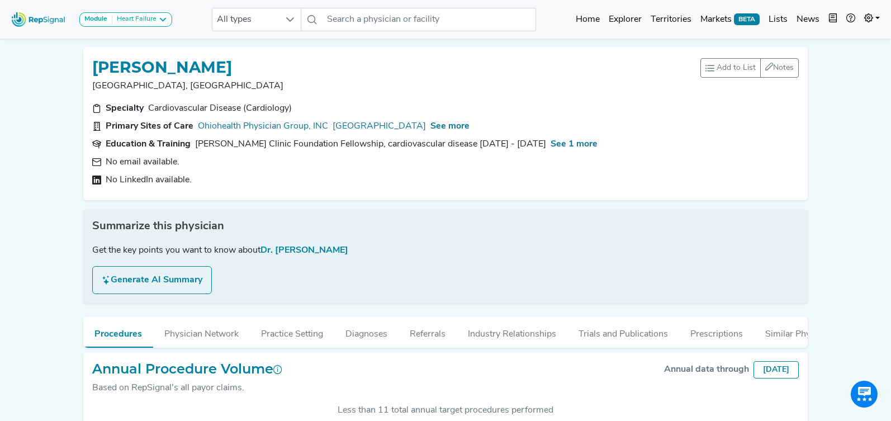
drag, startPoint x: 517, startPoint y: 334, endPoint x: 464, endPoint y: 315, distance: 57.1
click at [517, 334] on button "Industry Relationships" at bounding box center [511, 331] width 111 height 30
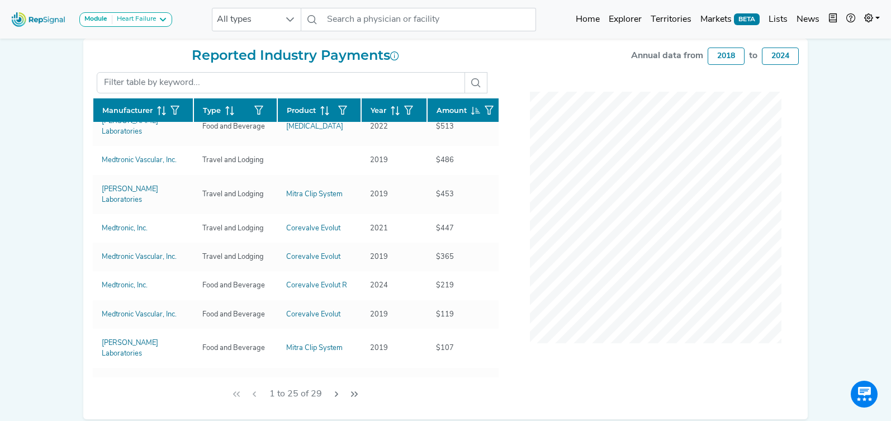
scroll to position [332, 0]
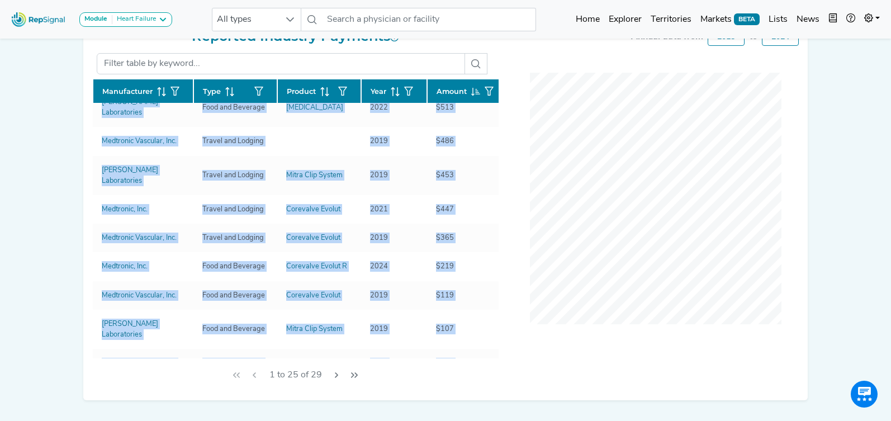
drag, startPoint x: 87, startPoint y: 169, endPoint x: 175, endPoint y: 291, distance: 150.4
click at [175, 291] on div "Reported Industry Payments Manufacturer Type Product Year Amount Abbott Laborat…" at bounding box center [295, 209] width 420 height 363
click at [51, 154] on div "Module Heart Failure Heart Failure Nephrology All types No results found Home E…" at bounding box center [445, 59] width 891 height 782
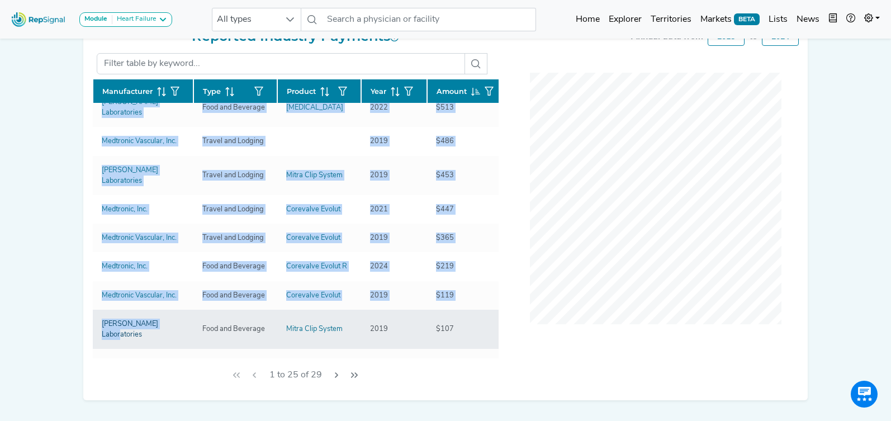
drag, startPoint x: 102, startPoint y: 143, endPoint x: 176, endPoint y: 194, distance: 90.4
click at [176, 194] on div "Reported Industry Payments Manufacturer Type Product Year Amount Abbott Laborat…" at bounding box center [295, 209] width 420 height 363
copy div "Manufacturer Type Product Year Amount Abbott Laboratories Consulting Fee Mitrac…"
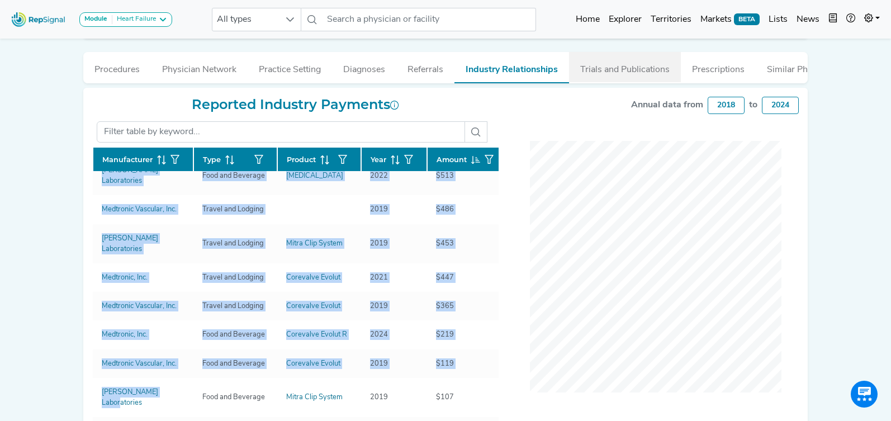
click at [650, 75] on button "Trials and Publications" at bounding box center [625, 67] width 112 height 30
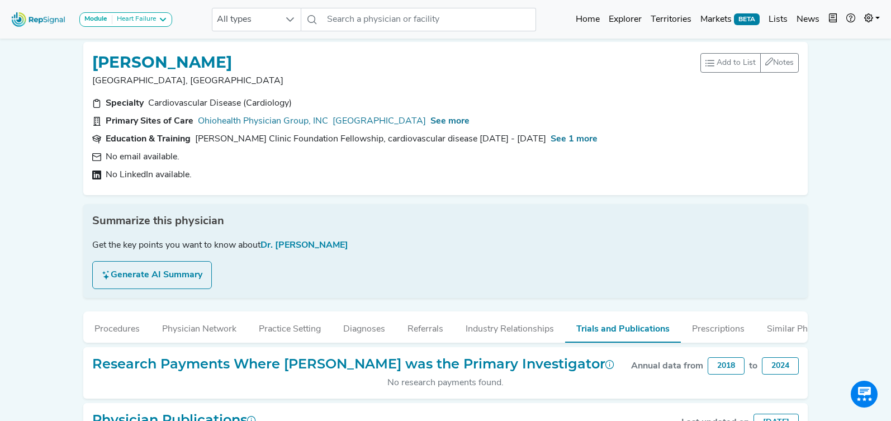
scroll to position [0, 0]
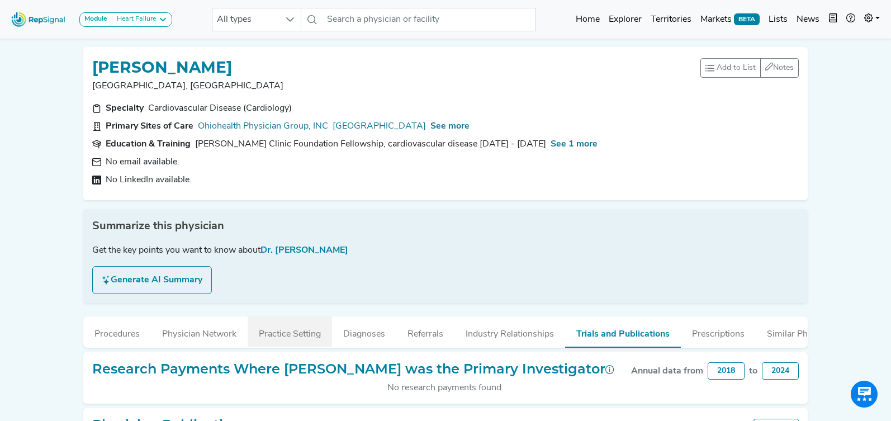
click at [321, 334] on button "Practice Setting" at bounding box center [290, 331] width 84 height 30
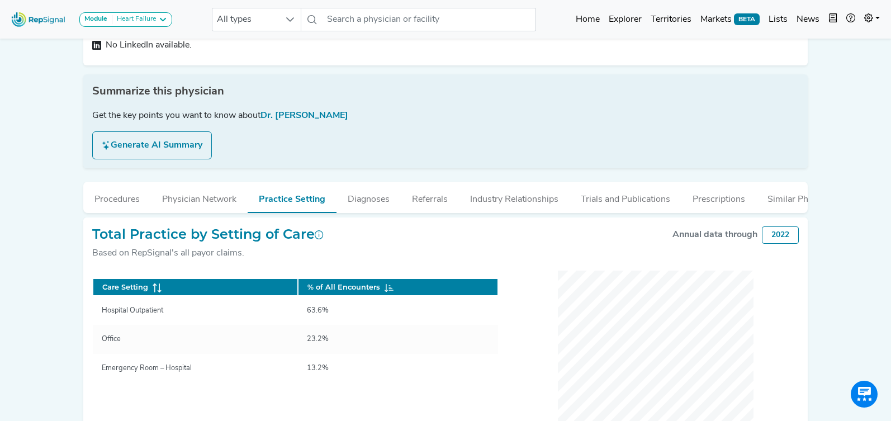
scroll to position [135, 0]
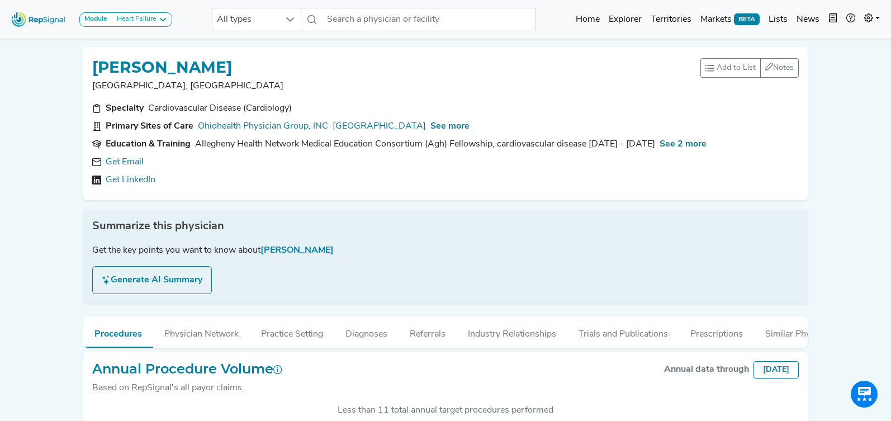
scroll to position [290, 0]
click at [136, 184] on link "Get LinkedIn" at bounding box center [131, 179] width 50 height 13
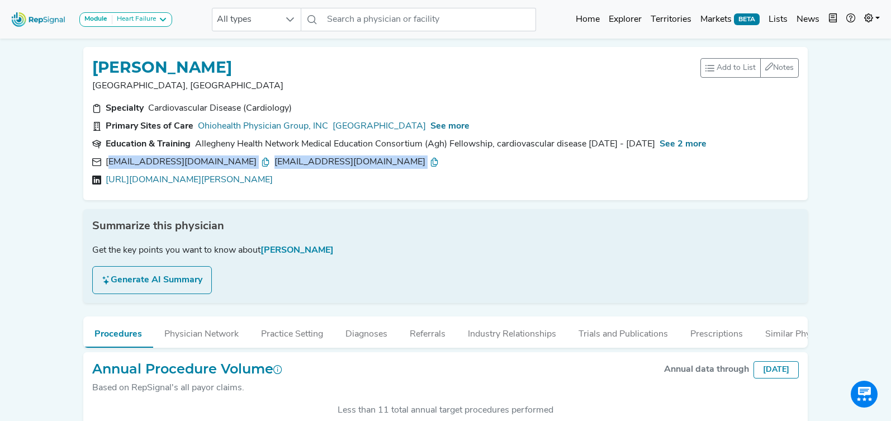
drag, startPoint x: 351, startPoint y: 168, endPoint x: 108, endPoint y: 164, distance: 243.1
type textarea "[PERSON_NAME][EMAIL_ADDRESS][DOMAIN_NAME] [EMAIL_ADDRESS][DOMAIN_NAME]"
click at [107, 164] on div "[EMAIL_ADDRESS][DOMAIN_NAME] [EMAIL_ADDRESS][DOMAIN_NAME] [URL][DOMAIN_NAME][PE…" at bounding box center [445, 170] width 706 height 31
drag, startPoint x: 394, startPoint y: 159, endPoint x: 93, endPoint y: 159, distance: 301.7
click at [92, 159] on div "[EMAIL_ADDRESS][DOMAIN_NAME] [EMAIL_ADDRESS][DOMAIN_NAME]" at bounding box center [445, 161] width 706 height 13
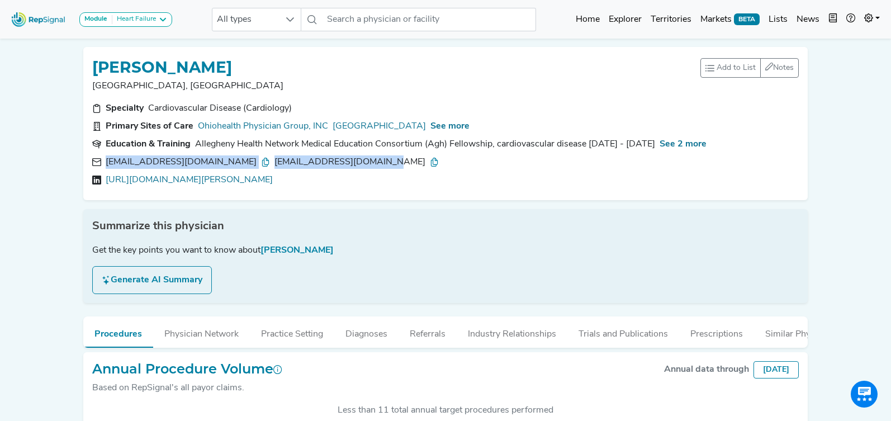
copy div "[EMAIL_ADDRESS][DOMAIN_NAME] [EMAIL_ADDRESS][DOMAIN_NAME]"
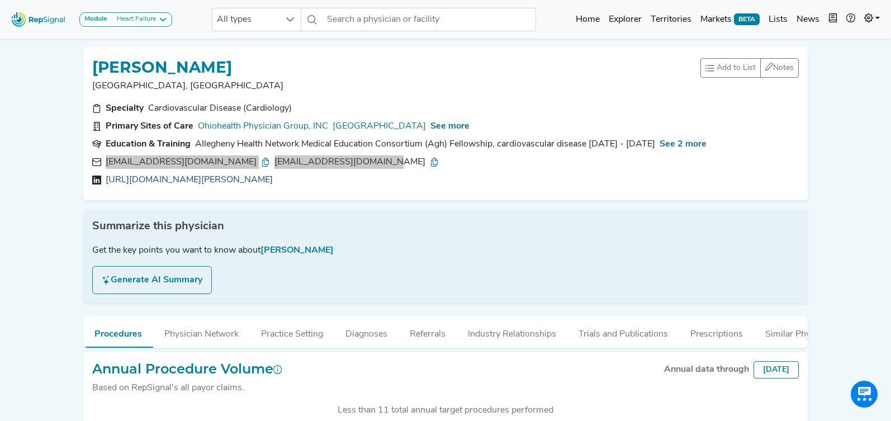
copy link "[URL][DOMAIN_NAME][PERSON_NAME]"
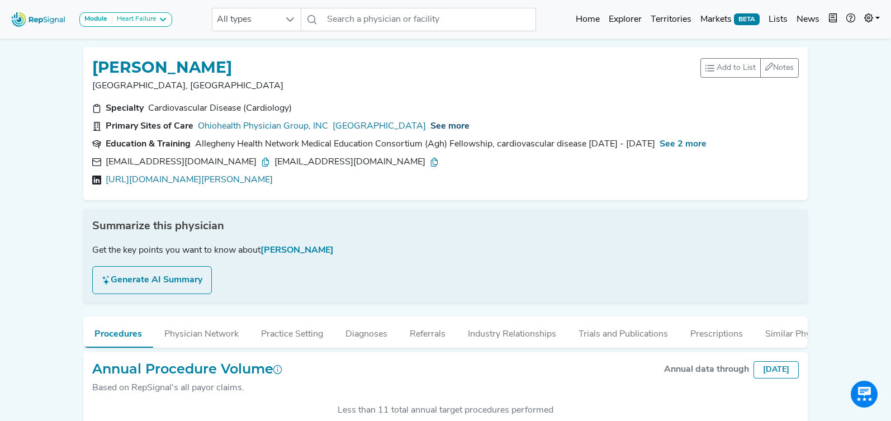
click at [469, 126] on span "See more" at bounding box center [449, 126] width 39 height 9
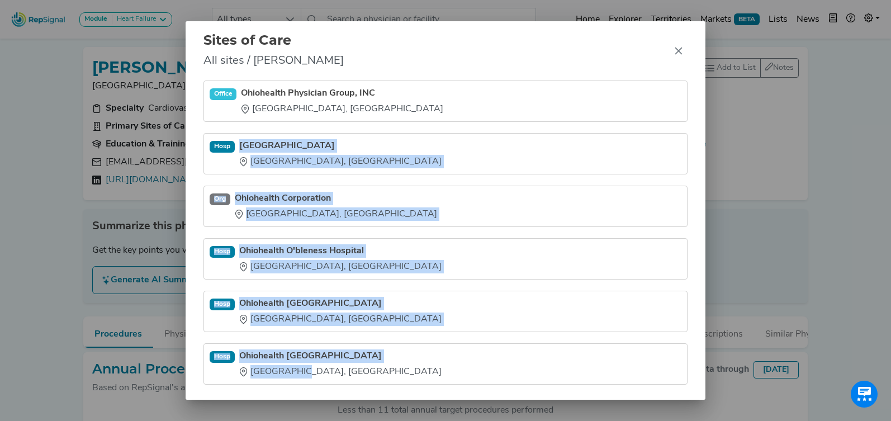
drag, startPoint x: 250, startPoint y: 177, endPoint x: 301, endPoint y: 378, distance: 206.9
click at [301, 378] on ul "Office Ohiohealth Physician Group, INC [GEOGRAPHIC_DATA], [GEOGRAPHIC_DATA] [GE…" at bounding box center [445, 232] width 484 height 304
copy ul "[GEOGRAPHIC_DATA] [GEOGRAPHIC_DATA], [GEOGRAPHIC_DATA] Org Ohiohealth Corporati…"
click at [678, 50] on icon "Close" at bounding box center [678, 50] width 7 height 7
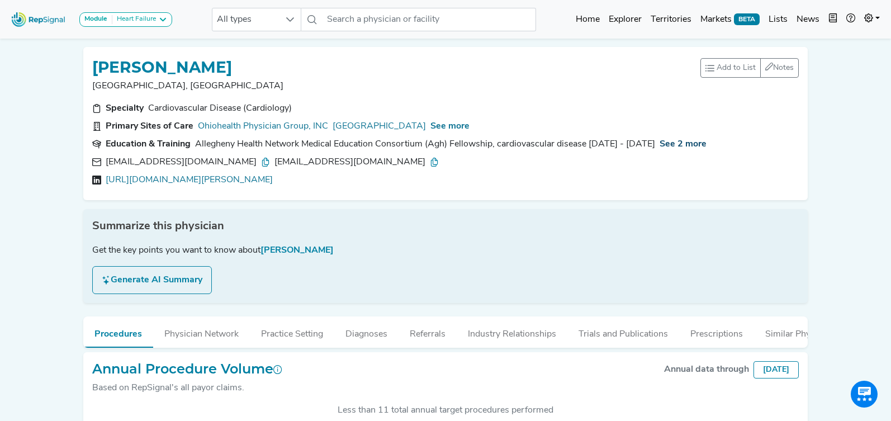
click at [679, 143] on span "See 2 more" at bounding box center [682, 144] width 47 height 9
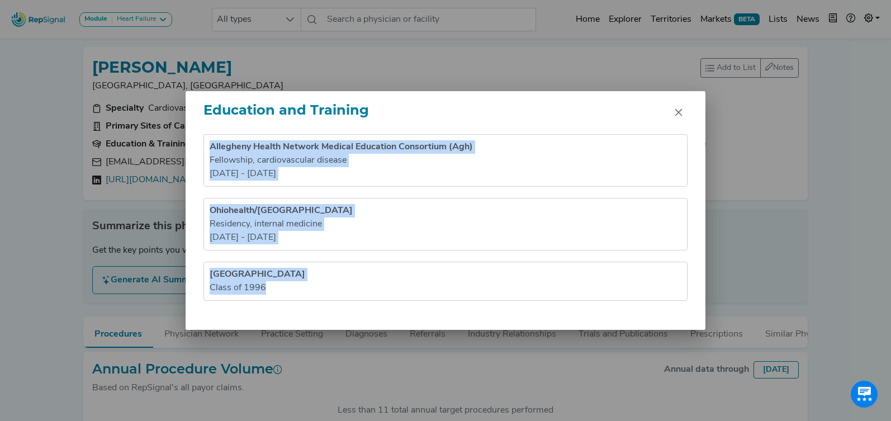
drag, startPoint x: 206, startPoint y: 136, endPoint x: 304, endPoint y: 298, distance: 189.1
click at [304, 298] on ul "Allegheny Health Network Medical Education Consortium (Agh) Fellowship , cardio…" at bounding box center [445, 217] width 484 height 166
copy ul "Allegheny Health Network Medical Education Consortium (Agh) Fellowship , cardio…"
drag, startPoint x: 686, startPoint y: 111, endPoint x: 548, endPoint y: 91, distance: 139.5
click at [683, 111] on button "Close" at bounding box center [678, 112] width 18 height 18
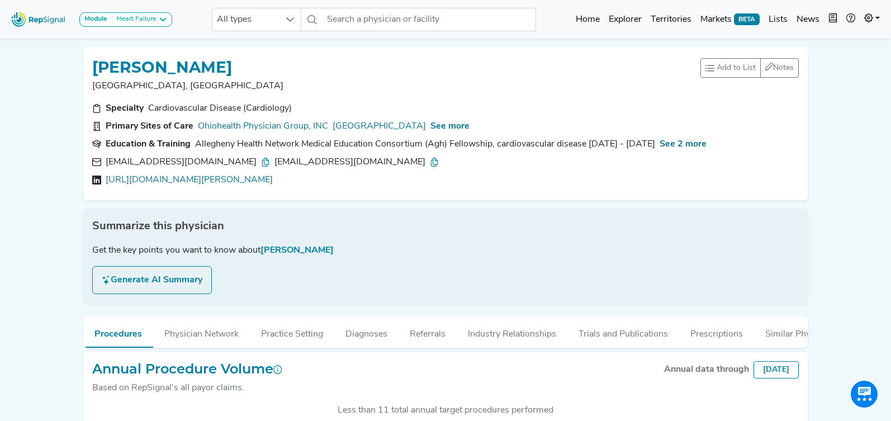
click at [502, 338] on button "Industry Relationships" at bounding box center [511, 331] width 111 height 30
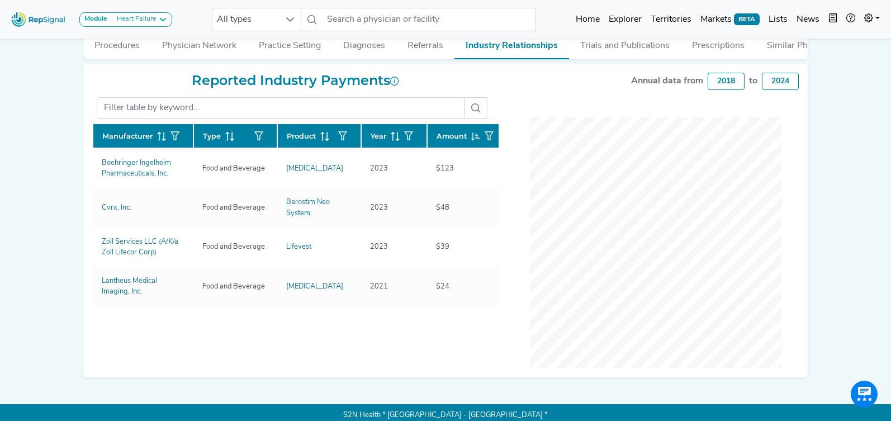
scroll to position [294, 0]
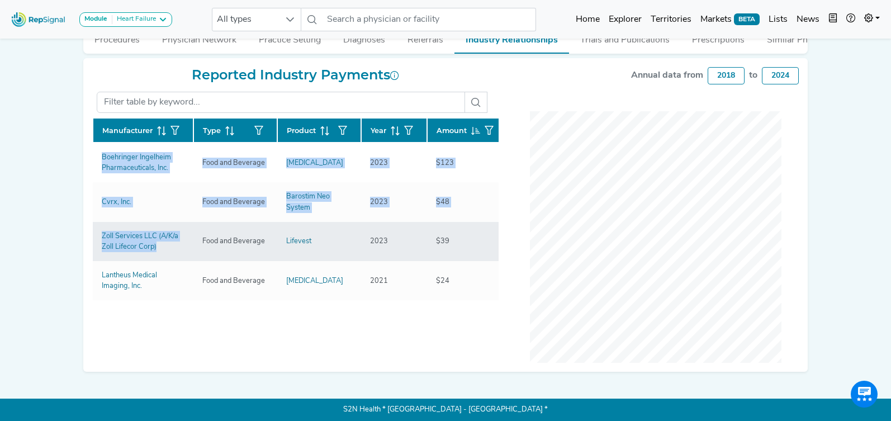
drag, startPoint x: 83, startPoint y: 155, endPoint x: 186, endPoint y: 258, distance: 145.4
click at [186, 258] on div "Reported Industry Payments Manufacturer Type Product Year Amount Boehringer Ing…" at bounding box center [445, 214] width 724 height 313
copy div "Manufacturer Type Product Year Amount Boehringer Ingelheim Pharmaceuticals, Inc…"
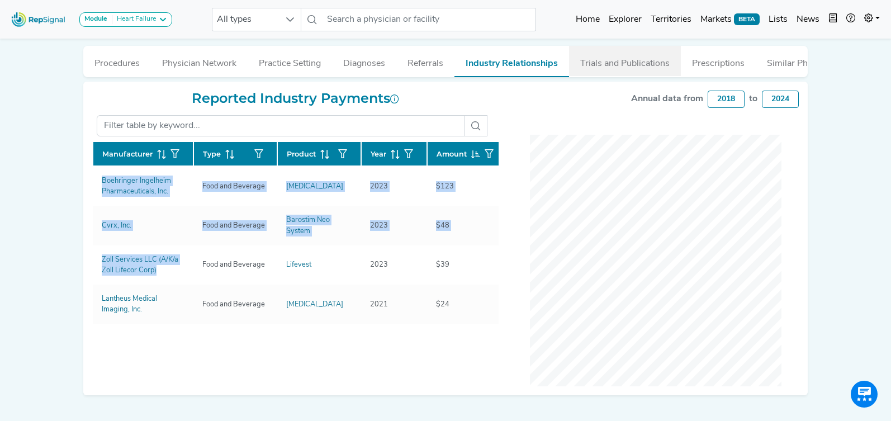
click at [622, 65] on button "Trials and Publications" at bounding box center [625, 61] width 112 height 30
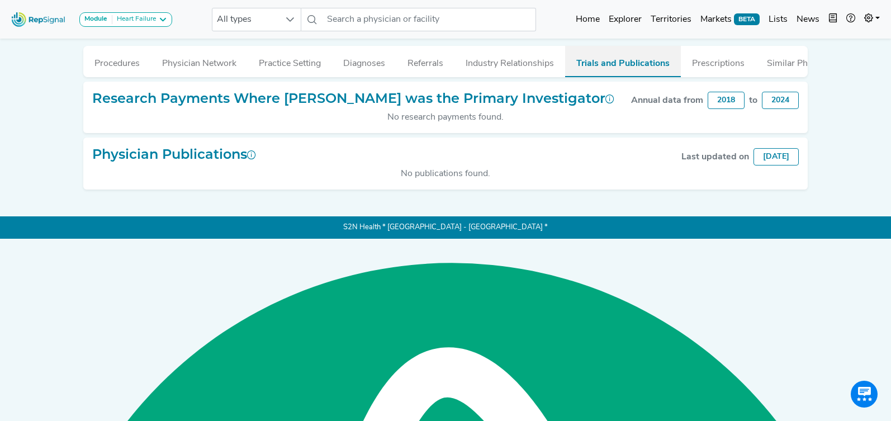
scroll to position [106, 0]
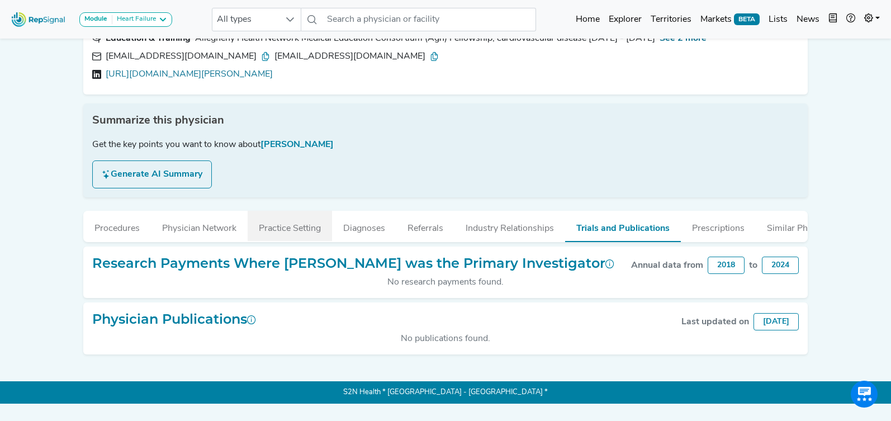
click at [291, 226] on button "Practice Setting" at bounding box center [290, 226] width 84 height 30
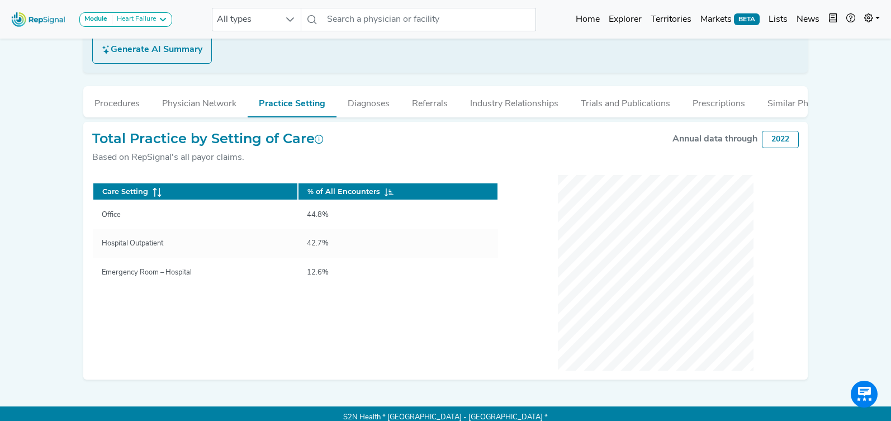
scroll to position [238, 0]
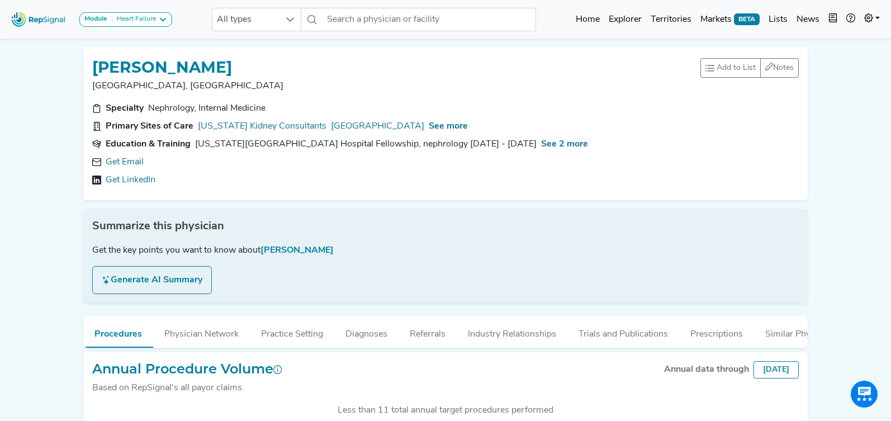
scroll to position [279, 0]
click at [136, 165] on link "Get Email" at bounding box center [125, 161] width 38 height 13
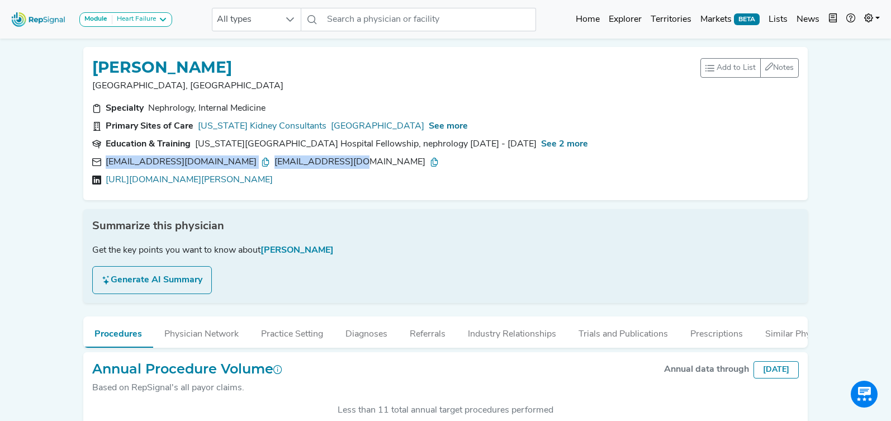
drag, startPoint x: 349, startPoint y: 163, endPoint x: 94, endPoint y: 162, distance: 255.3
type textarea "[EMAIL_ADDRESS][DOMAIN_NAME] [EMAIL_ADDRESS][DOMAIN_NAME]"
click at [94, 162] on div "[EMAIL_ADDRESS][DOMAIN_NAME] [EMAIL_ADDRESS][DOMAIN_NAME]" at bounding box center [445, 161] width 706 height 13
copy div "[EMAIL_ADDRESS][DOMAIN_NAME] [EMAIL_ADDRESS][DOMAIN_NAME]"
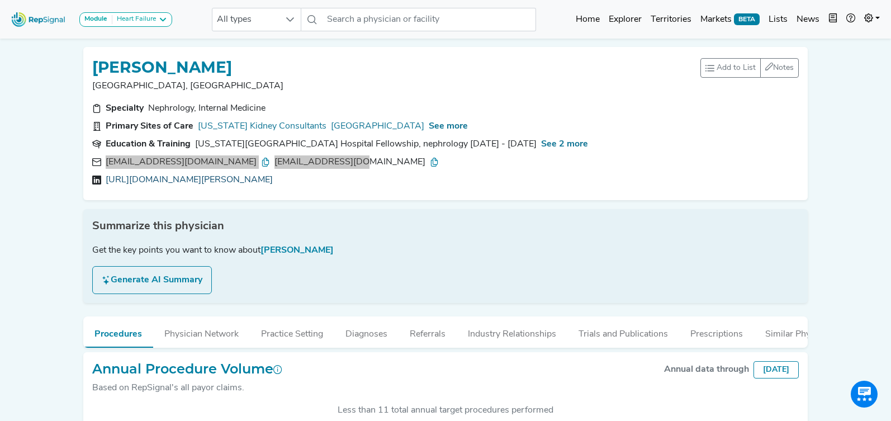
copy link "[URL][DOMAIN_NAME][PERSON_NAME]"
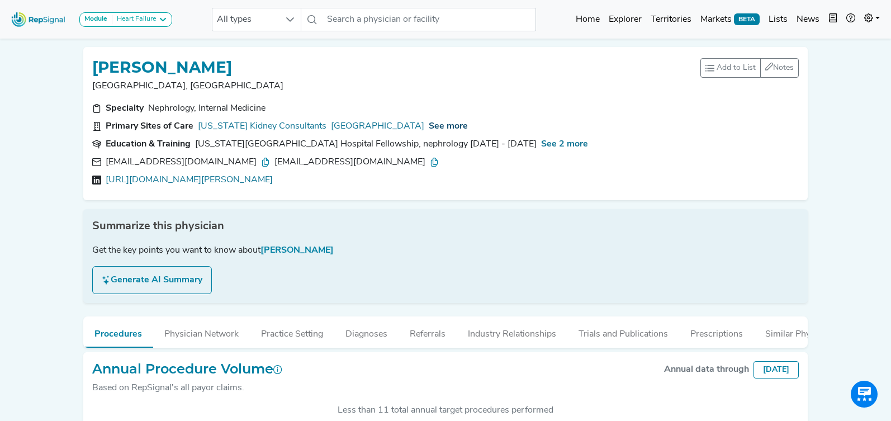
click at [468, 129] on span "See more" at bounding box center [448, 126] width 39 height 9
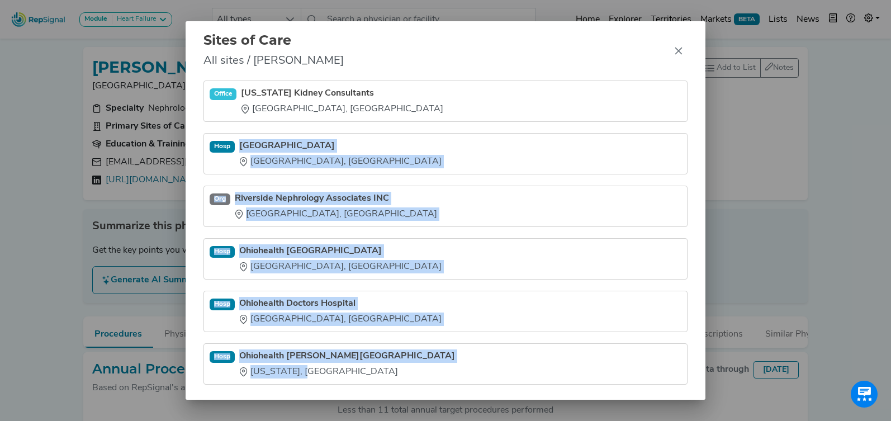
drag, startPoint x: 251, startPoint y: 185, endPoint x: 307, endPoint y: 375, distance: 197.9
click at [304, 377] on ul "Office Ohio Kidney Consultants Columbus, OH Hosp Ohiohealth Riverside Methodist…" at bounding box center [445, 232] width 484 height 304
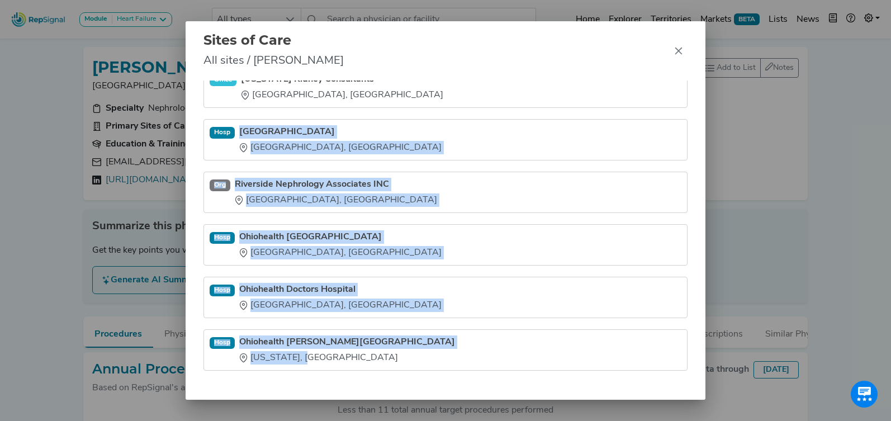
copy ul "Ohiohealth Riverside Methodist Hospital Columbus, OH Org Riverside Nephrology A…"
click at [679, 53] on icon "Close" at bounding box center [678, 50] width 7 height 7
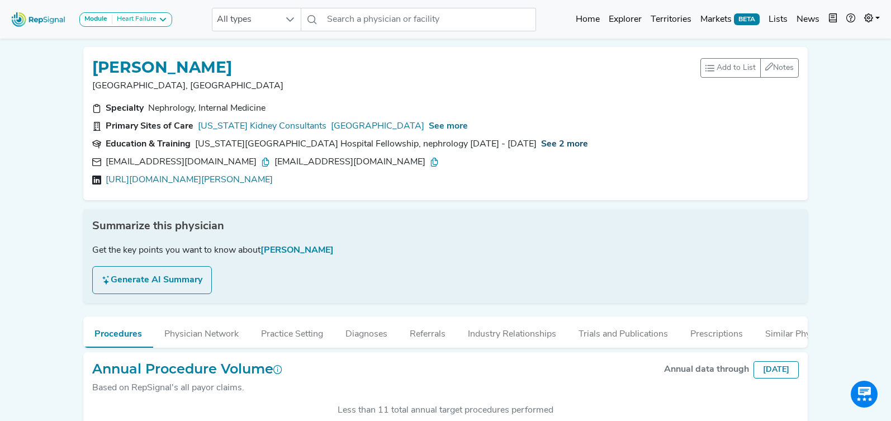
click at [541, 147] on span "See 2 more" at bounding box center [564, 144] width 47 height 9
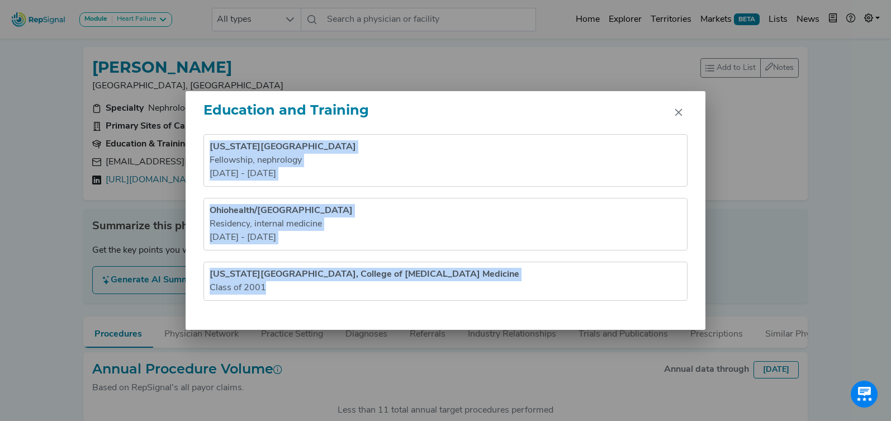
drag, startPoint x: 320, startPoint y: 274, endPoint x: 337, endPoint y: 305, distance: 35.6
click at [337, 305] on div "Education and Training Ohio State University Hospital Fellowship , nephrology 2…" at bounding box center [445, 210] width 520 height 239
copy div "Ohio State University Hospital Fellowship , nephrology 2005 - 2007 Ohiohealth/R…"
click at [681, 112] on icon "Close" at bounding box center [678, 112] width 9 height 9
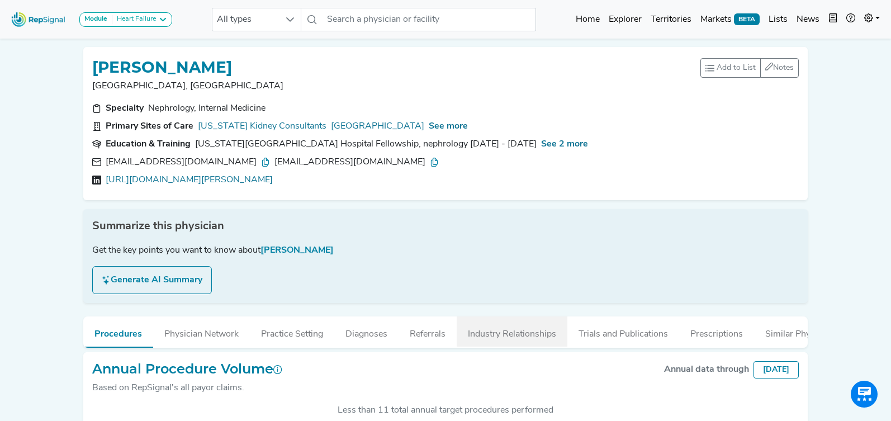
click at [537, 331] on button "Industry Relationships" at bounding box center [511, 331] width 111 height 30
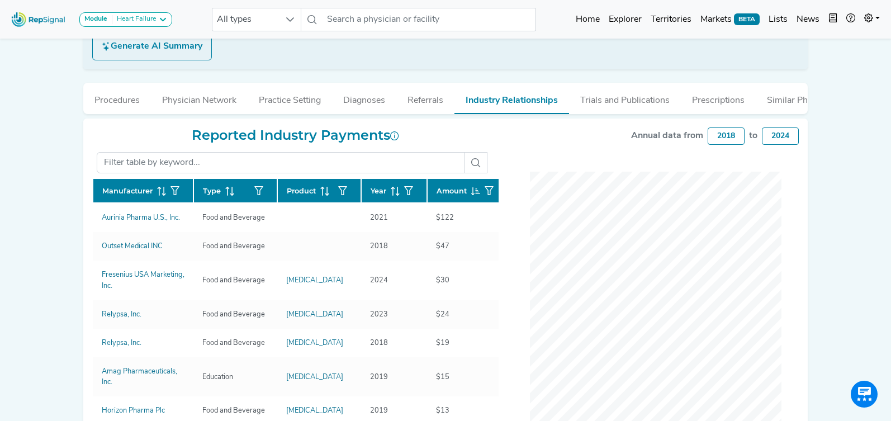
scroll to position [237, 0]
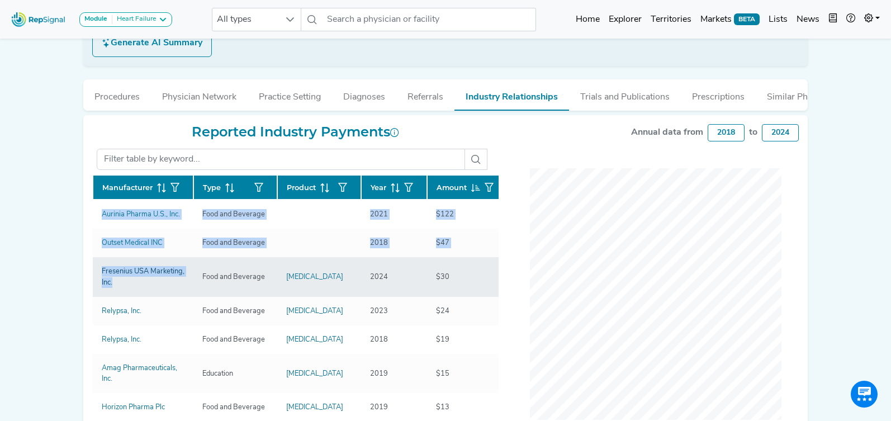
drag, startPoint x: 78, startPoint y: 211, endPoint x: 154, endPoint y: 280, distance: 103.2
click at [154, 280] on div "DANIEL RONCONE Columbus, OH Add to List Recent Lists: Mayo Jacksonville Top 100…" at bounding box center [446, 136] width 738 height 670
copy div "Manufacturer Type Product Year Amount Aurinia Pharma U.S., Inc. Food and Bevera…"
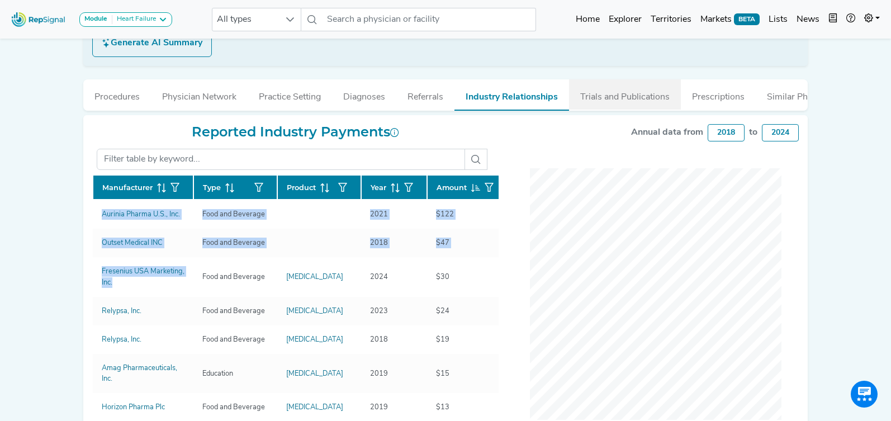
click at [627, 105] on button "Trials and Publications" at bounding box center [625, 94] width 112 height 30
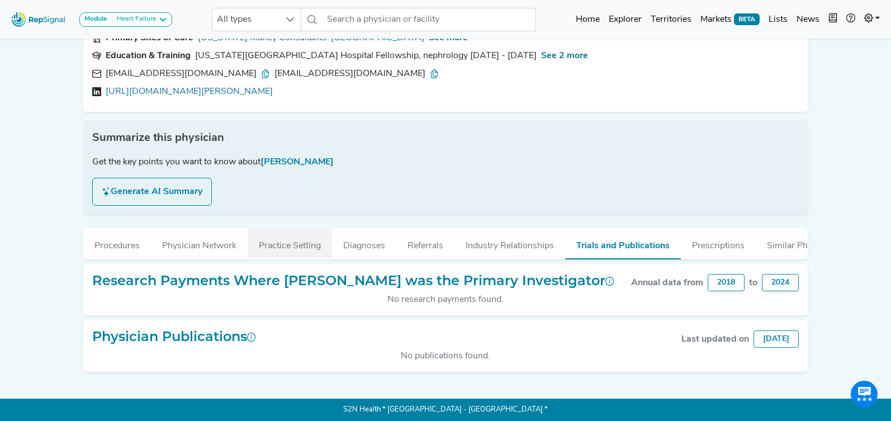
drag, startPoint x: 293, startPoint y: 245, endPoint x: 301, endPoint y: 241, distance: 8.0
click at [293, 245] on button "Practice Setting" at bounding box center [290, 243] width 84 height 30
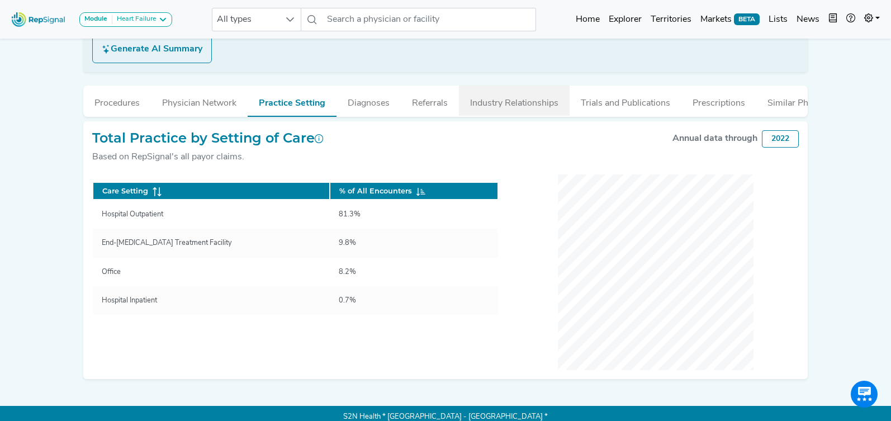
scroll to position [238, 0]
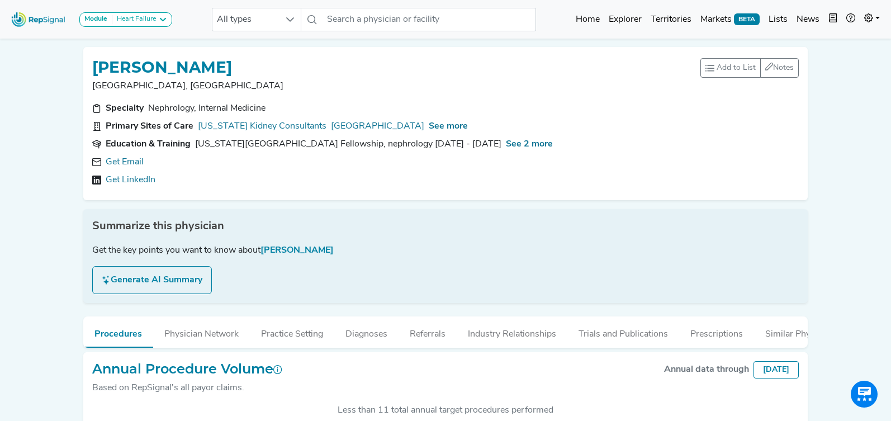
scroll to position [290, 0]
click at [134, 165] on link "Get Email" at bounding box center [125, 161] width 38 height 13
click at [468, 129] on span "See more" at bounding box center [448, 126] width 39 height 9
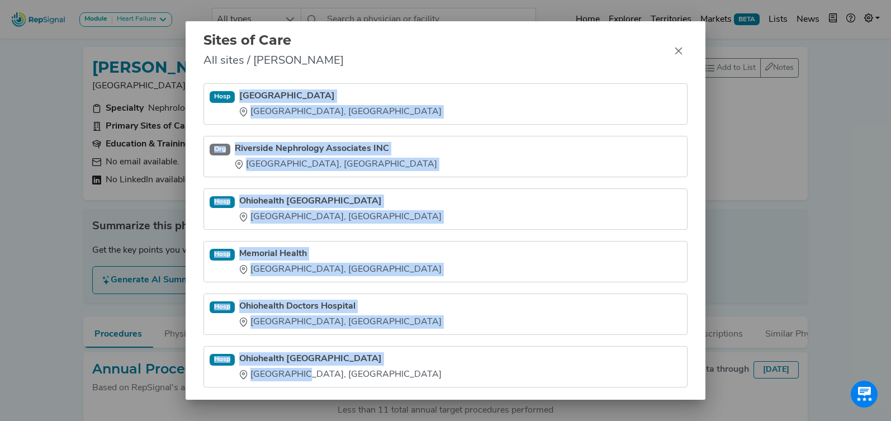
scroll to position [66, 0]
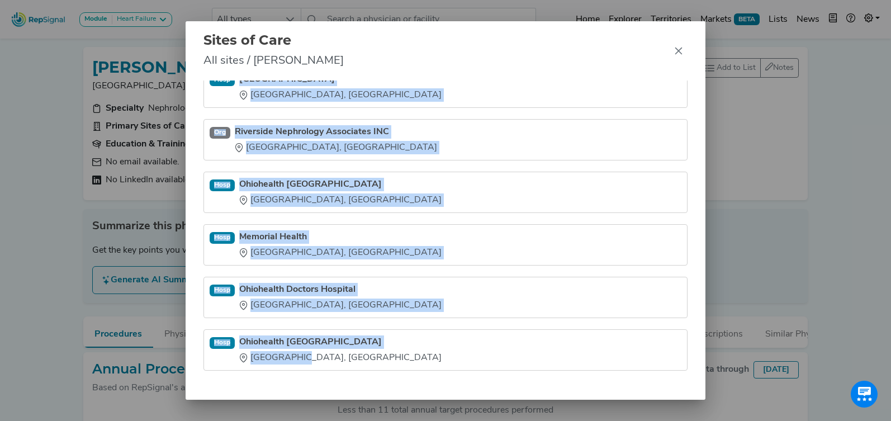
drag, startPoint x: 240, startPoint y: 134, endPoint x: 376, endPoint y: 397, distance: 295.6
type textarea "[GEOGRAPHIC_DATA] [GEOGRAPHIC_DATA], [GEOGRAPHIC_DATA] Org Riverside Nephrology…"
click at [375, 398] on div "Office [US_STATE] Kidney Consultants [GEOGRAPHIC_DATA], [GEOGRAPHIC_DATA] [GEOG…" at bounding box center [445, 239] width 520 height 319
copy ul "Ohiohealth Riverside Methodist Hospital Columbus, OH Org Riverside Nephrology A…"
click at [675, 53] on icon "Close" at bounding box center [678, 50] width 7 height 7
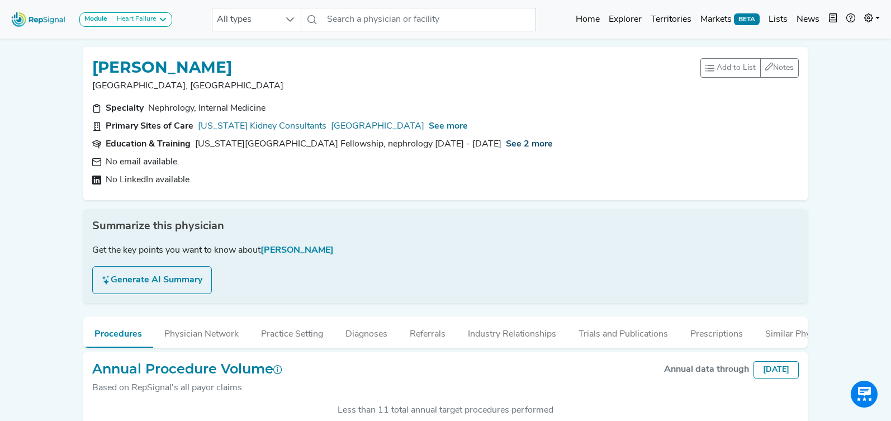
click at [506, 144] on span "See 2 more" at bounding box center [529, 144] width 47 height 9
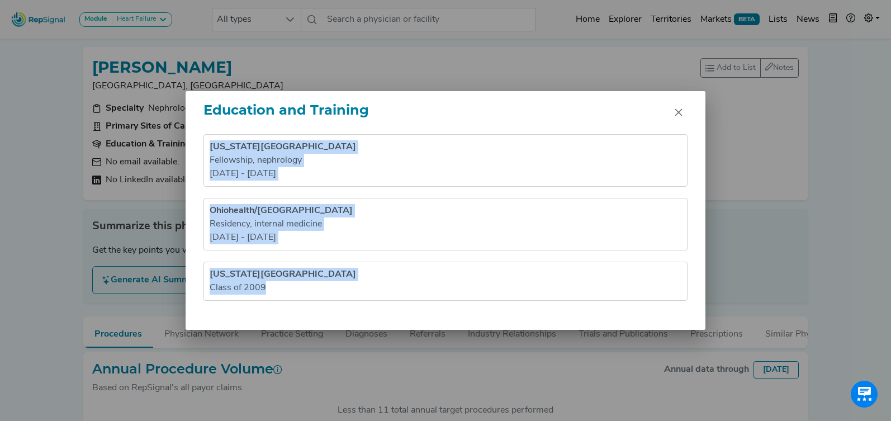
drag, startPoint x: 249, startPoint y: 169, endPoint x: 330, endPoint y: 314, distance: 165.8
click at [330, 314] on div "Ohio State University Hospital Fellowship , nephrology 2012 - 2014 Ohiohealth/R…" at bounding box center [445, 232] width 520 height 196
copy ul "Ohio State University Hospital Fellowship , nephrology 2012 - 2014 Ohiohealth/R…"
drag, startPoint x: 679, startPoint y: 113, endPoint x: 577, endPoint y: 31, distance: 131.6
click at [679, 113] on icon "Close" at bounding box center [678, 112] width 9 height 9
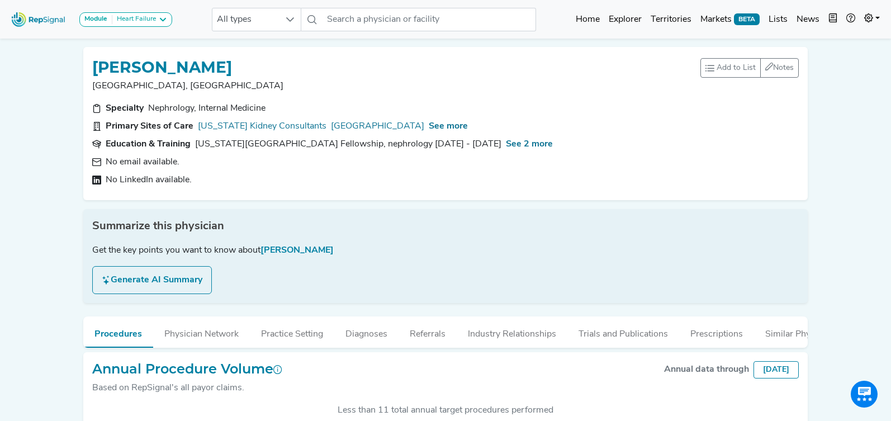
drag, startPoint x: 477, startPoint y: 339, endPoint x: 477, endPoint y: 261, distance: 77.7
click at [477, 339] on button "Industry Relationships" at bounding box center [511, 331] width 111 height 30
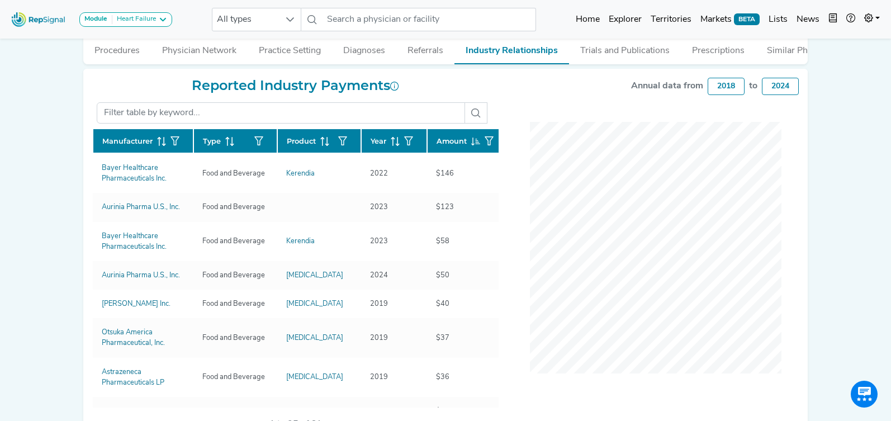
scroll to position [284, 0]
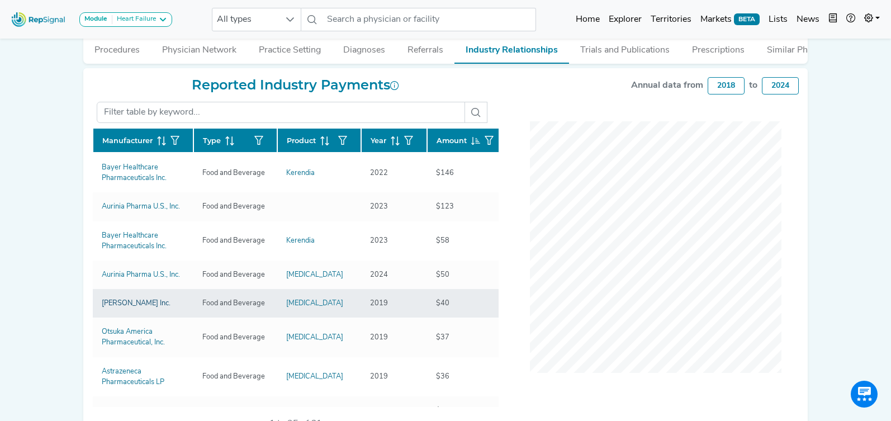
drag, startPoint x: 93, startPoint y: 177, endPoint x: 165, endPoint y: 307, distance: 149.0
click at [165, 307] on div "Module Heart Failure Heart Failure Nephrology All types No results found Home E…" at bounding box center [445, 107] width 891 height 782
copy div "Manufacturer Type Product Year Amount Bayer Healthcare Pharmaceuticals Inc. Foo…"
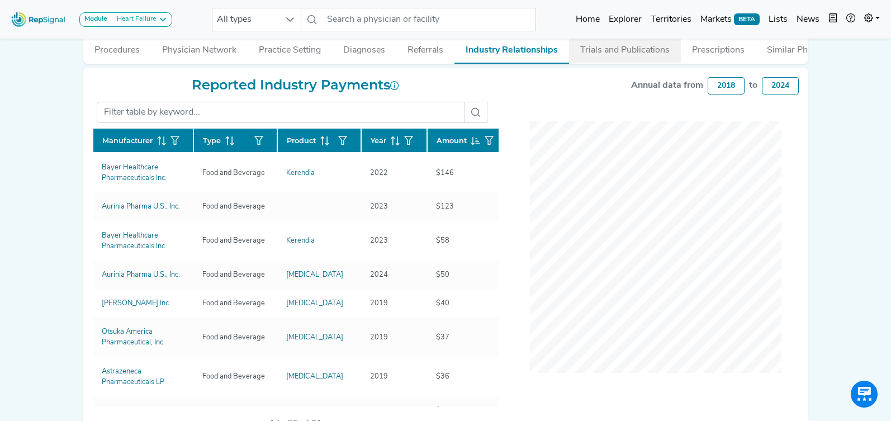
click at [596, 49] on button "Trials and Publications" at bounding box center [625, 47] width 112 height 30
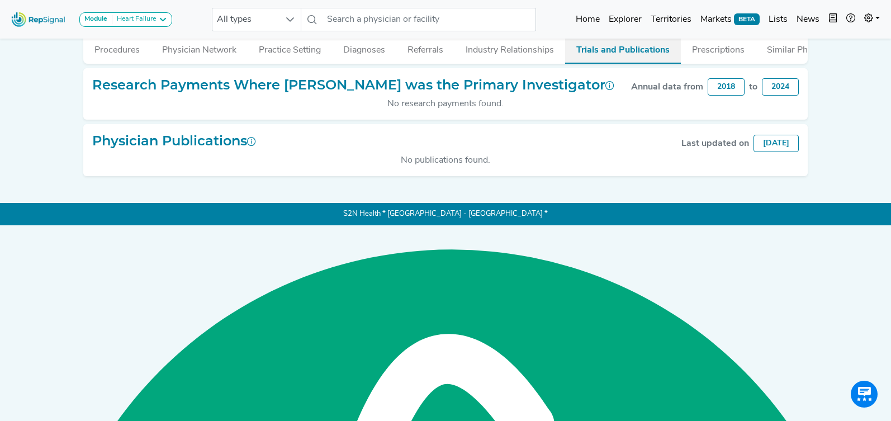
scroll to position [106, 0]
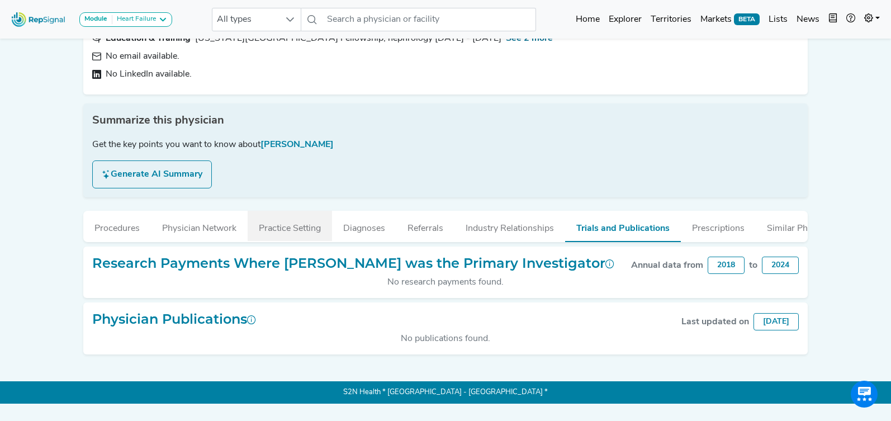
click at [317, 232] on button "Practice Setting" at bounding box center [290, 226] width 84 height 30
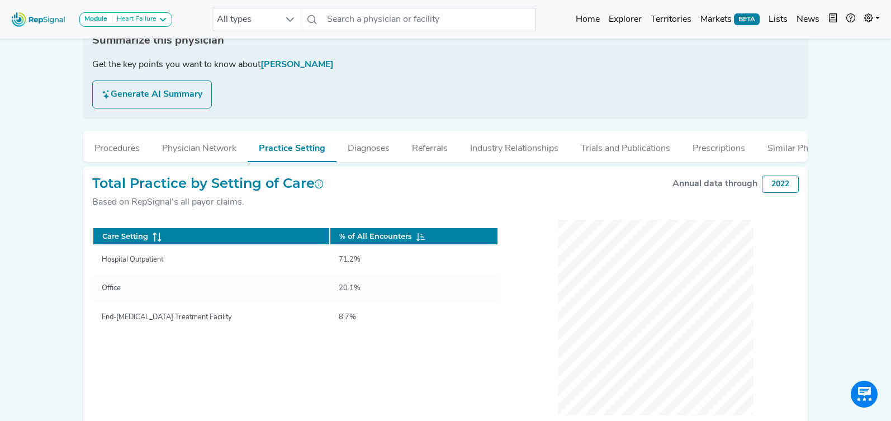
scroll to position [188, 0]
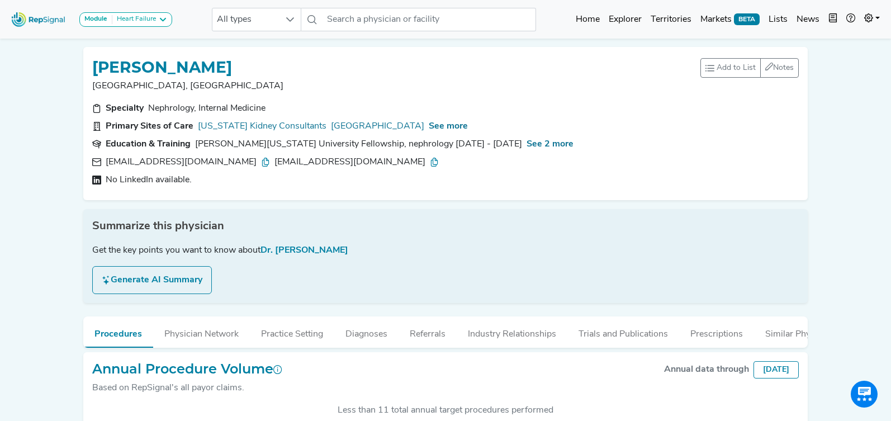
scroll to position [290, 0]
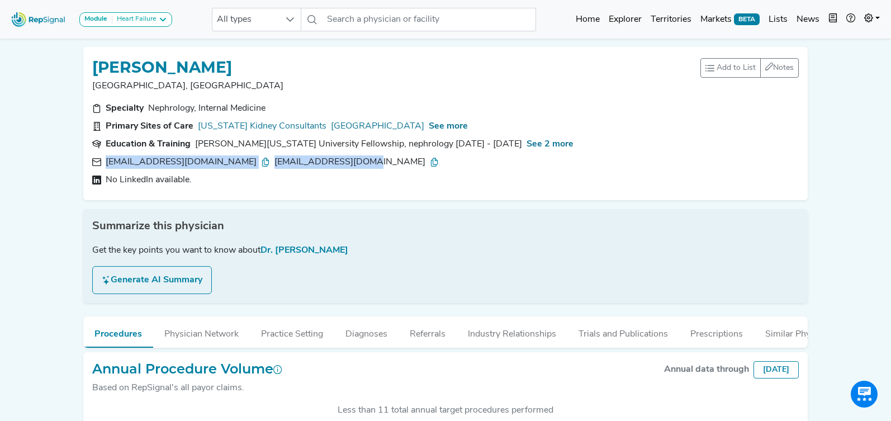
drag, startPoint x: 277, startPoint y: 165, endPoint x: 183, endPoint y: 165, distance: 93.9
type textarea "[EMAIL_ADDRESS][DOMAIN_NAME] [EMAIL_ADDRESS][DOMAIN_NAME]"
click at [104, 162] on div "[EMAIL_ADDRESS][DOMAIN_NAME] [EMAIL_ADDRESS][DOMAIN_NAME]" at bounding box center [445, 161] width 706 height 13
copy div "[EMAIL_ADDRESS][DOMAIN_NAME] [EMAIL_ADDRESS][DOMAIN_NAME]"
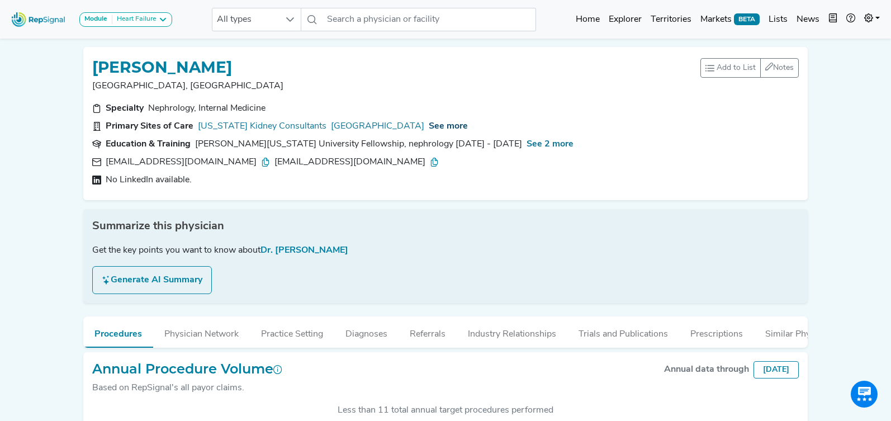
click at [468, 125] on span "See more" at bounding box center [448, 126] width 39 height 9
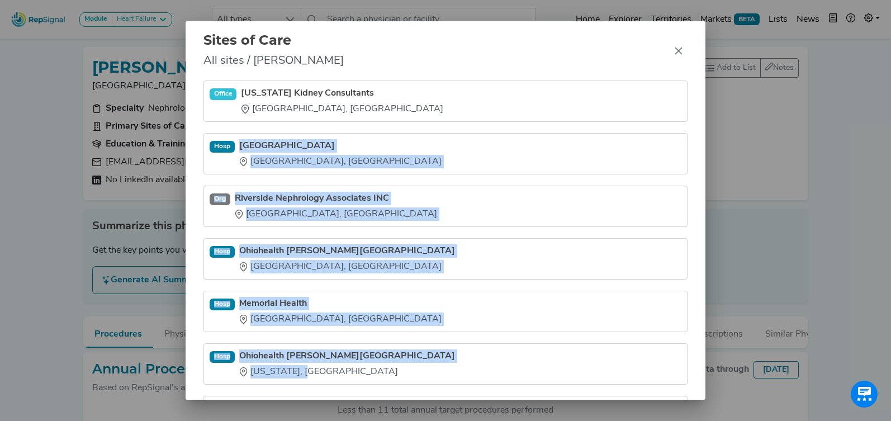
drag, startPoint x: 239, startPoint y: 139, endPoint x: 325, endPoint y: 379, distance: 255.5
click at [325, 379] on ul "Office [US_STATE] Kidney Consultants [GEOGRAPHIC_DATA], [GEOGRAPHIC_DATA] [GEOG…" at bounding box center [445, 258] width 484 height 356
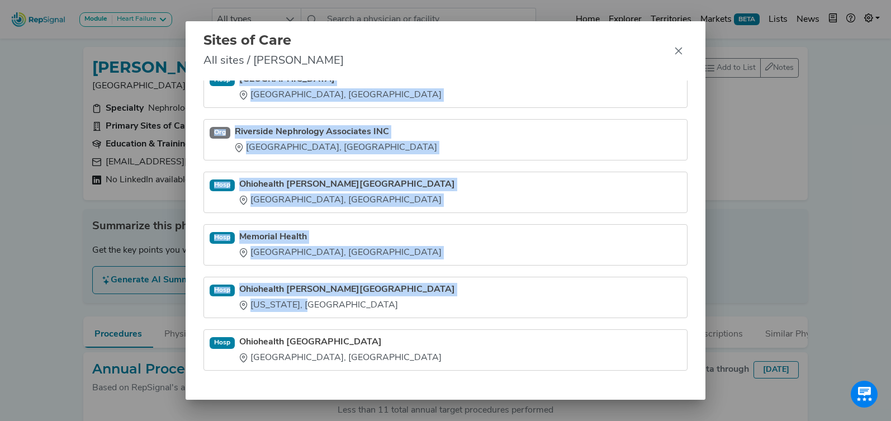
scroll to position [17, 0]
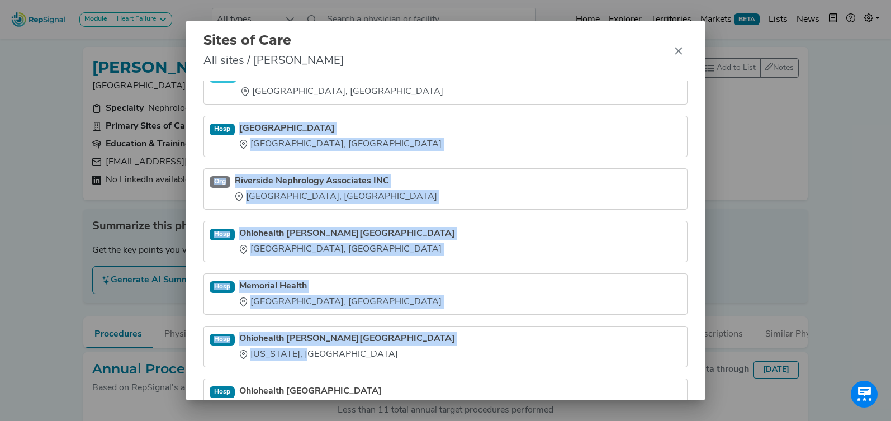
click at [240, 168] on li "[GEOGRAPHIC_DATA] [GEOGRAPHIC_DATA], [GEOGRAPHIC_DATA]" at bounding box center [445, 188] width 484 height 41
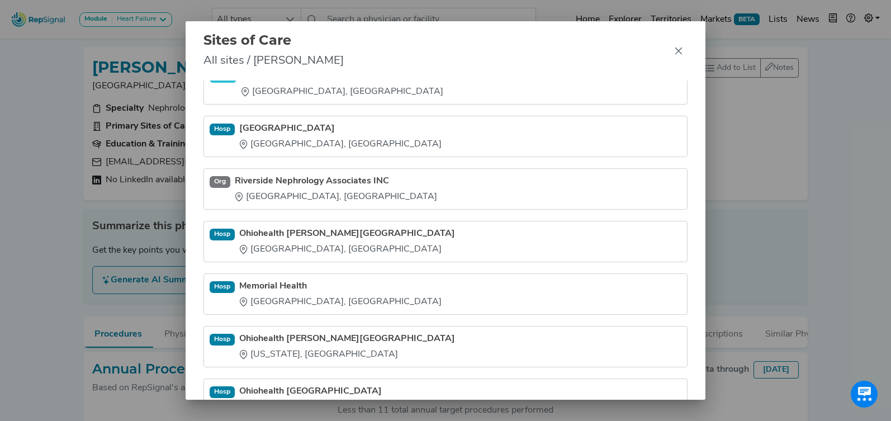
scroll to position [66, 0]
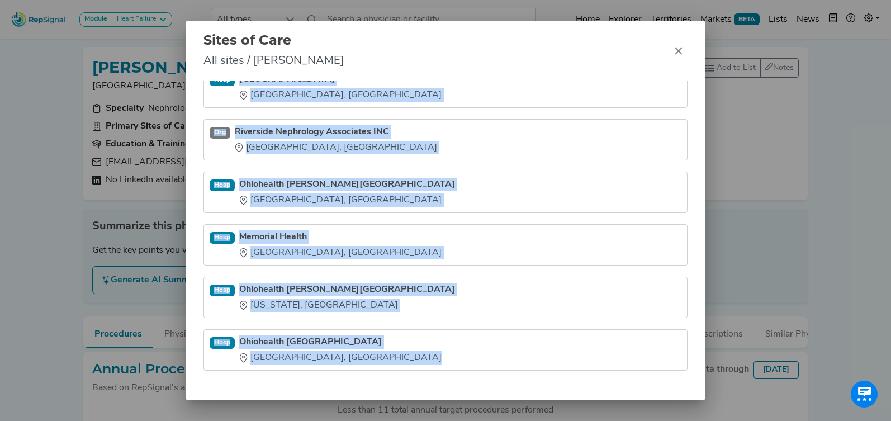
drag, startPoint x: 240, startPoint y: 116, endPoint x: 302, endPoint y: 378, distance: 268.9
click at [302, 378] on div "Office [US_STATE] Kidney Consultants [GEOGRAPHIC_DATA], [GEOGRAPHIC_DATA] [GEOG…" at bounding box center [445, 239] width 520 height 319
drag, startPoint x: 675, startPoint y: 51, endPoint x: 669, endPoint y: 52, distance: 6.2
click at [674, 51] on icon "Close" at bounding box center [678, 50] width 9 height 9
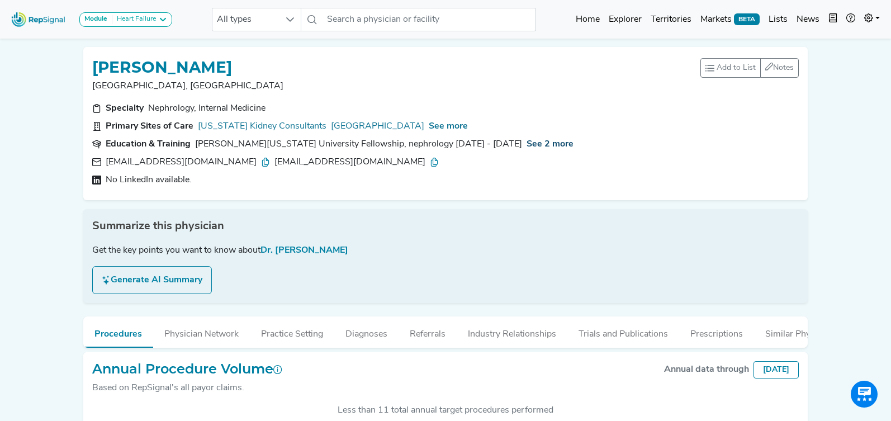
click at [526, 142] on span "See 2 more" at bounding box center [549, 144] width 47 height 9
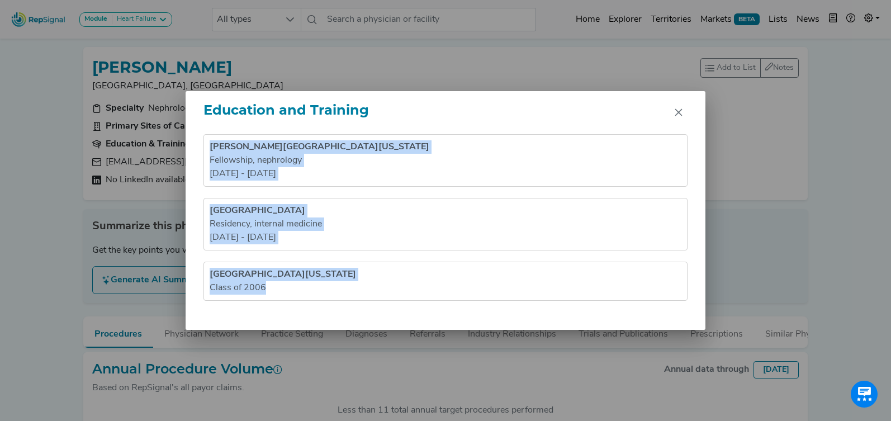
drag, startPoint x: 208, startPoint y: 144, endPoint x: 296, endPoint y: 298, distance: 177.1
click at [296, 298] on ul "[PERSON_NAME][US_STATE] University Fellowship , nephrology [DATE] - [DATE] [GEO…" at bounding box center [445, 217] width 484 height 166
copy ul "[PERSON_NAME][US_STATE] University Fellowship , nephrology [DATE] - [DATE] [GEO…"
click at [679, 112] on icon "Close" at bounding box center [678, 112] width 9 height 9
click at [678, 112] on div "Education and Training [PERSON_NAME][US_STATE] University Fellowship , nephrolo…" at bounding box center [445, 210] width 891 height 421
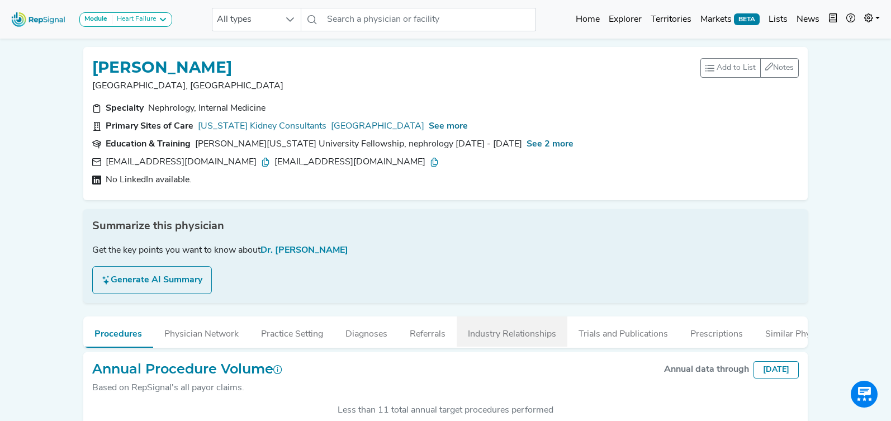
drag, startPoint x: 501, startPoint y: 345, endPoint x: 501, endPoint y: 340, distance: 5.6
click at [501, 345] on button "Industry Relationships" at bounding box center [511, 331] width 111 height 30
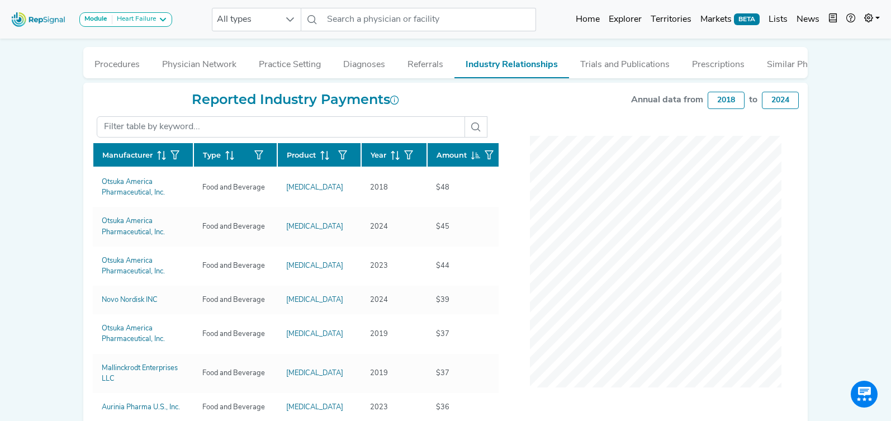
scroll to position [298, 0]
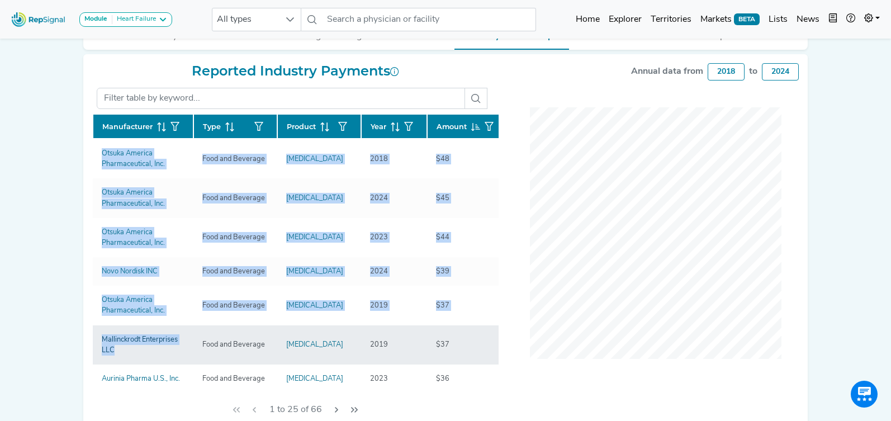
drag, startPoint x: 83, startPoint y: 155, endPoint x: 155, endPoint y: 346, distance: 203.7
click at [156, 346] on div "Reported Industry Payments Manufacturer Type Product Year Amount Otsuka America…" at bounding box center [445, 244] width 724 height 380
copy div "Manufacturer Type Product Year Amount Otsuka America Pharmaceutical, Inc. Food …"
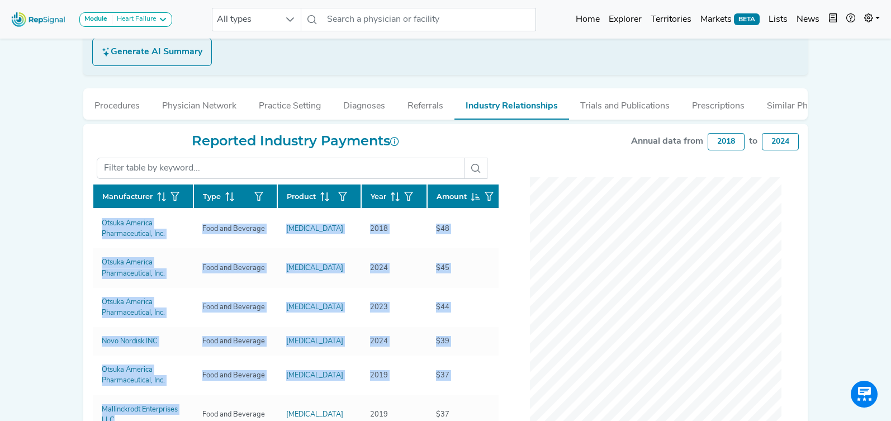
click at [612, 110] on button "Trials and Publications" at bounding box center [625, 103] width 112 height 30
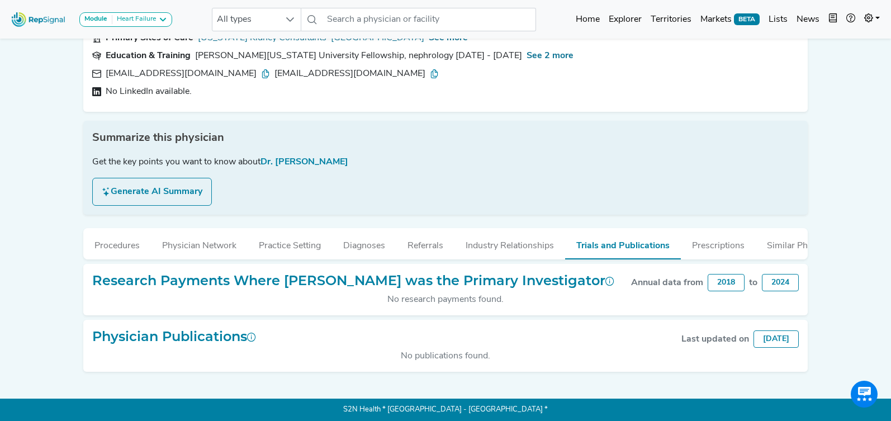
drag, startPoint x: 301, startPoint y: 242, endPoint x: 313, endPoint y: 227, distance: 19.8
click at [300, 242] on button "Practice Setting" at bounding box center [290, 243] width 84 height 30
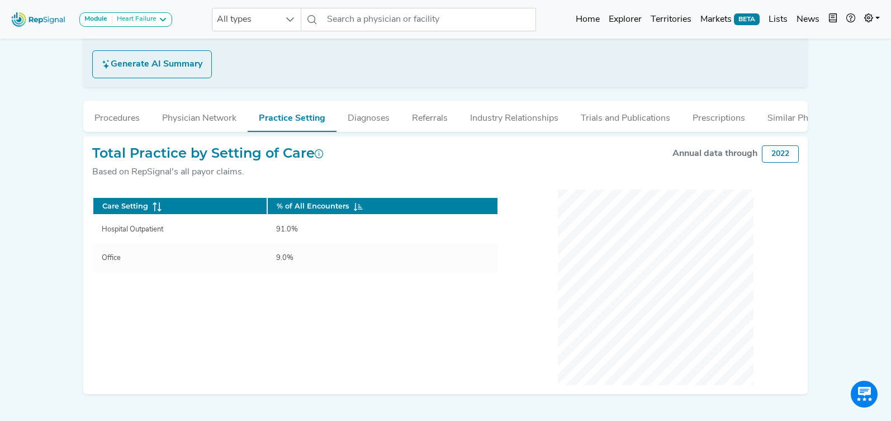
scroll to position [238, 0]
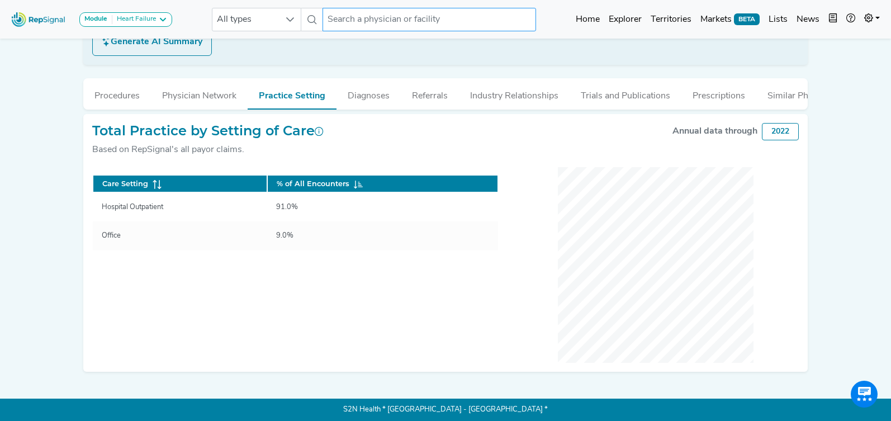
click at [365, 20] on input "text" at bounding box center [428, 19] width 213 height 23
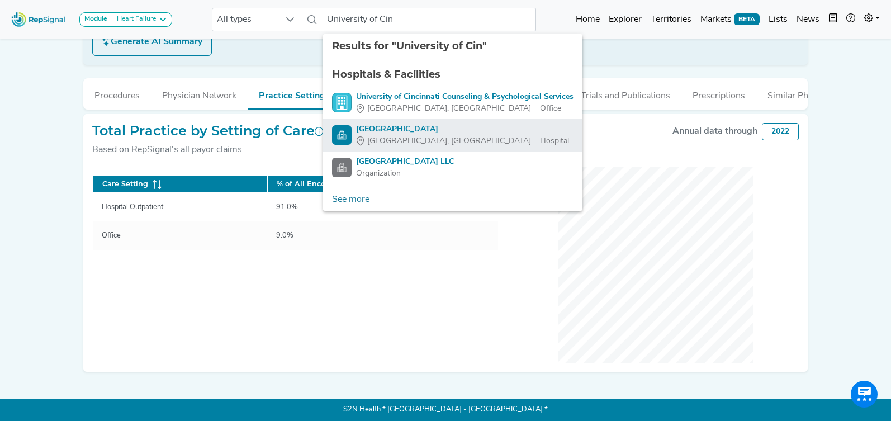
click at [401, 134] on div "[GEOGRAPHIC_DATA]" at bounding box center [462, 129] width 213 height 12
type input "[GEOGRAPHIC_DATA]"
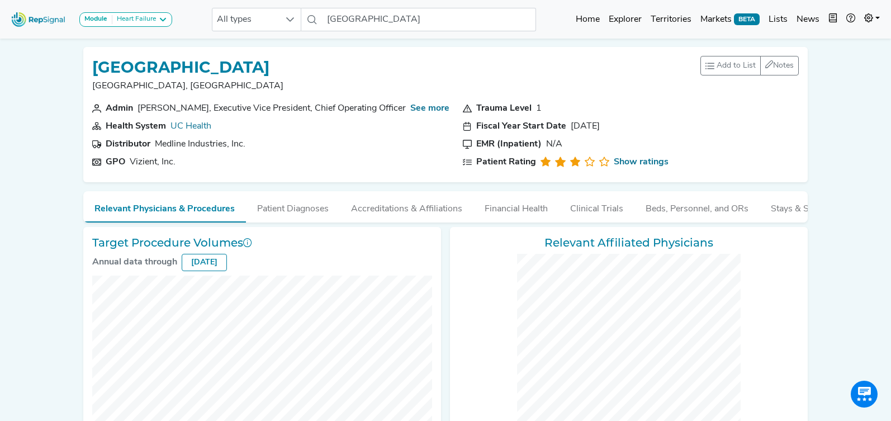
checkbox input "false"
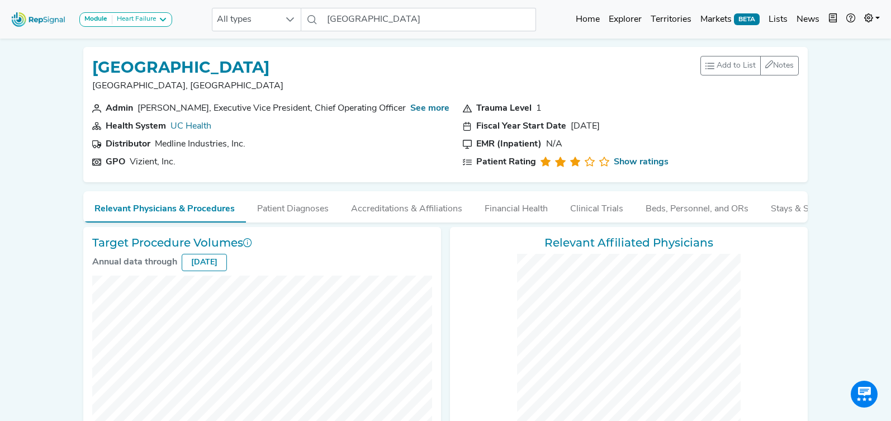
checkbox input "false"
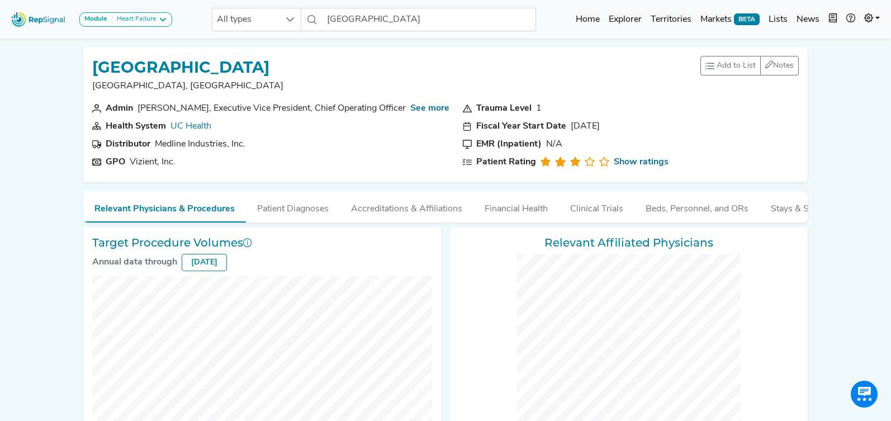
checkbox input "false"
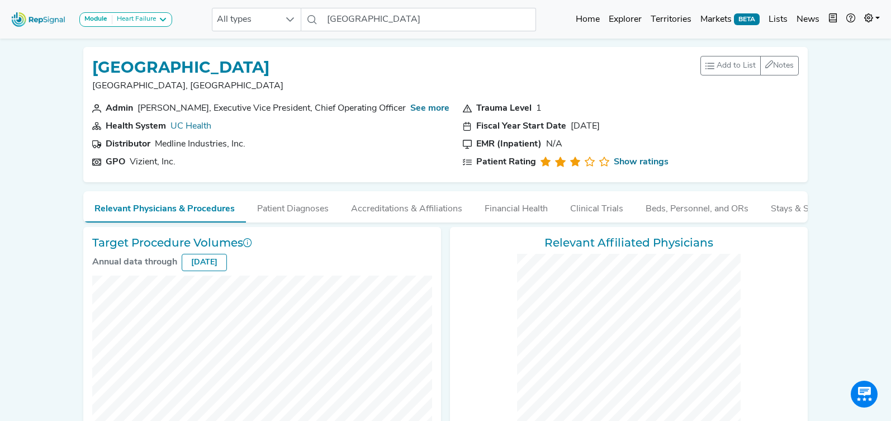
checkbox input "false"
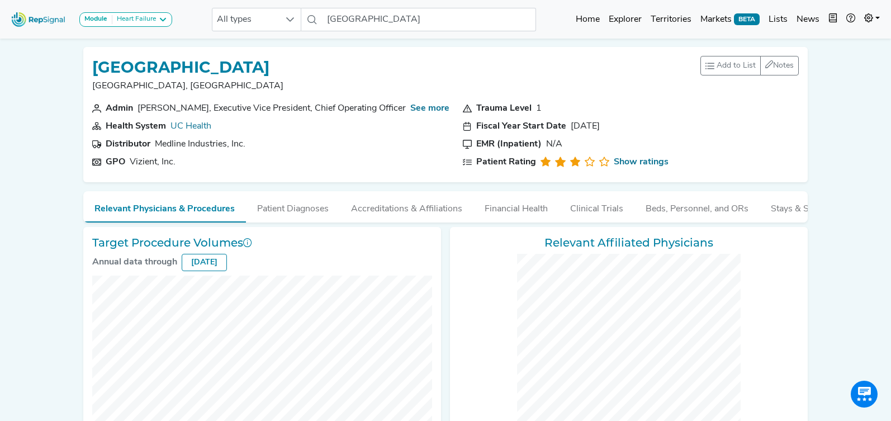
checkbox input "false"
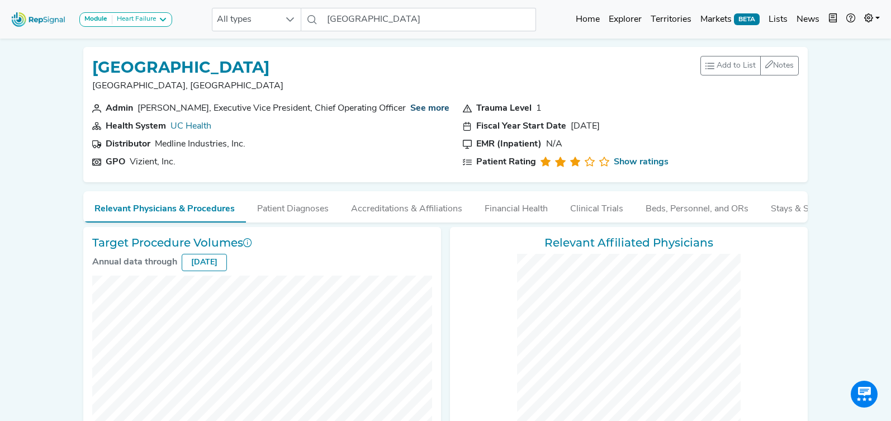
click at [421, 109] on link "See more" at bounding box center [429, 108] width 39 height 9
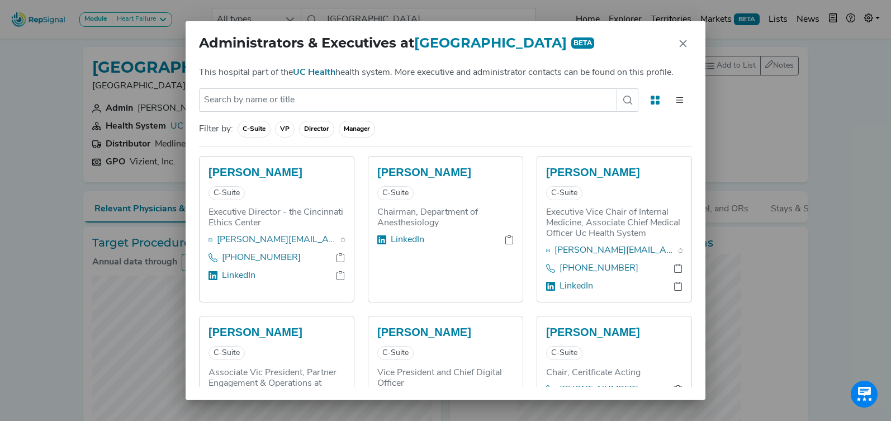
click at [275, 137] on span "C-Suite" at bounding box center [285, 129] width 20 height 17
drag, startPoint x: 288, startPoint y: 149, endPoint x: 391, endPoint y: 158, distance: 103.7
click at [299, 137] on span "VP" at bounding box center [316, 129] width 35 height 17
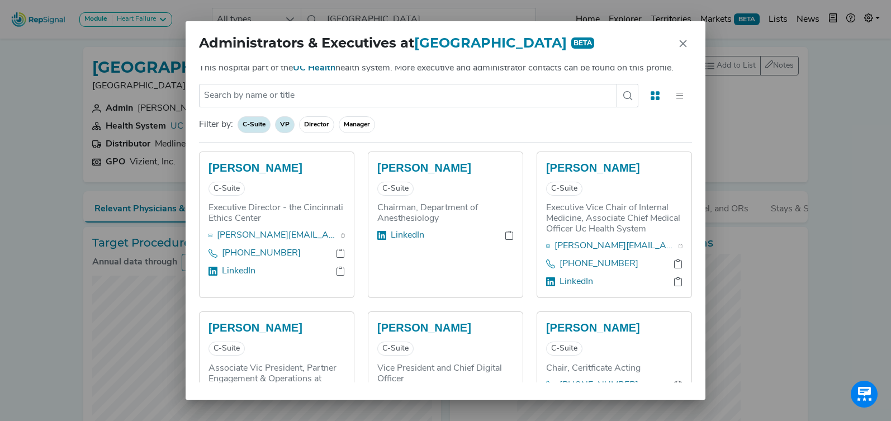
click at [284, 122] on span "VP" at bounding box center [285, 124] width 20 height 17
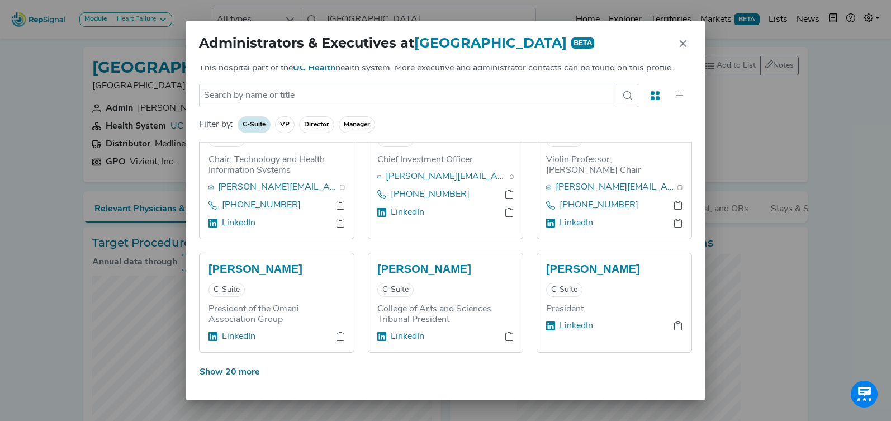
scroll to position [1258, 0]
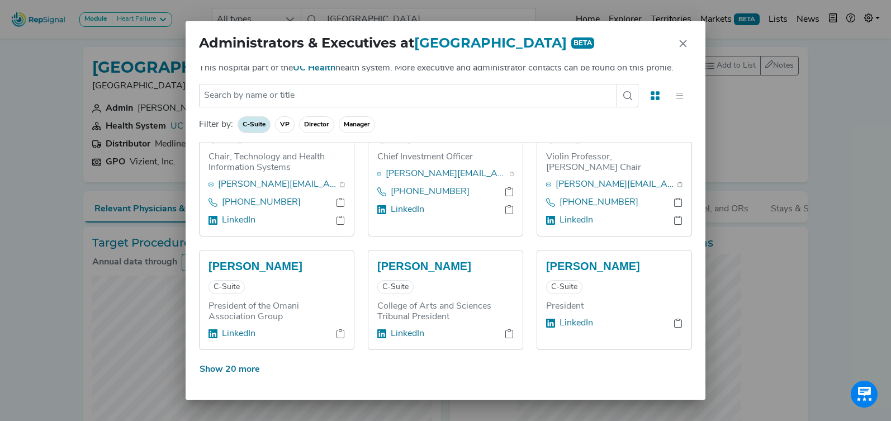
click at [679, 98] on icon at bounding box center [679, 96] width 7 height 6
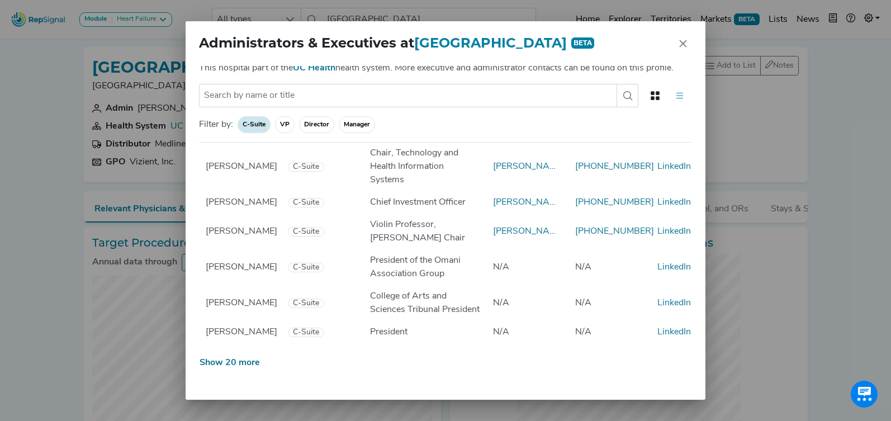
scroll to position [1046, 0]
click at [246, 359] on button "Show 20 more" at bounding box center [229, 362] width 61 height 21
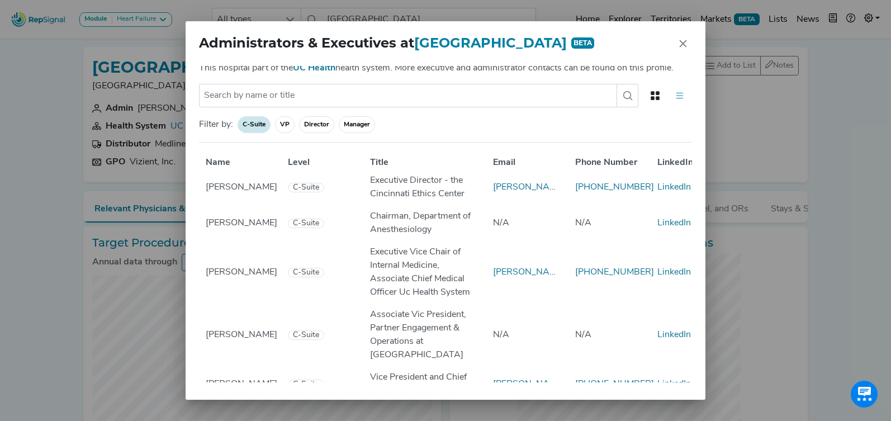
scroll to position [12, 0]
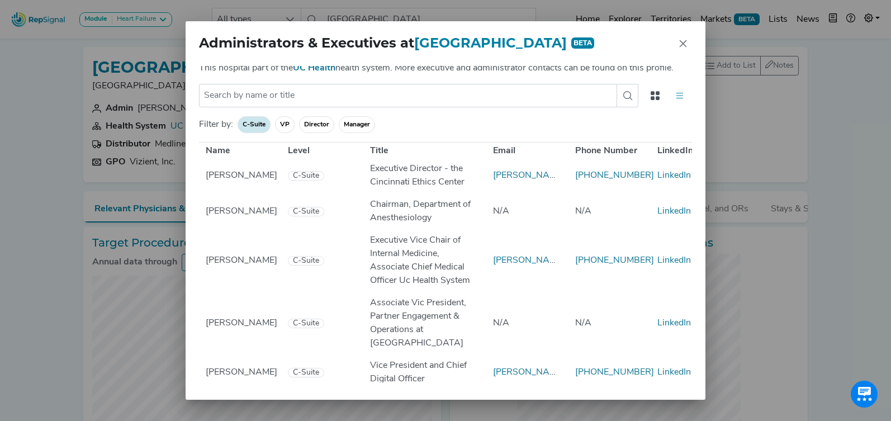
click at [662, 101] on button at bounding box center [655, 95] width 25 height 23
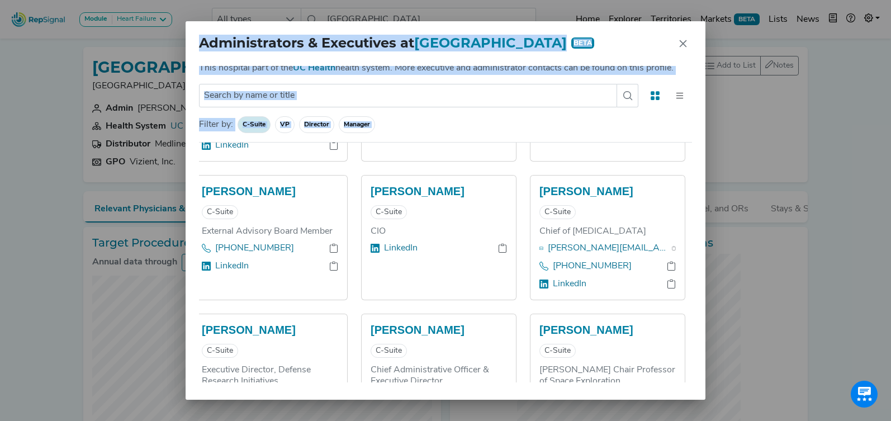
scroll to position [2267, 7]
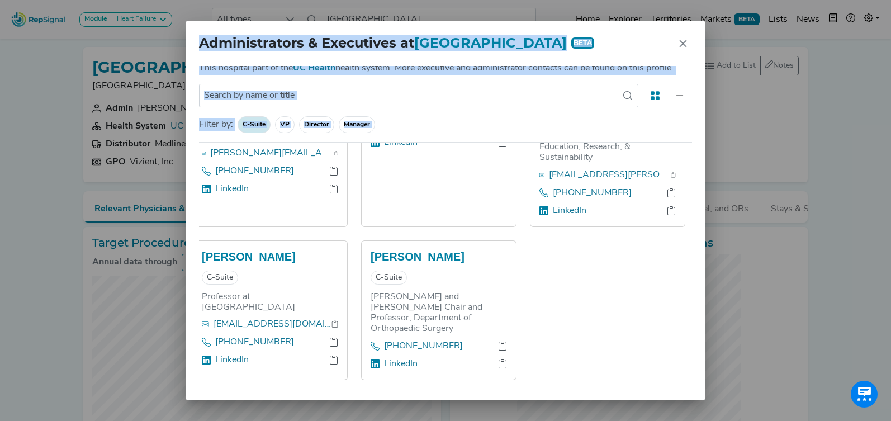
drag, startPoint x: 209, startPoint y: 165, endPoint x: 549, endPoint y: 367, distance: 394.8
click at [549, 366] on div "[PERSON_NAME] C-Suite Executive Director - the Cincinnati Ethics Center [PERSON…" at bounding box center [445, 262] width 493 height 240
copy div "[PERSON_NAME] C-Suite Executive Director - the Cincinnati Ethics Center [PERSON…"
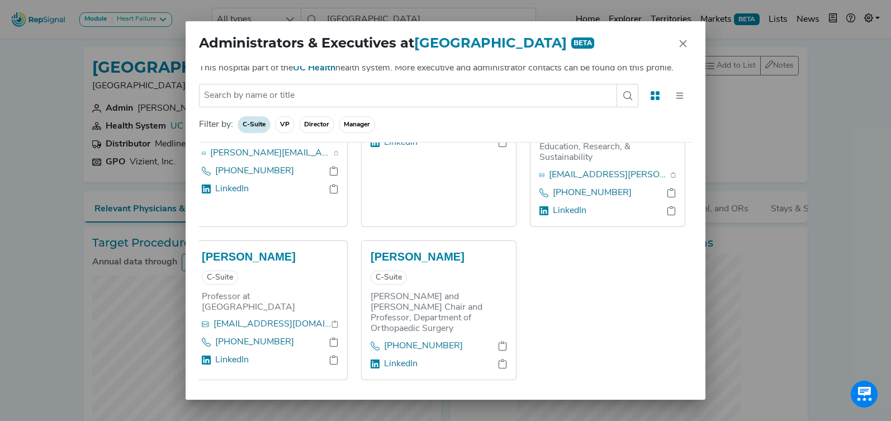
drag, startPoint x: 282, startPoint y: 123, endPoint x: 264, endPoint y: 124, distance: 18.4
click at [299, 123] on span "VP" at bounding box center [316, 124] width 35 height 17
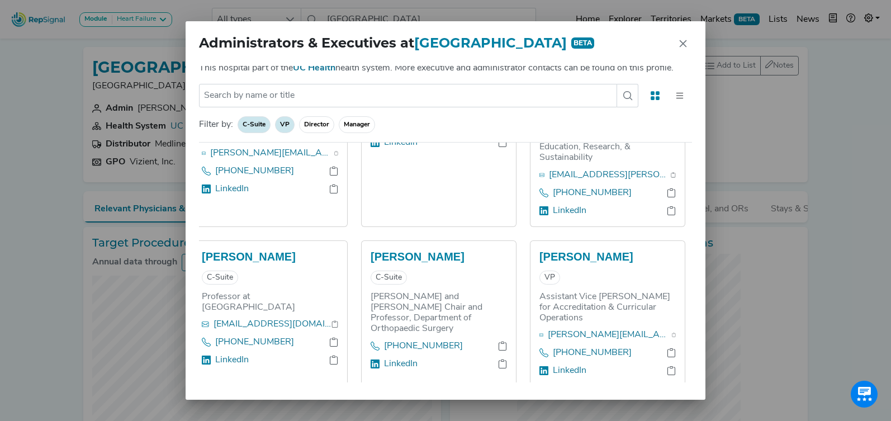
click at [275, 123] on span "C-Suite" at bounding box center [285, 124] width 20 height 17
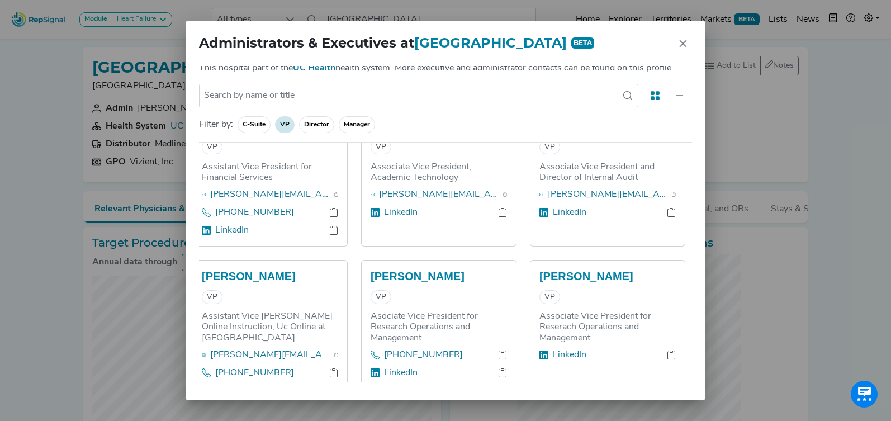
scroll to position [198, 7]
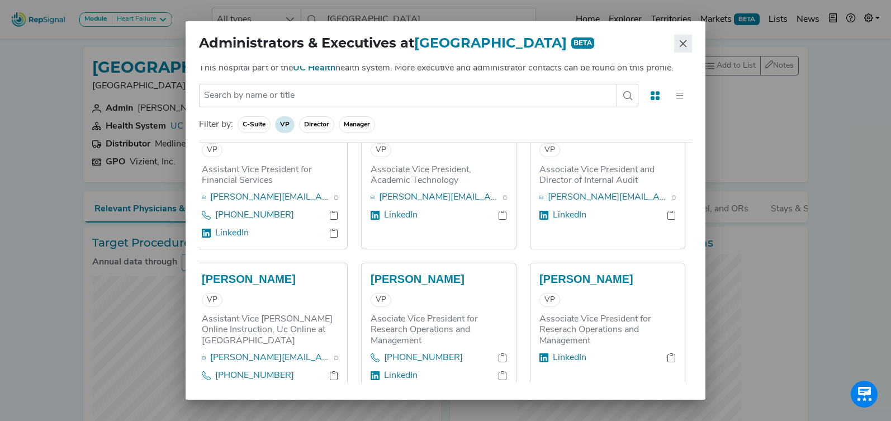
click at [684, 47] on icon "Close" at bounding box center [682, 43] width 9 height 9
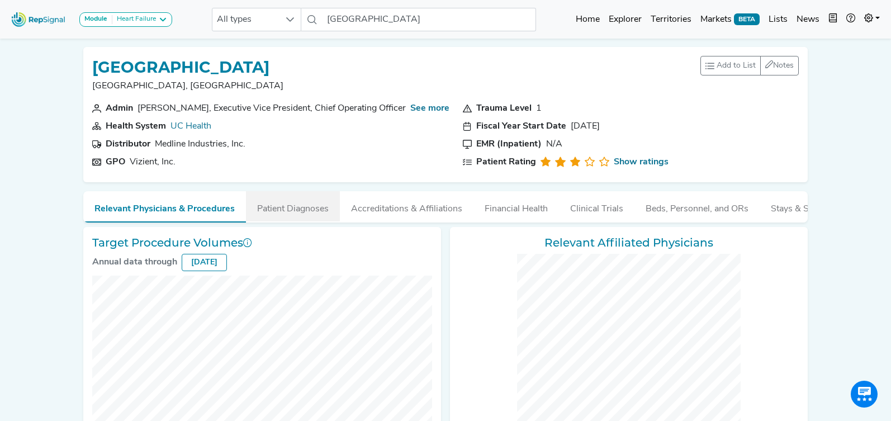
drag, startPoint x: 286, startPoint y: 212, endPoint x: 283, endPoint y: 205, distance: 7.6
click at [286, 212] on button "Patient Diagnoses" at bounding box center [293, 206] width 94 height 30
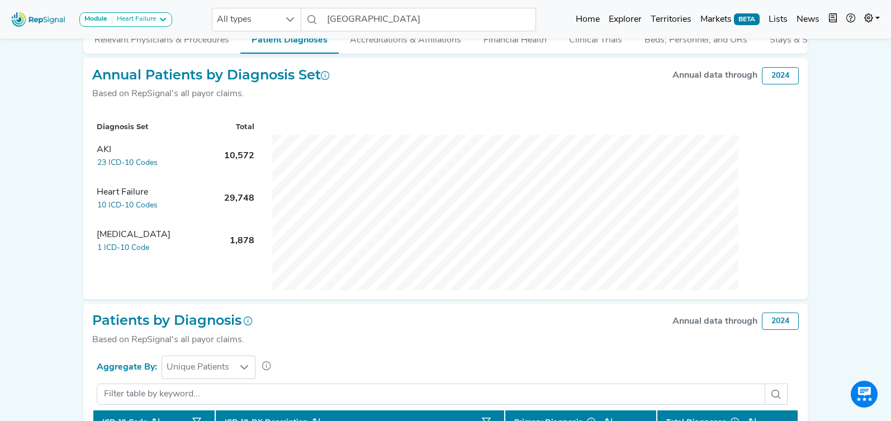
scroll to position [170, 0]
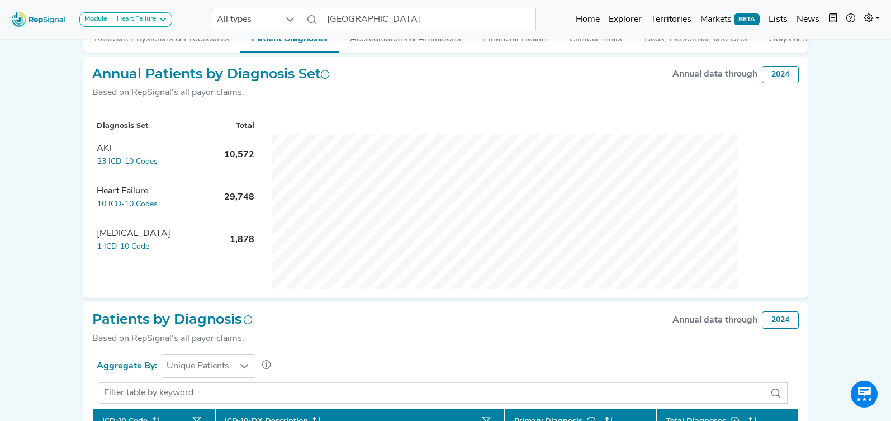
click at [240, 21] on button "Patient Diagnoses" at bounding box center [289, 36] width 98 height 31
click at [178, 42] on button "Relevant Physicians & Procedures" at bounding box center [161, 36] width 157 height 30
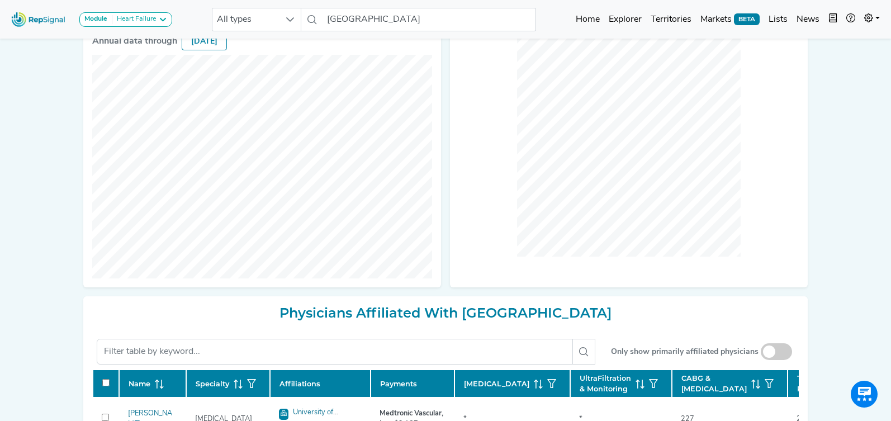
scroll to position [229, 0]
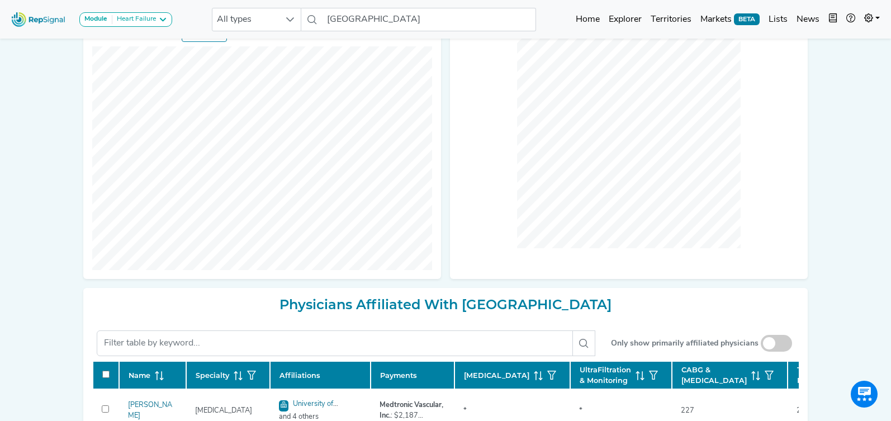
drag, startPoint x: 783, startPoint y: 345, endPoint x: 876, endPoint y: 335, distance: 93.3
click at [783, 345] on span at bounding box center [775, 343] width 31 height 17
click at [776, 344] on input "checkbox" at bounding box center [776, 344] width 0 height 0
